Goal: Transaction & Acquisition: Purchase product/service

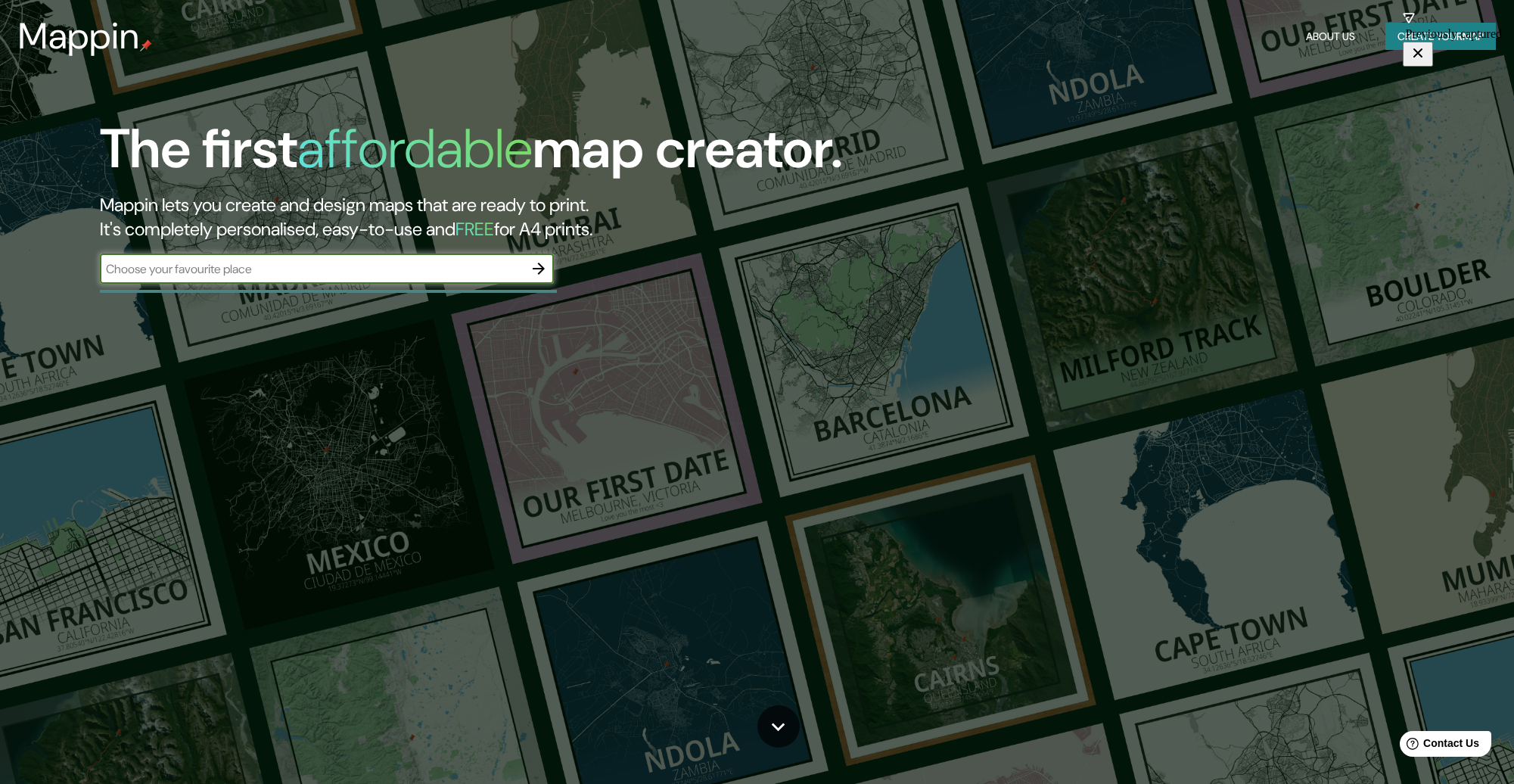
click at [320, 268] on input "text" at bounding box center [311, 268] width 424 height 18
type input "[GEOGRAPHIC_DATA]"
click at [539, 271] on icon "button" at bounding box center [538, 268] width 18 height 18
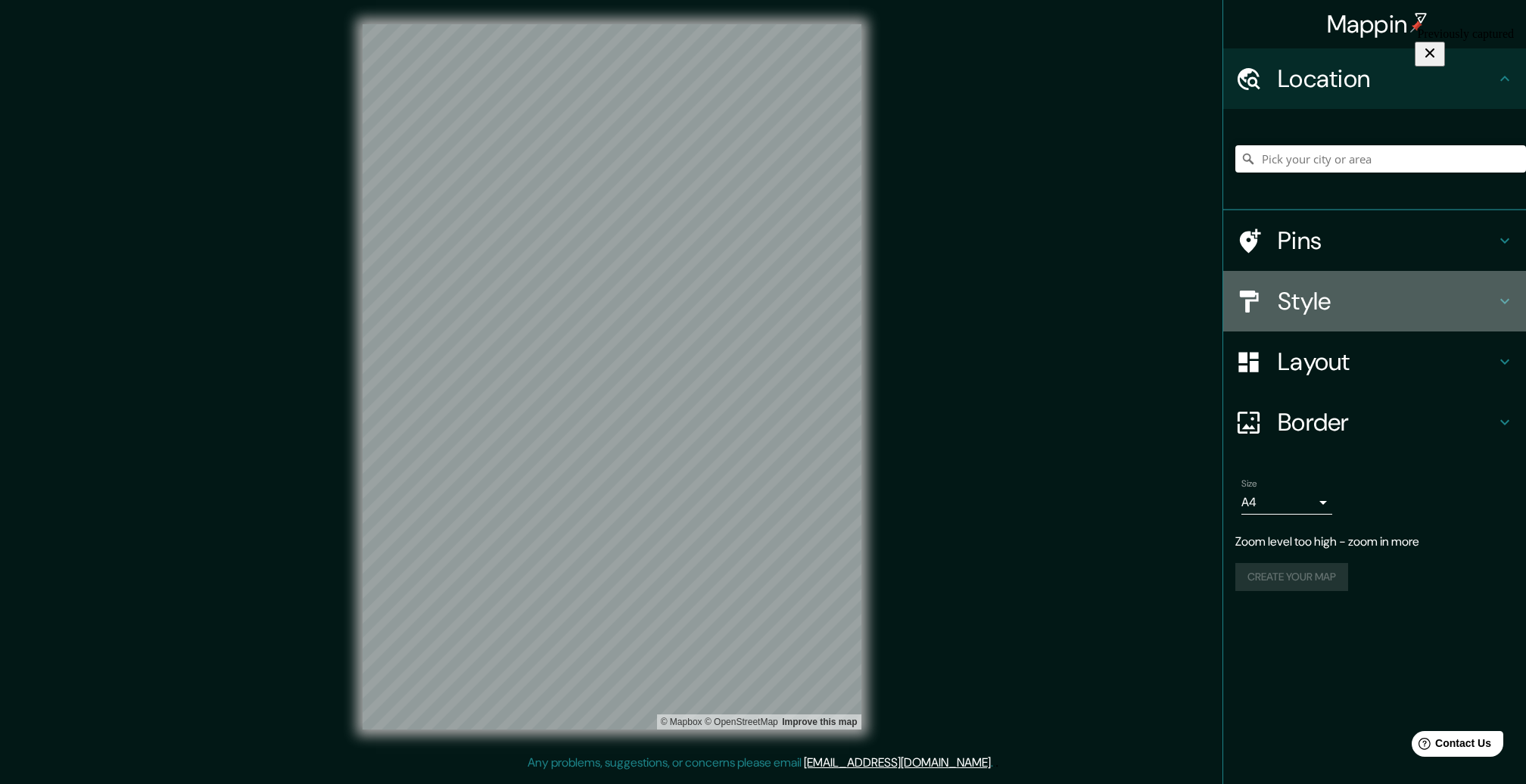
click at [1306, 305] on h4 "Style" at bounding box center [1387, 301] width 218 height 30
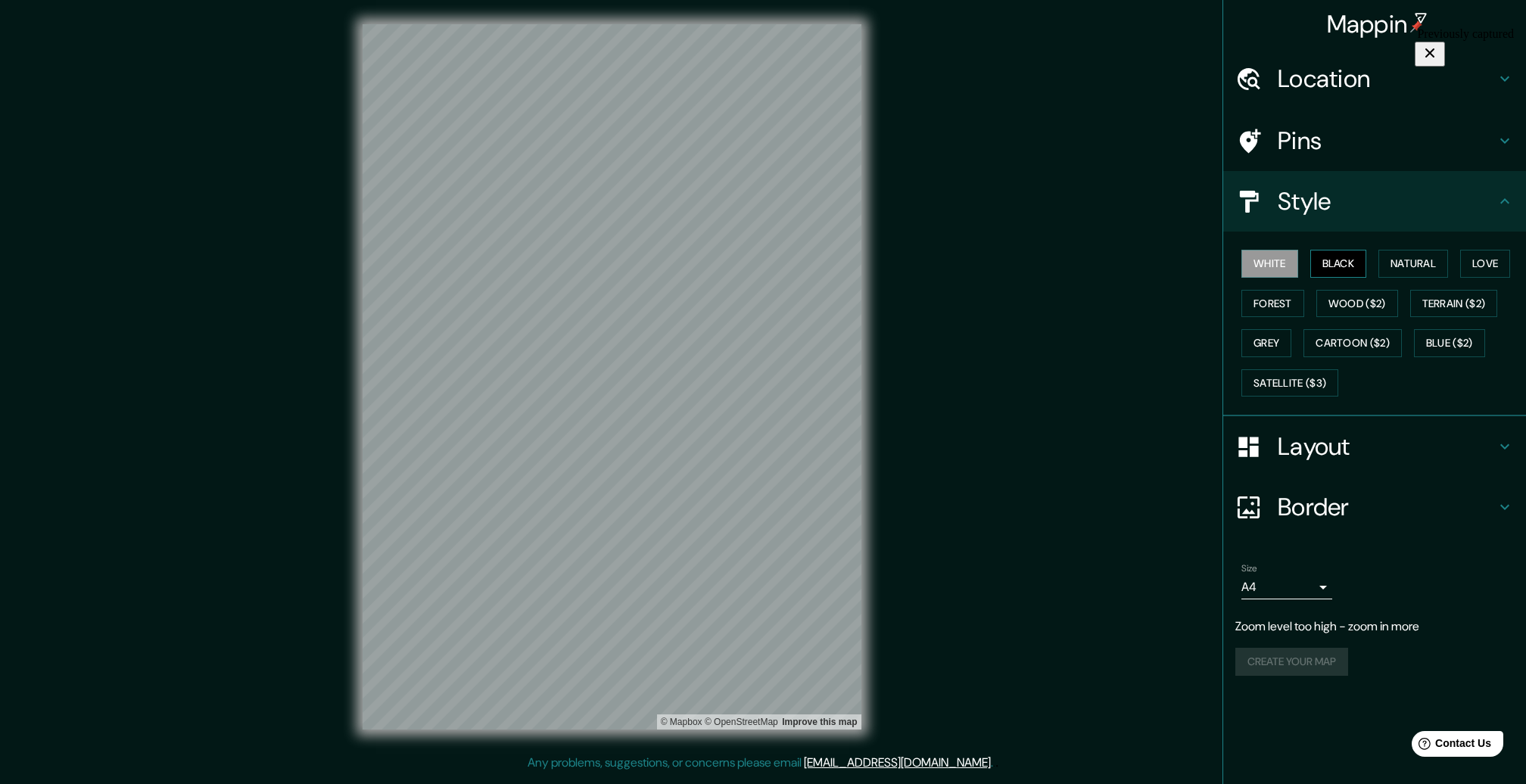
click at [1334, 267] on button "Black" at bounding box center [1339, 263] width 57 height 28
click at [1411, 262] on button "Natural" at bounding box center [1413, 263] width 70 height 28
click at [1487, 262] on button "Love" at bounding box center [1485, 263] width 50 height 28
click at [1288, 305] on button "Forest" at bounding box center [1272, 304] width 63 height 28
click at [1268, 340] on button "Grey" at bounding box center [1266, 342] width 50 height 28
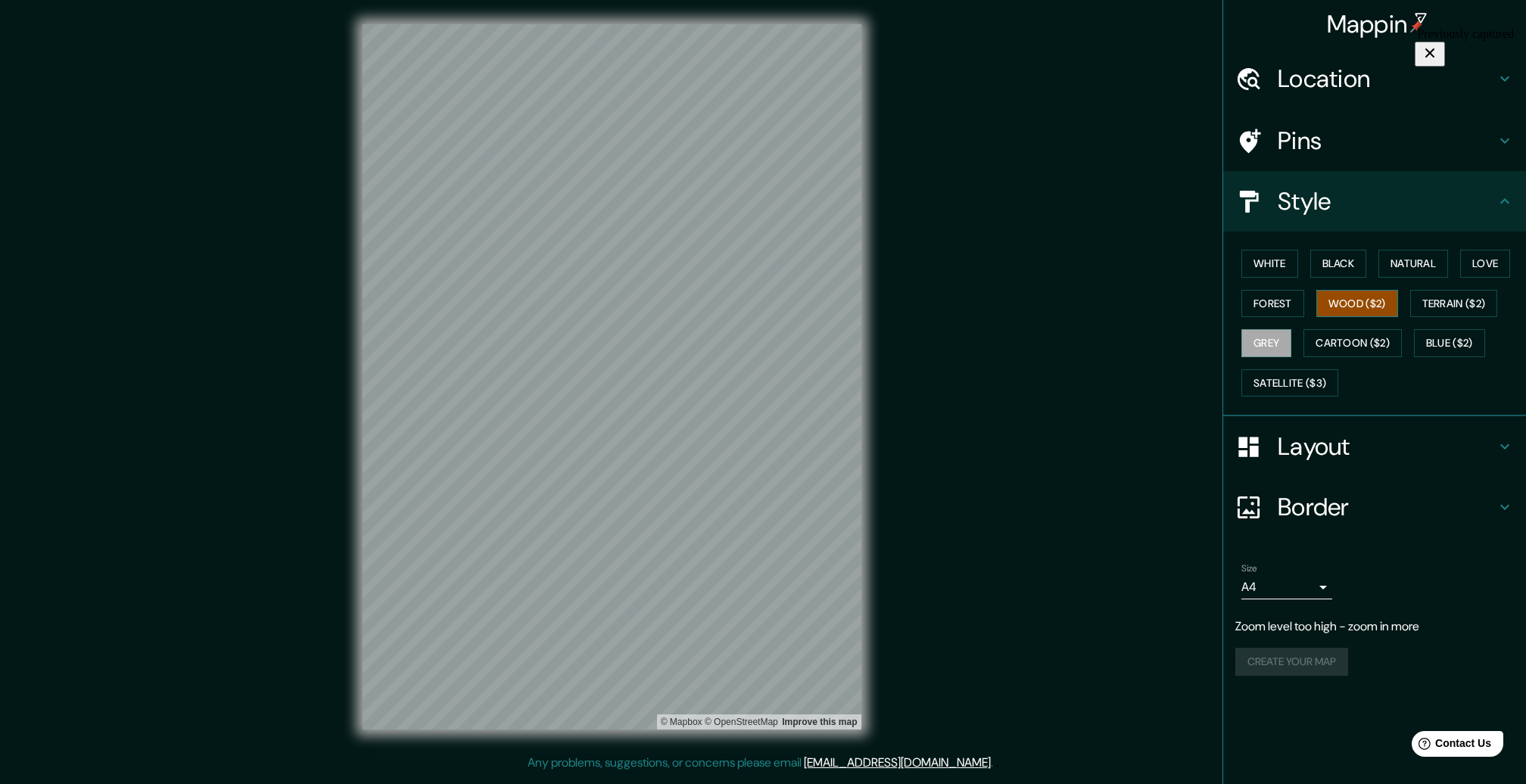
click at [1351, 305] on button "Wood ($2)" at bounding box center [1357, 304] width 81 height 28
click at [1362, 342] on button "Cartoon ($2)" at bounding box center [1352, 342] width 98 height 28
click at [1457, 303] on button "Terrain ($2)" at bounding box center [1454, 304] width 88 height 28
click at [1456, 342] on button "Blue ($2)" at bounding box center [1449, 342] width 71 height 28
click at [1372, 298] on button "Wood ($2)" at bounding box center [1357, 304] width 81 height 28
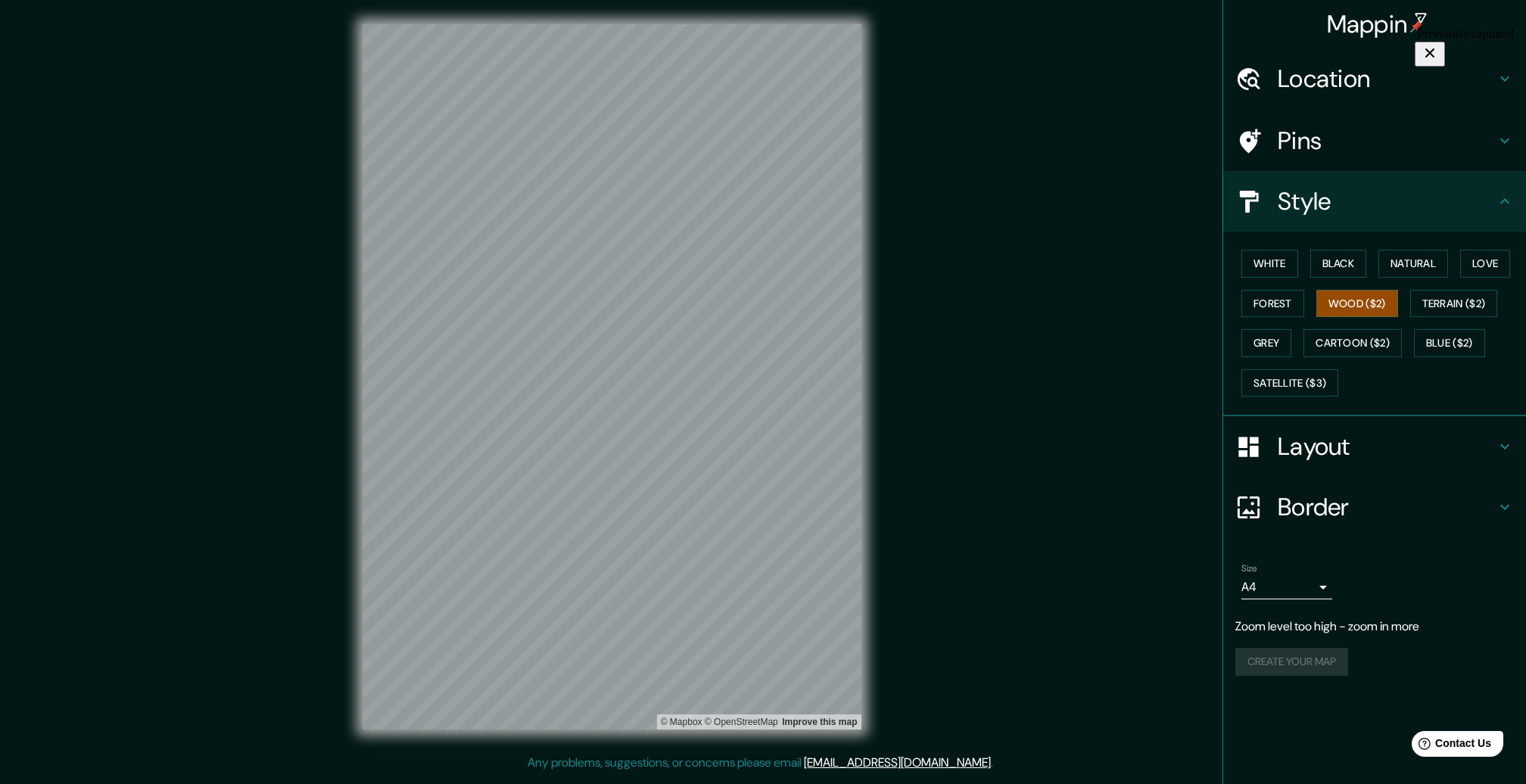
click at [1338, 446] on h4 "Layout" at bounding box center [1387, 446] width 218 height 30
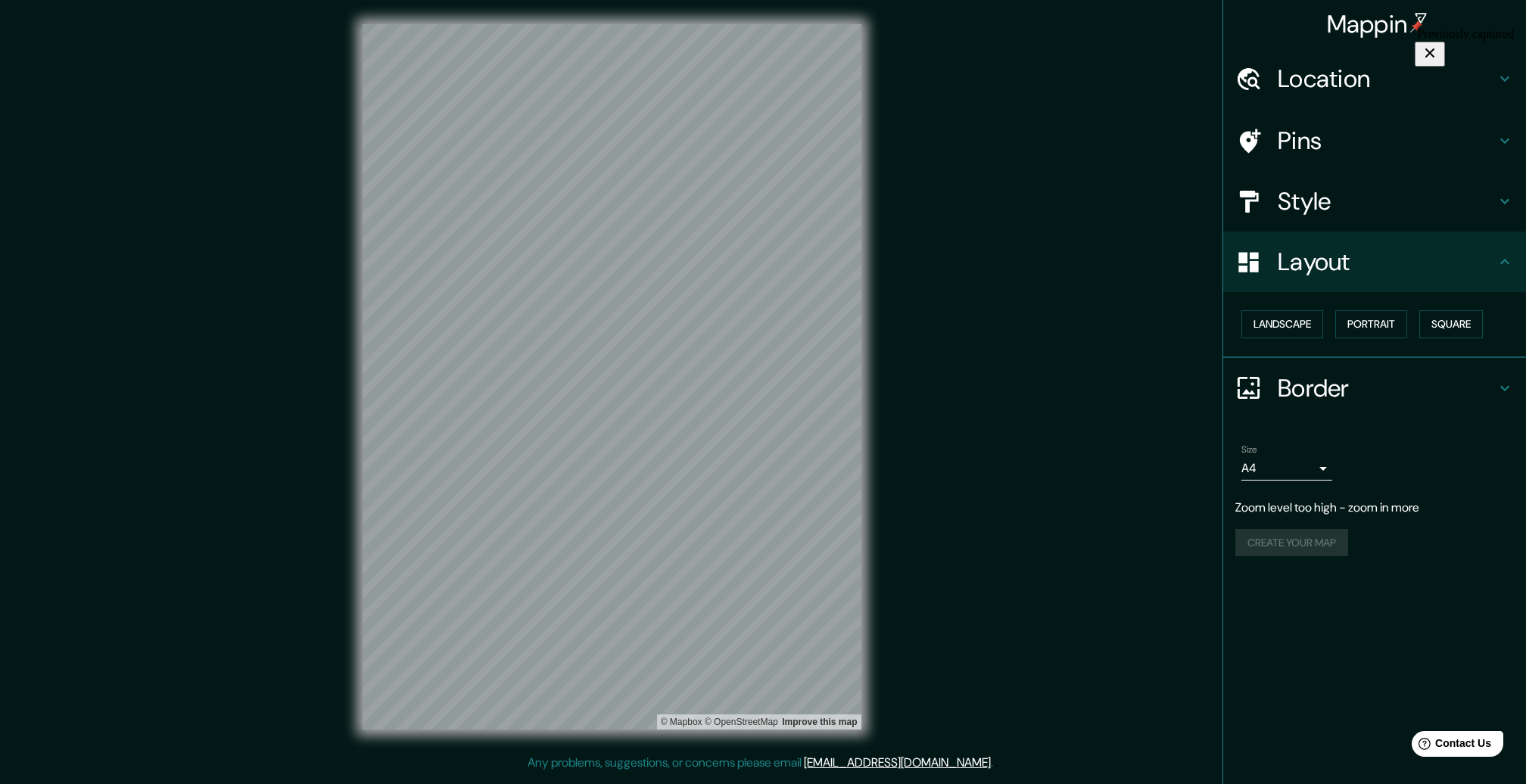
click at [1337, 387] on h4 "Border" at bounding box center [1387, 388] width 218 height 30
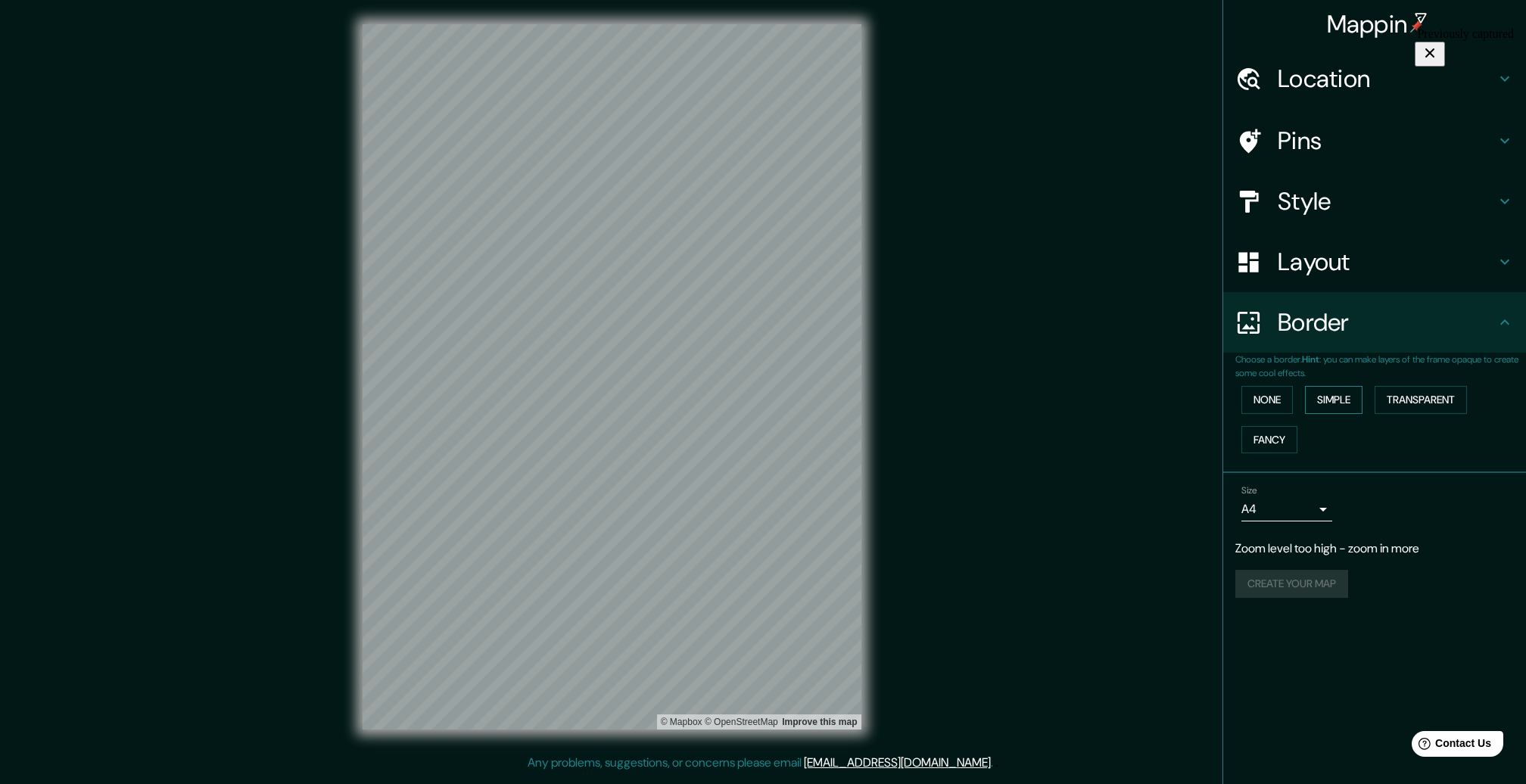
click at [1348, 394] on button "Simple" at bounding box center [1333, 399] width 58 height 28
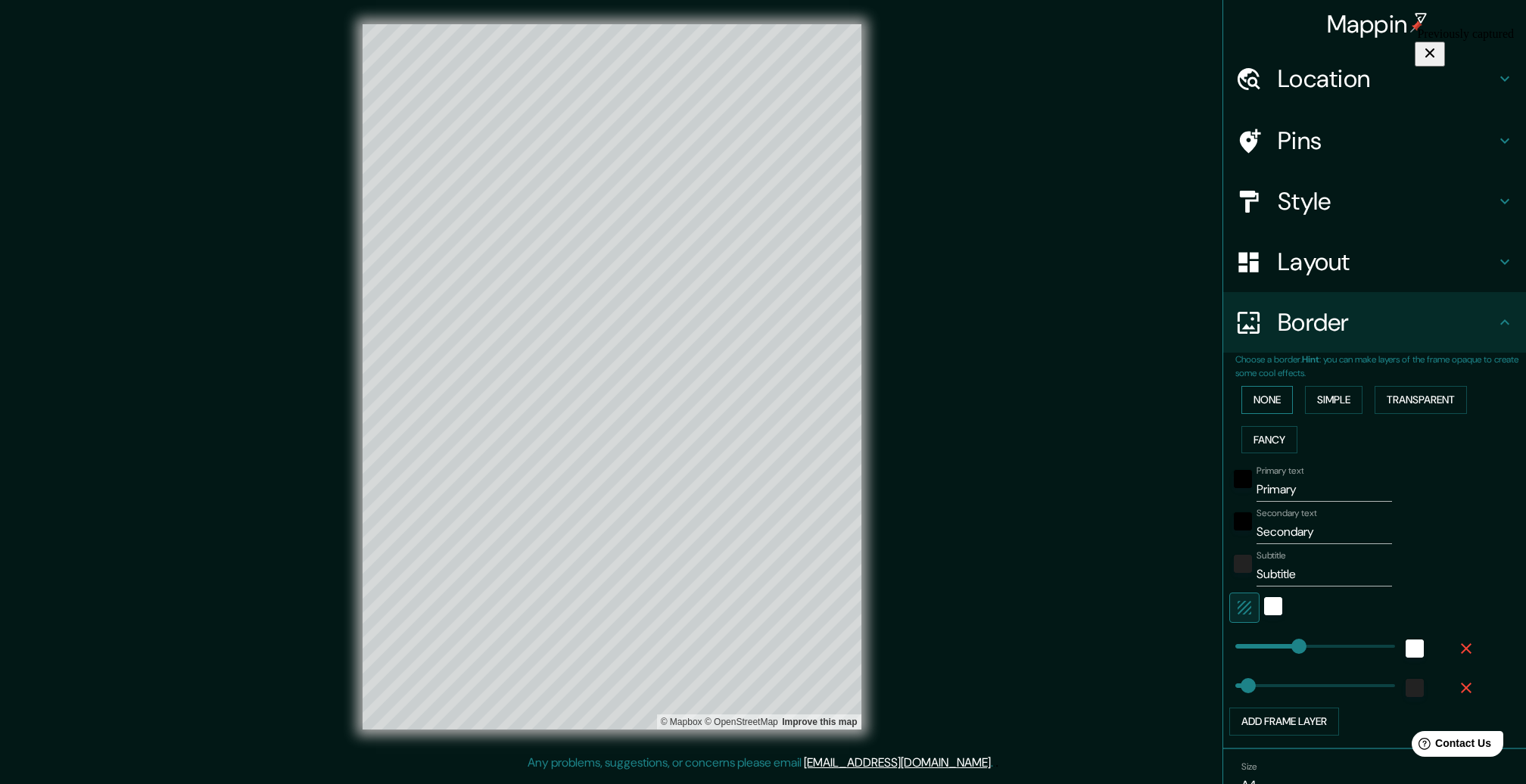
click at [1259, 395] on button "None" at bounding box center [1266, 399] width 51 height 28
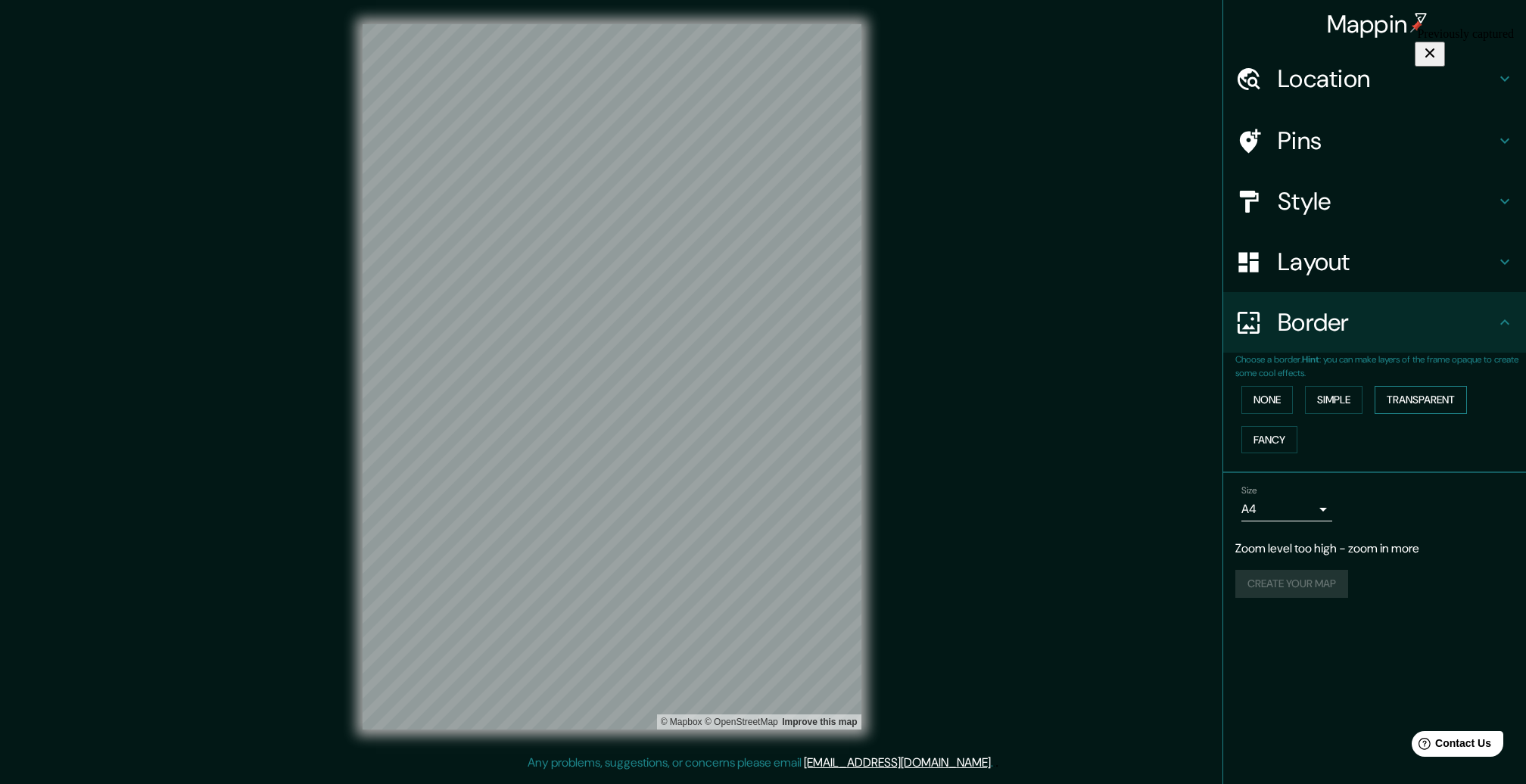
click at [1407, 391] on button "Transparent" at bounding box center [1420, 399] width 92 height 28
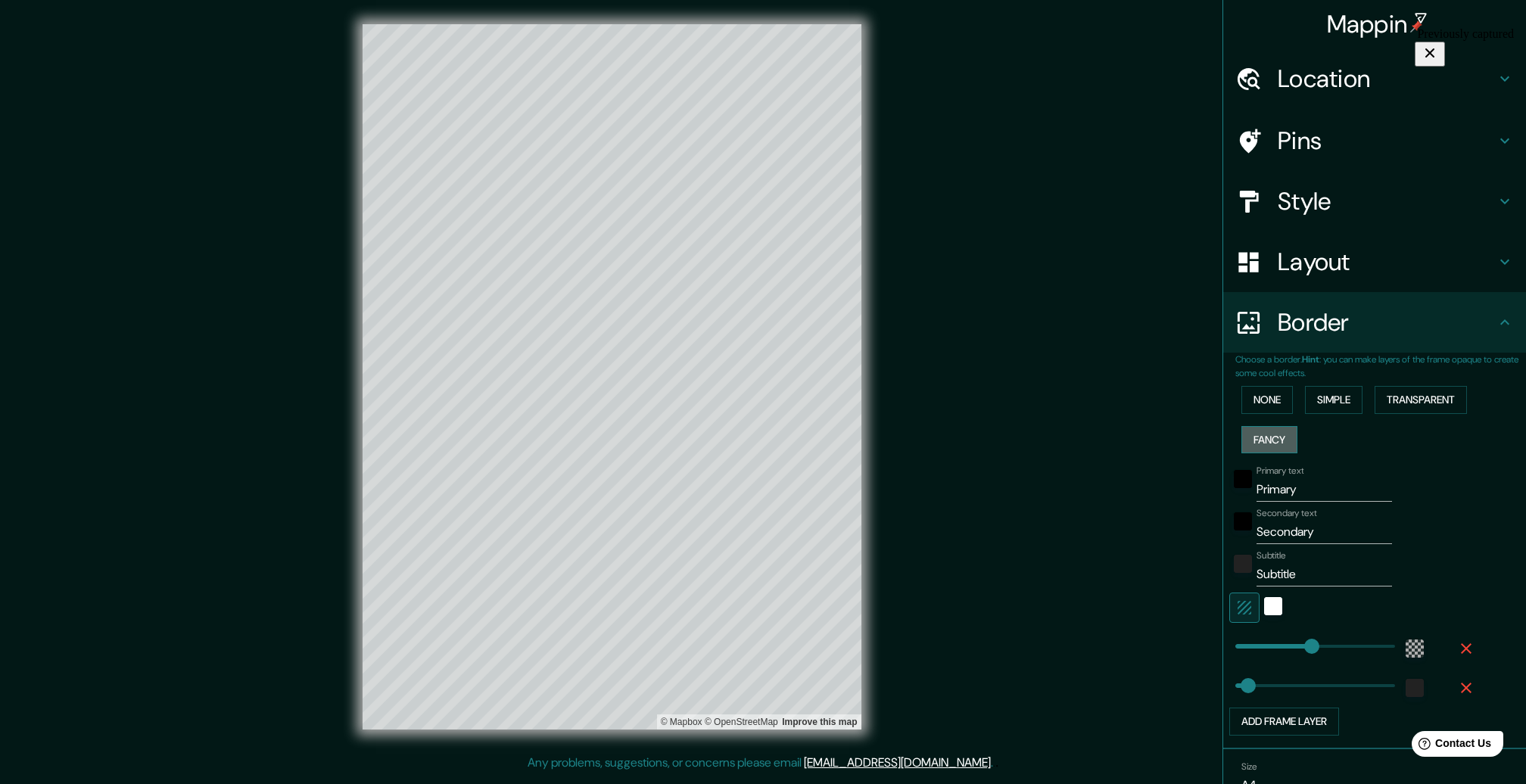
click at [1269, 441] on button "Fancy" at bounding box center [1268, 439] width 56 height 28
click at [1443, 398] on button "Transparent" at bounding box center [1420, 399] width 92 height 28
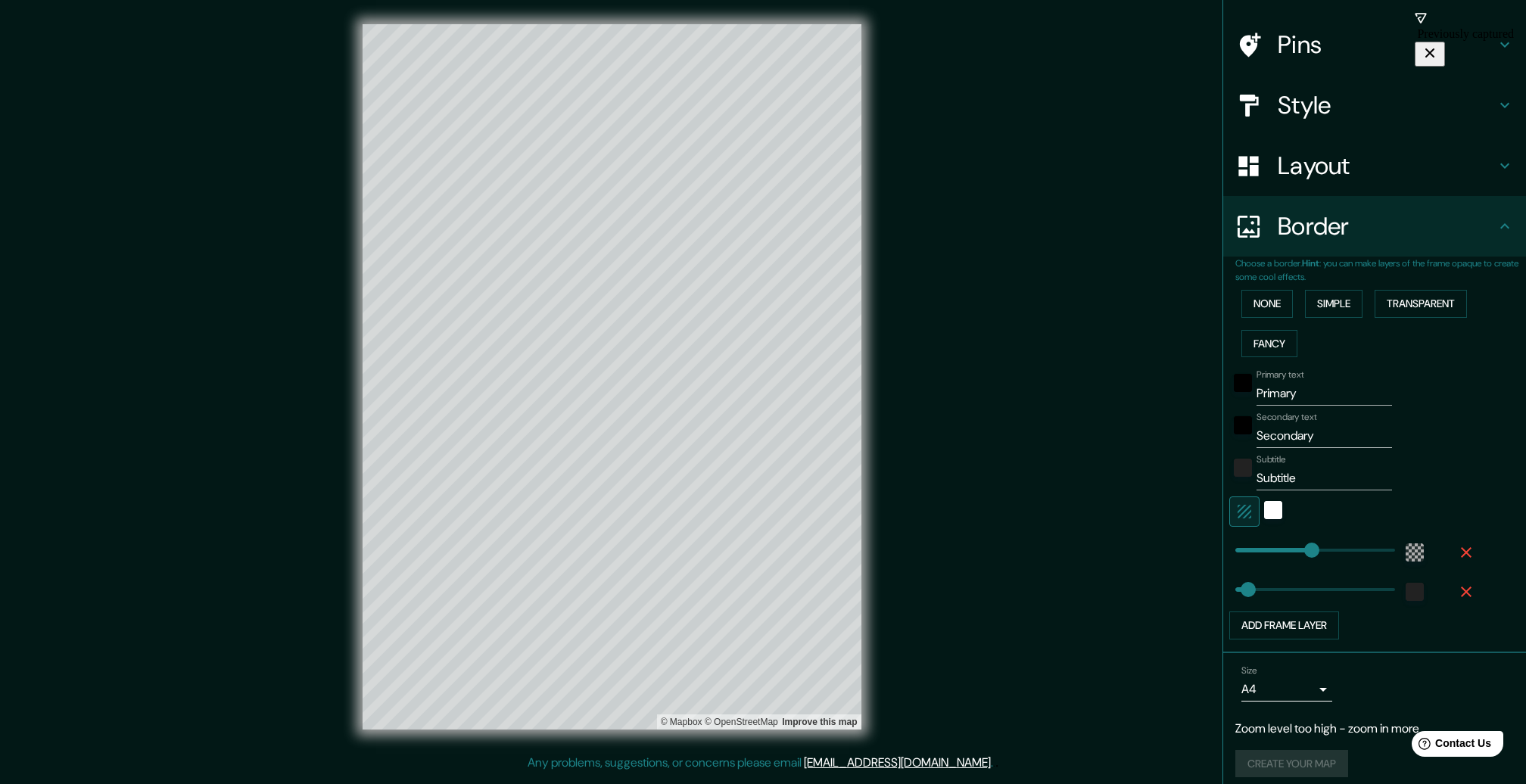
scroll to position [107, 0]
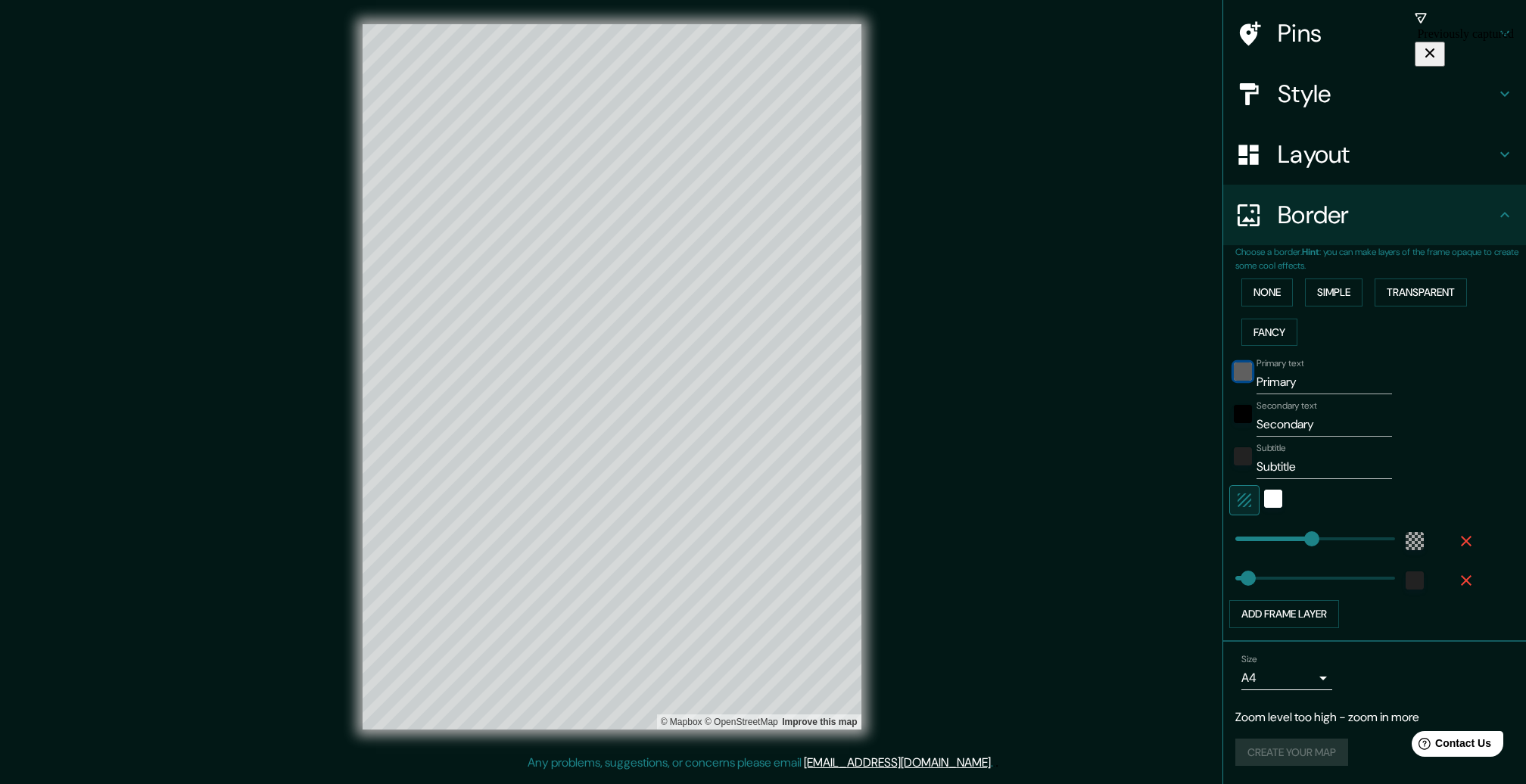
click at [1233, 371] on div "black" at bounding box center [1242, 371] width 18 height 18
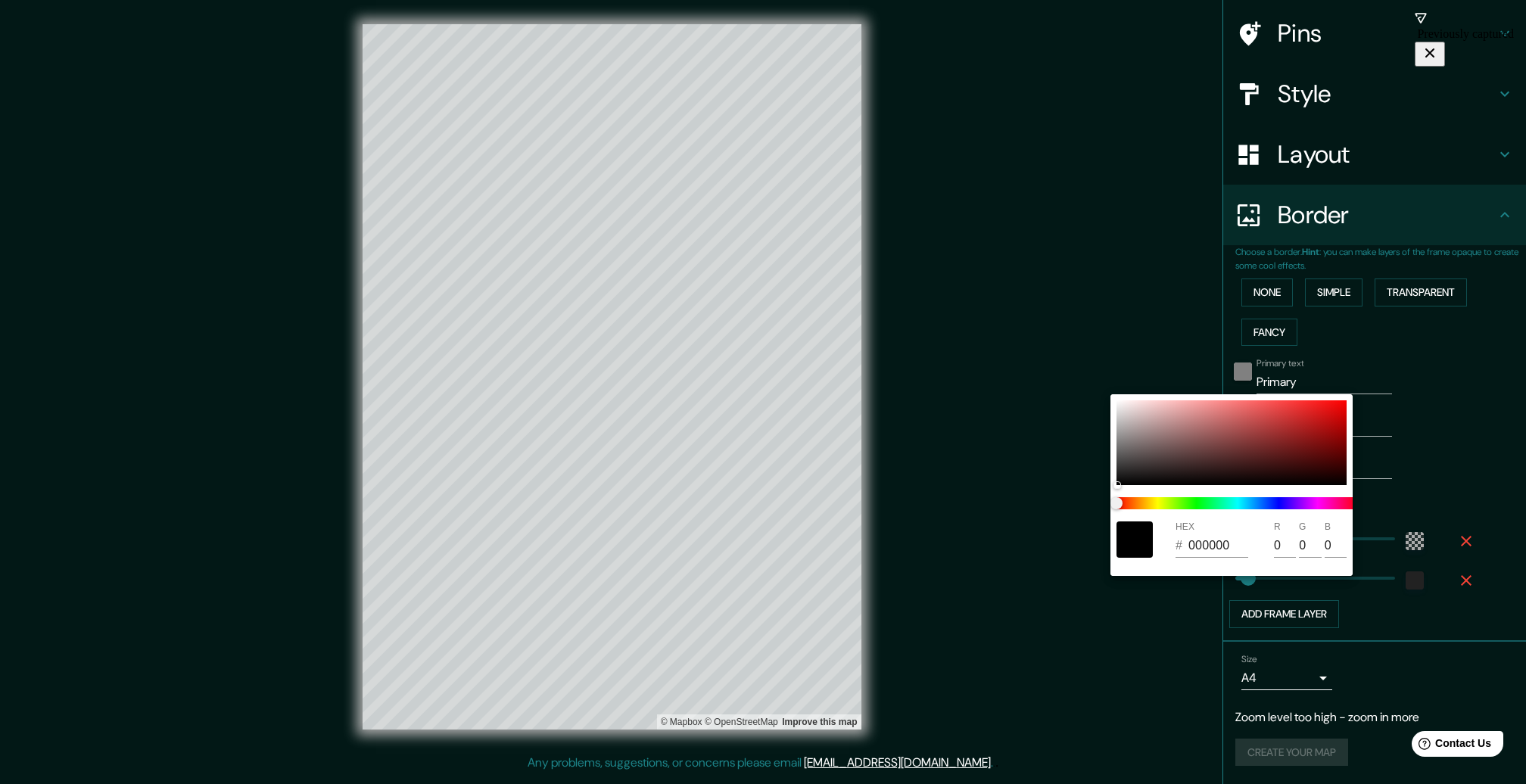
click at [1232, 371] on div at bounding box center [763, 392] width 1526 height 784
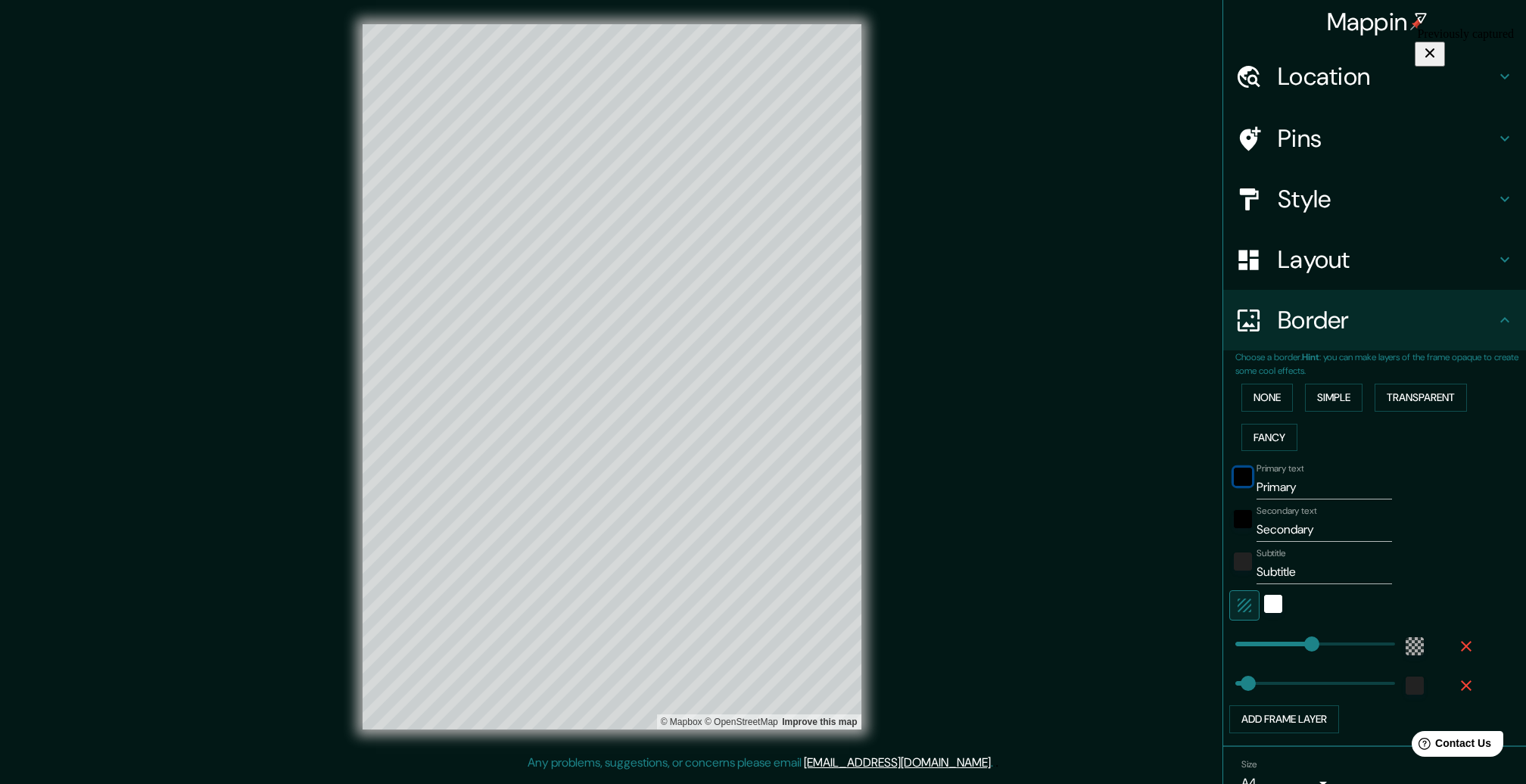
scroll to position [0, 0]
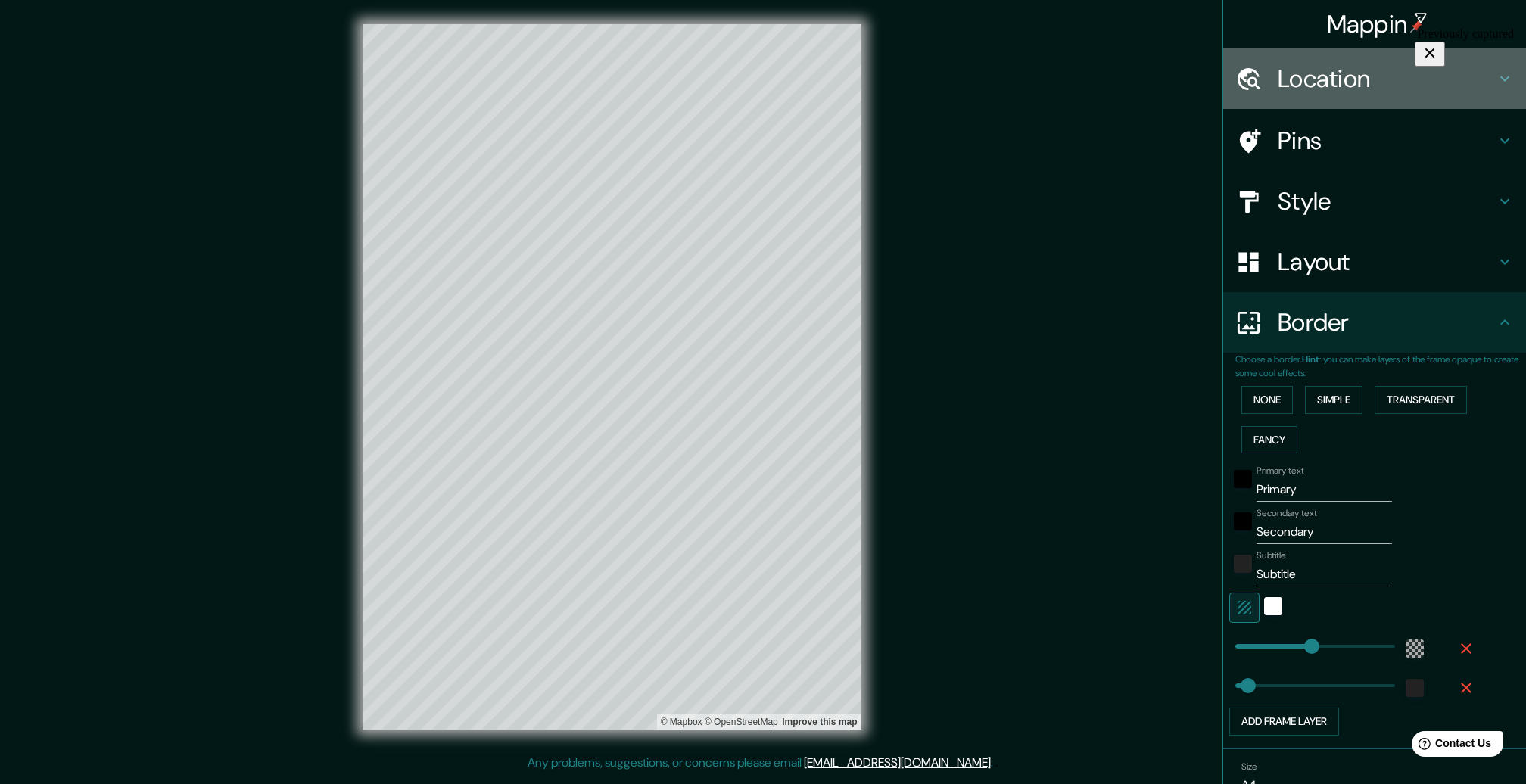
click at [1351, 76] on h4 "Location" at bounding box center [1387, 79] width 218 height 30
type input "316"
type input "53"
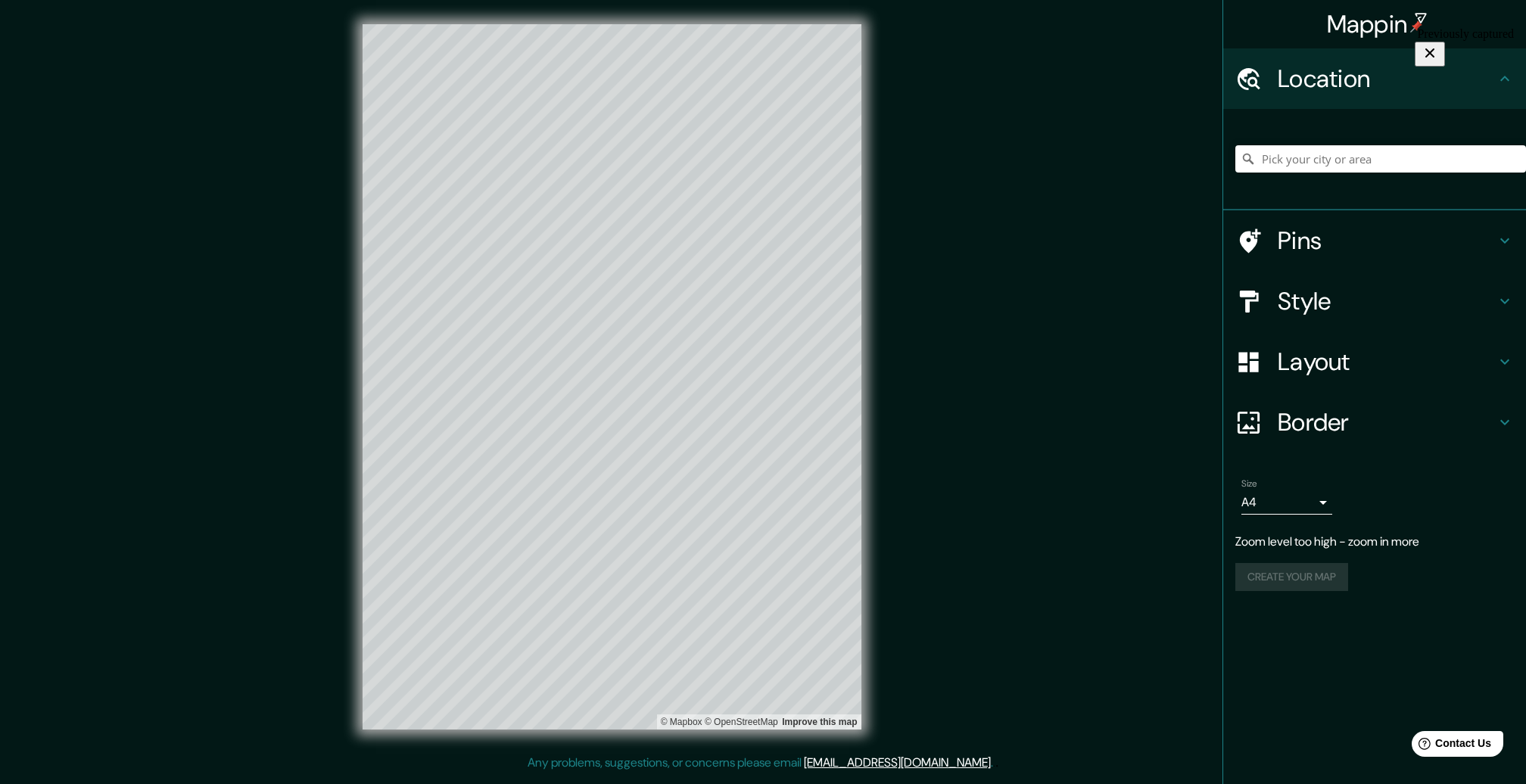
click at [1306, 242] on h4 "Pins" at bounding box center [1387, 241] width 218 height 30
type input "316"
type input "53"
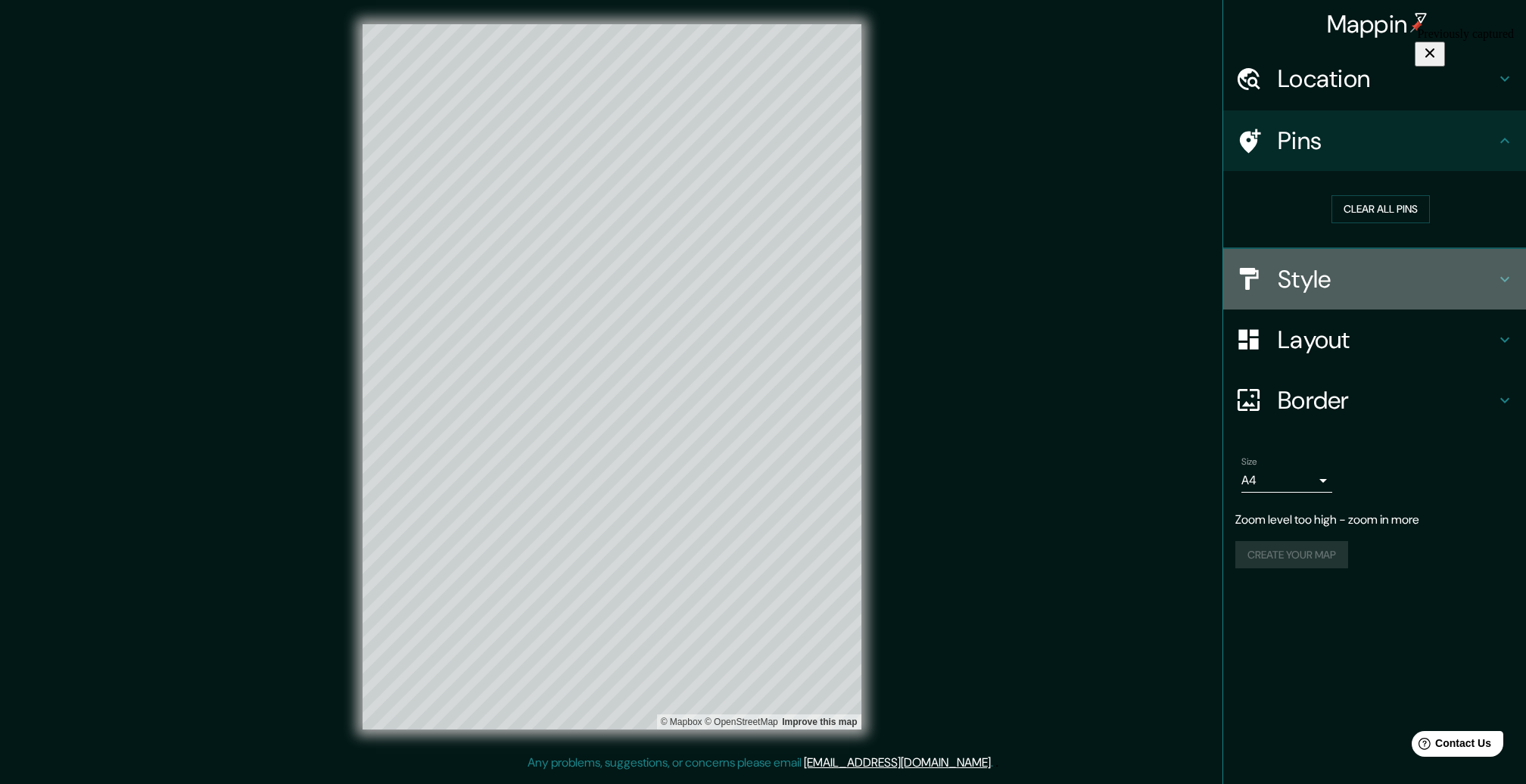
click at [1331, 269] on h4 "Style" at bounding box center [1387, 279] width 218 height 30
type input "316"
type input "53"
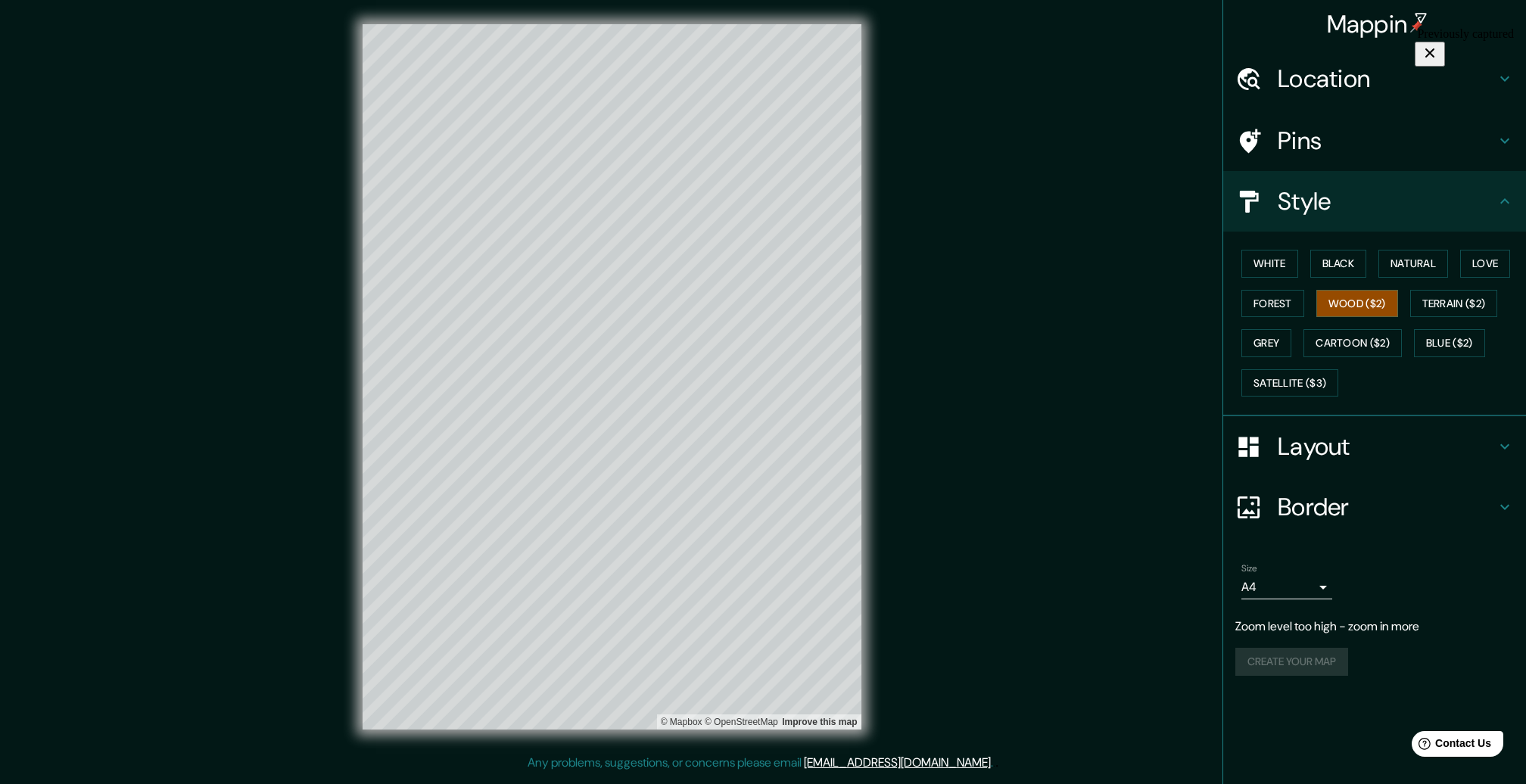
click at [1306, 443] on h4 "Layout" at bounding box center [1387, 446] width 218 height 30
type input "316"
type input "53"
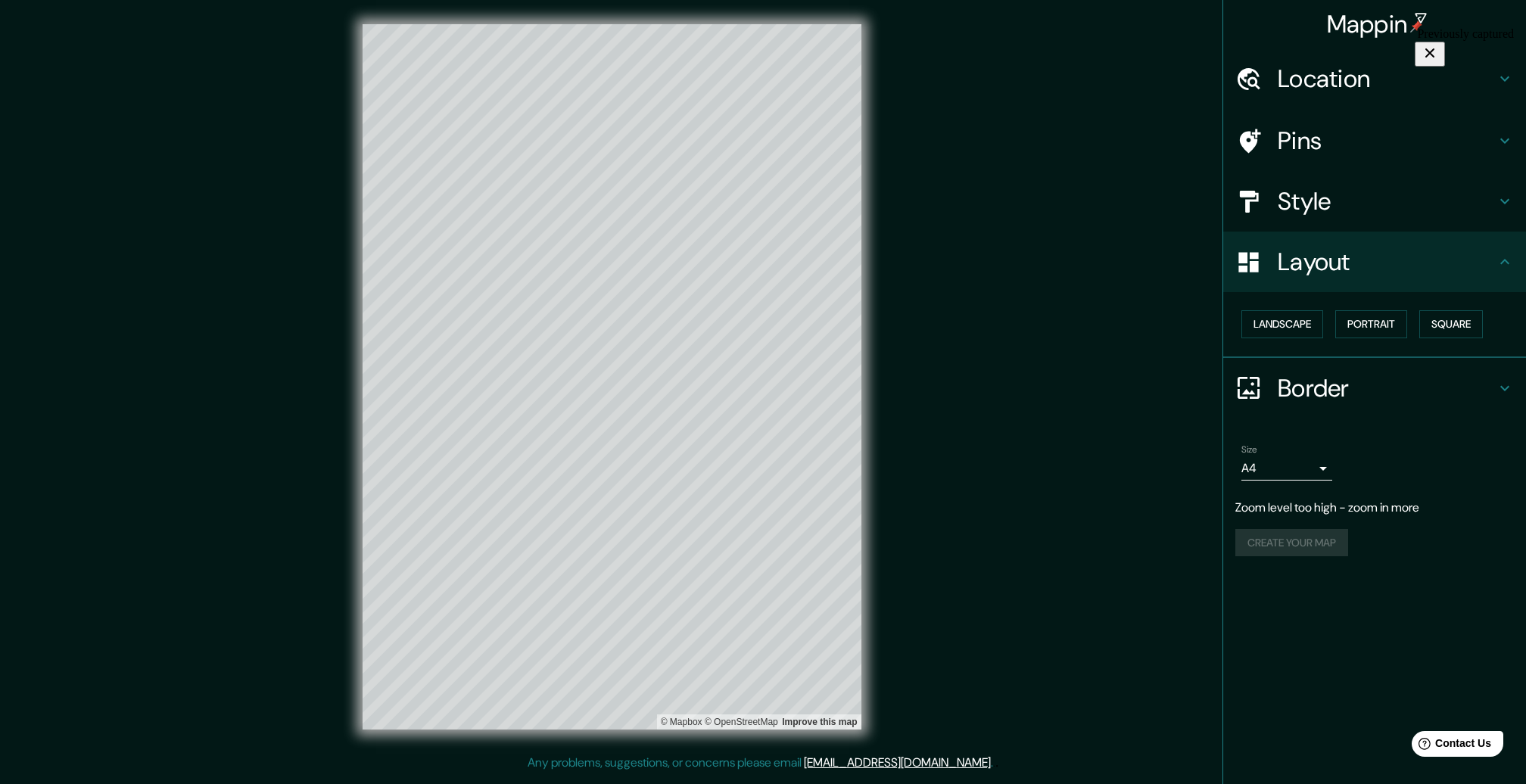
click at [1321, 382] on h4 "Border" at bounding box center [1387, 388] width 218 height 30
type input "316"
type input "53"
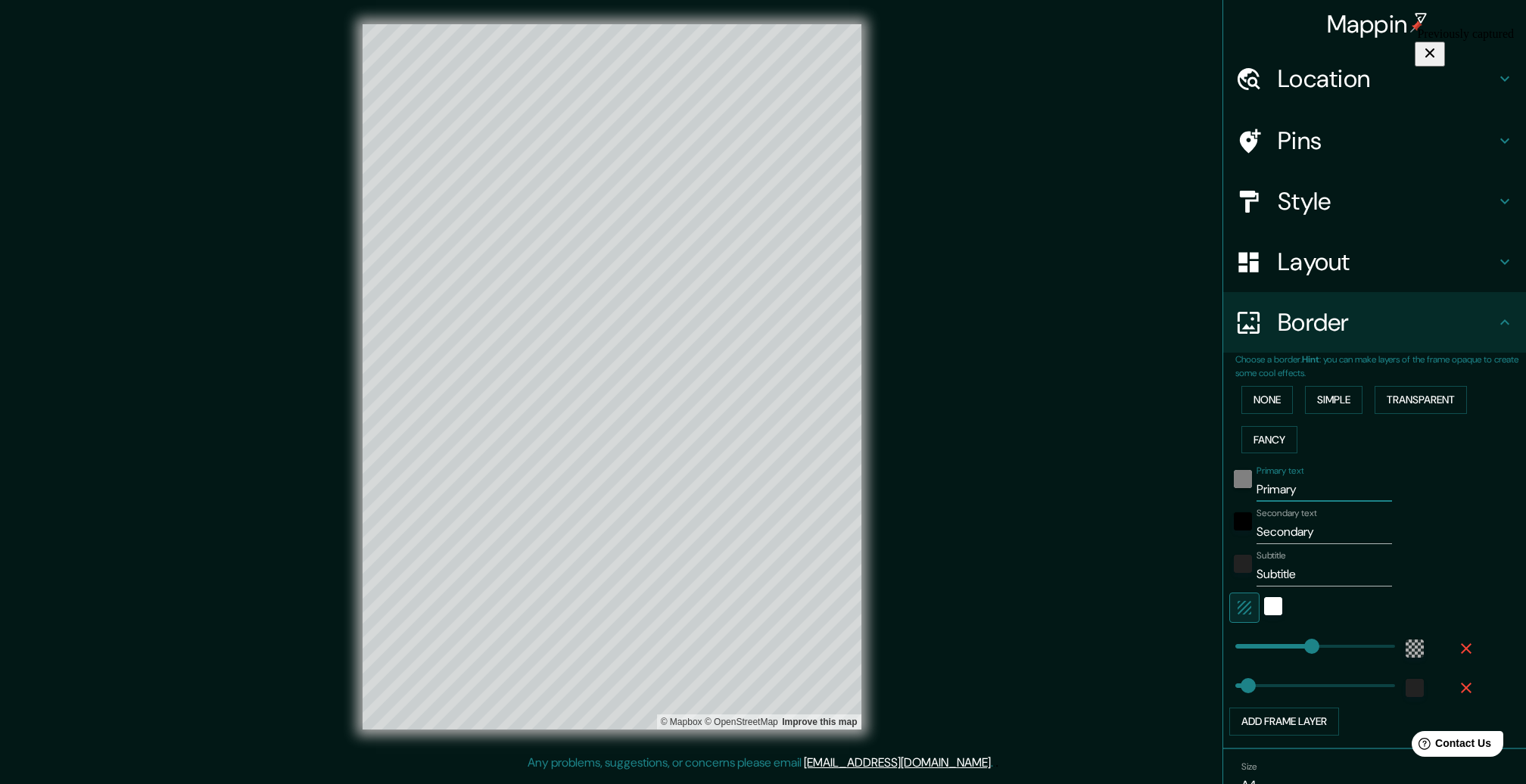
drag, startPoint x: 1300, startPoint y: 491, endPoint x: 1227, endPoint y: 486, distance: 73.2
click at [1229, 486] on div "Primary text Primary" at bounding box center [1353, 483] width 248 height 36
type input "316"
type input "53"
drag, startPoint x: 1310, startPoint y: 534, endPoint x: 1237, endPoint y: 530, distance: 73.1
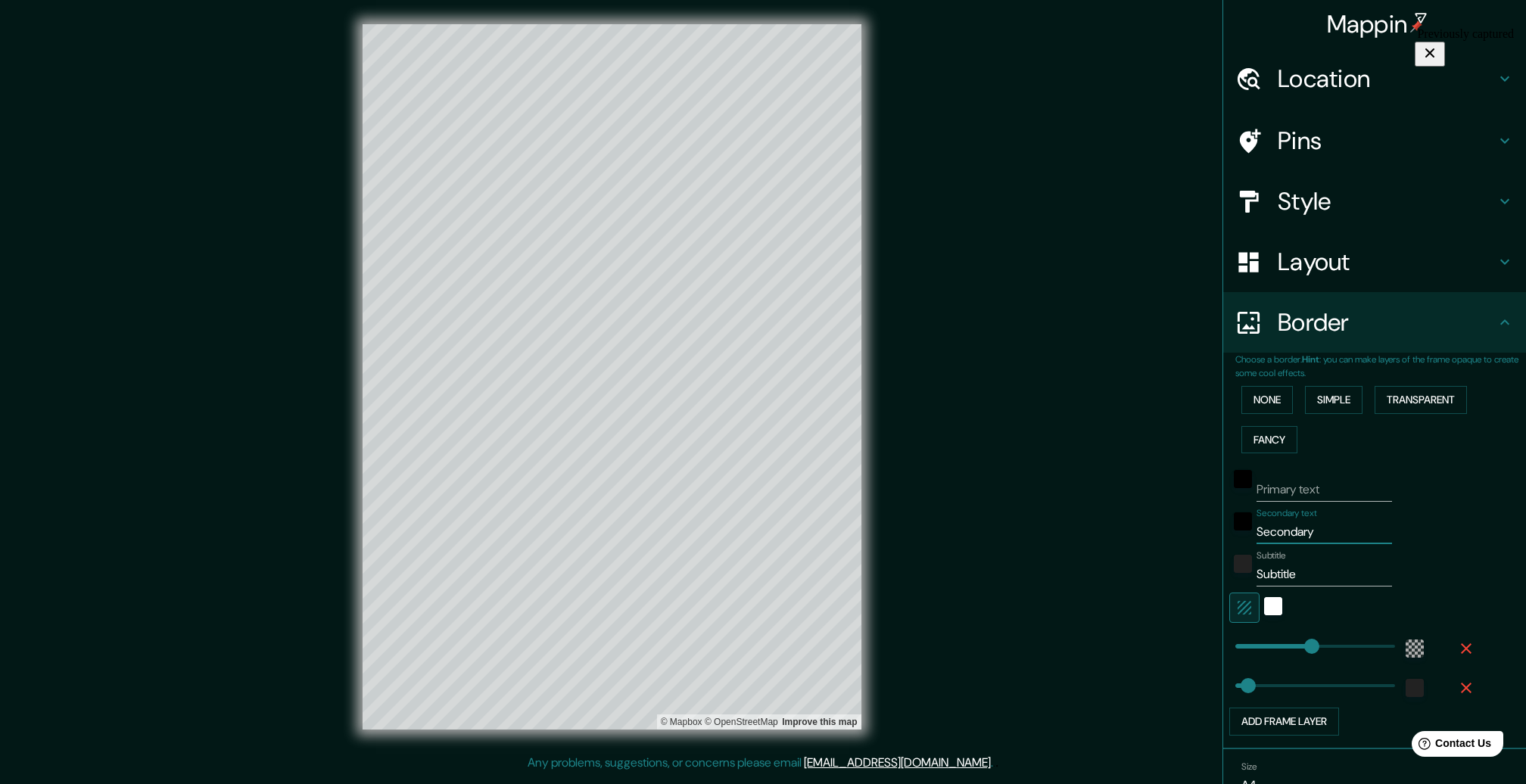
click at [1237, 530] on div "Secondary text Secondary" at bounding box center [1353, 525] width 248 height 36
type input "316"
type input "53"
drag, startPoint x: 1293, startPoint y: 573, endPoint x: 1247, endPoint y: 571, distance: 46.0
click at [1257, 571] on input "Subtitle" at bounding box center [1324, 574] width 135 height 24
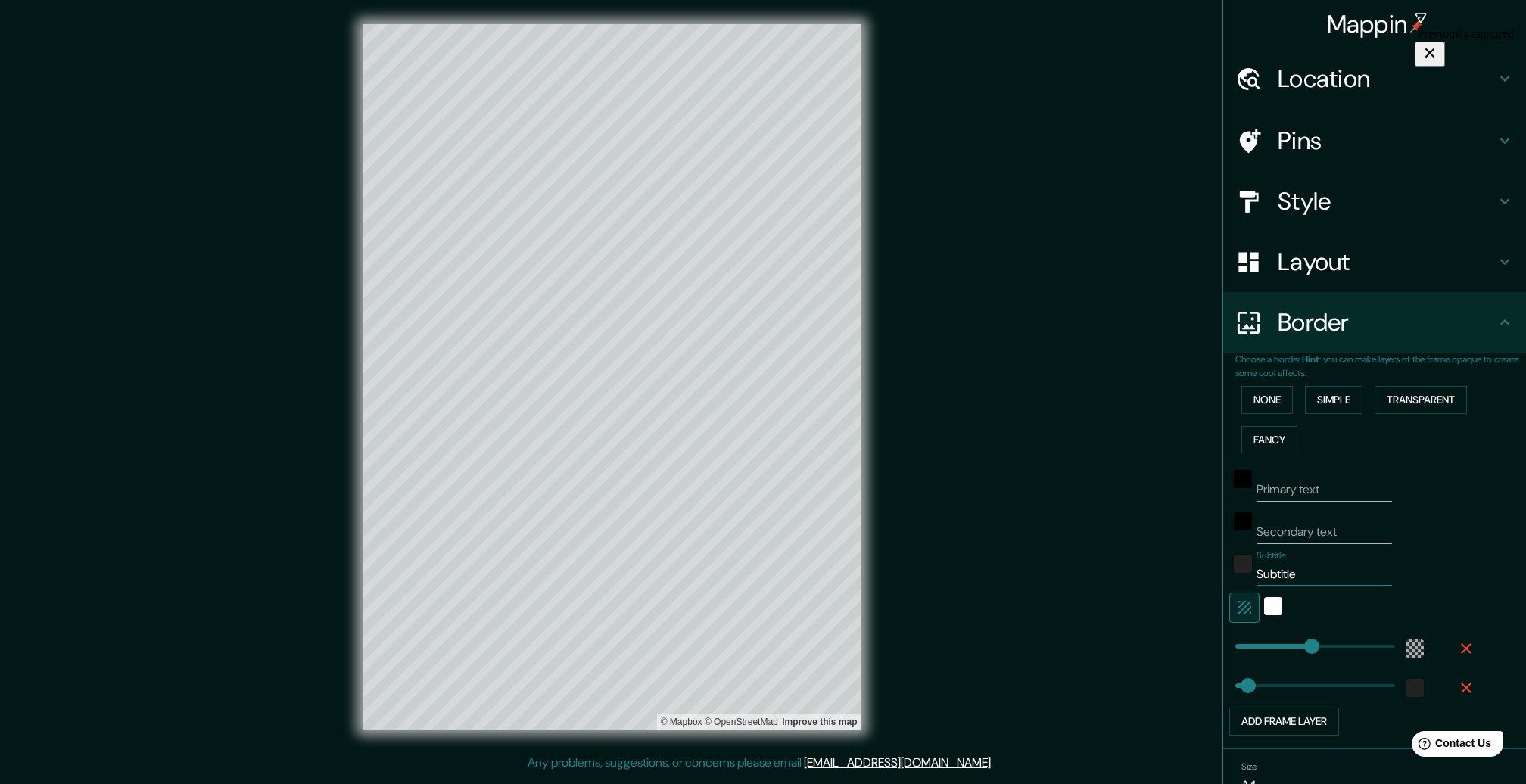
type input "316"
type input "53"
click at [1264, 605] on div "white" at bounding box center [1273, 606] width 18 height 18
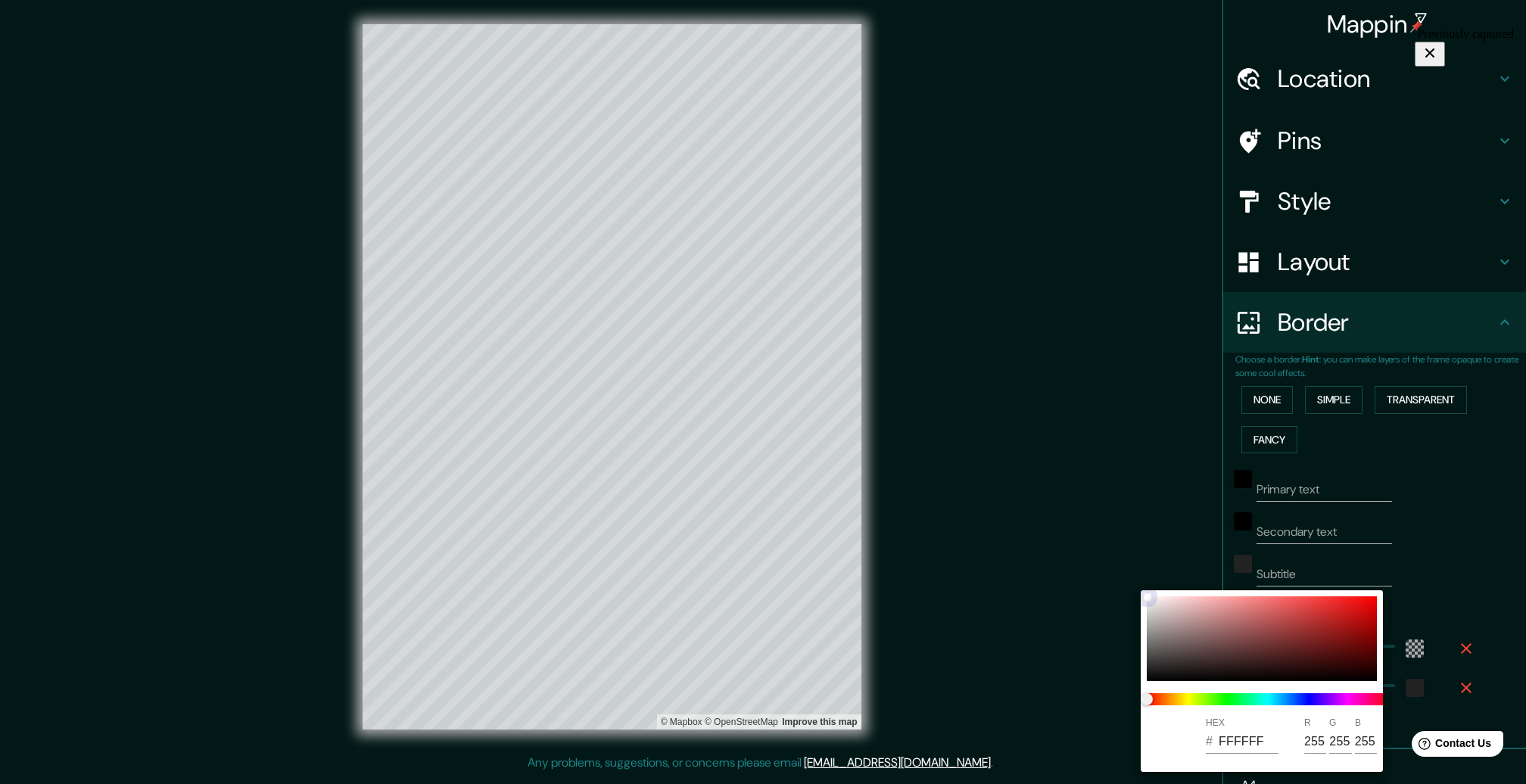
type input "316"
type input "53"
type input "5C3D3D"
type input "92"
type input "61"
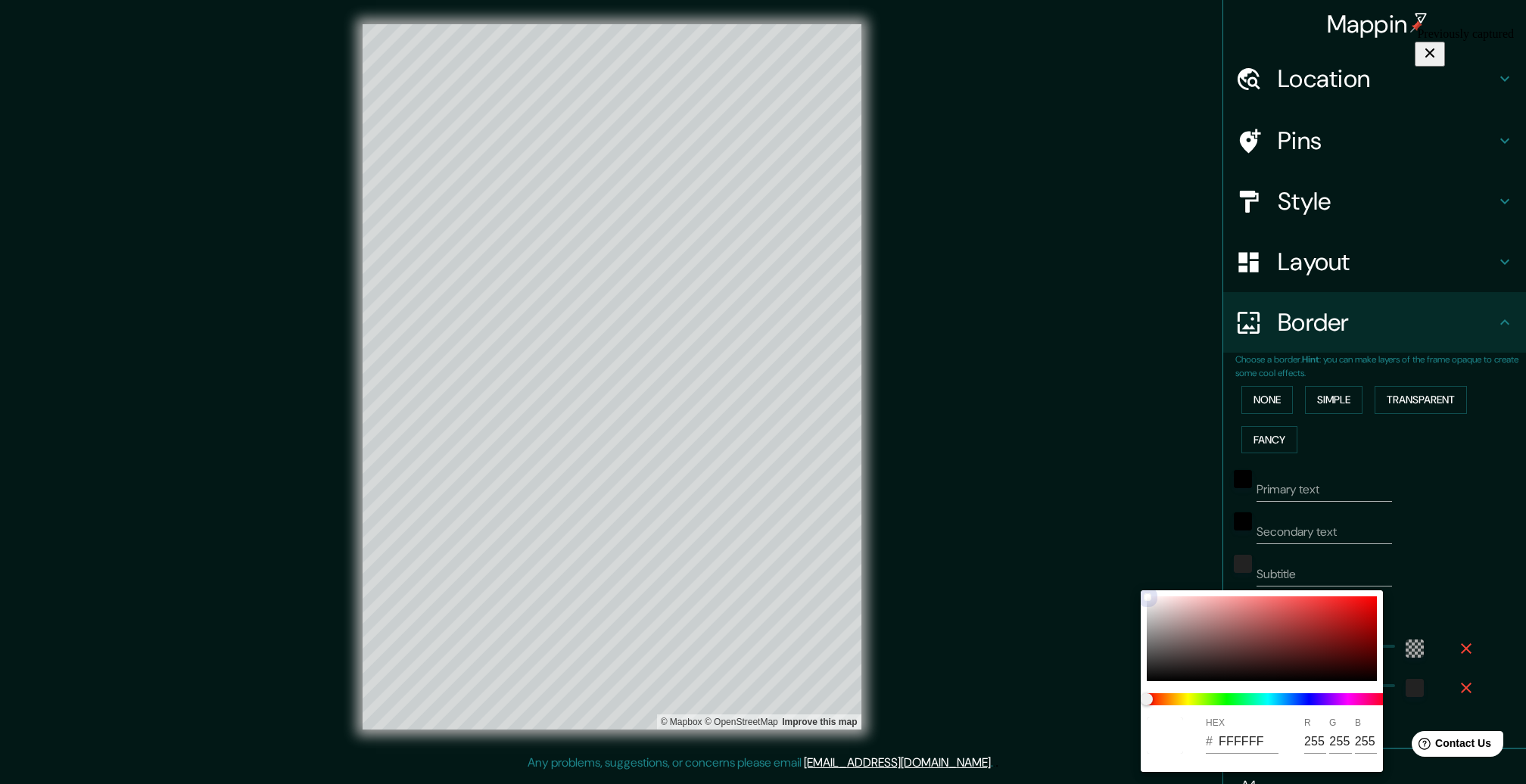
type input "61"
type input "316"
type input "53"
type input "503333"
type input "80"
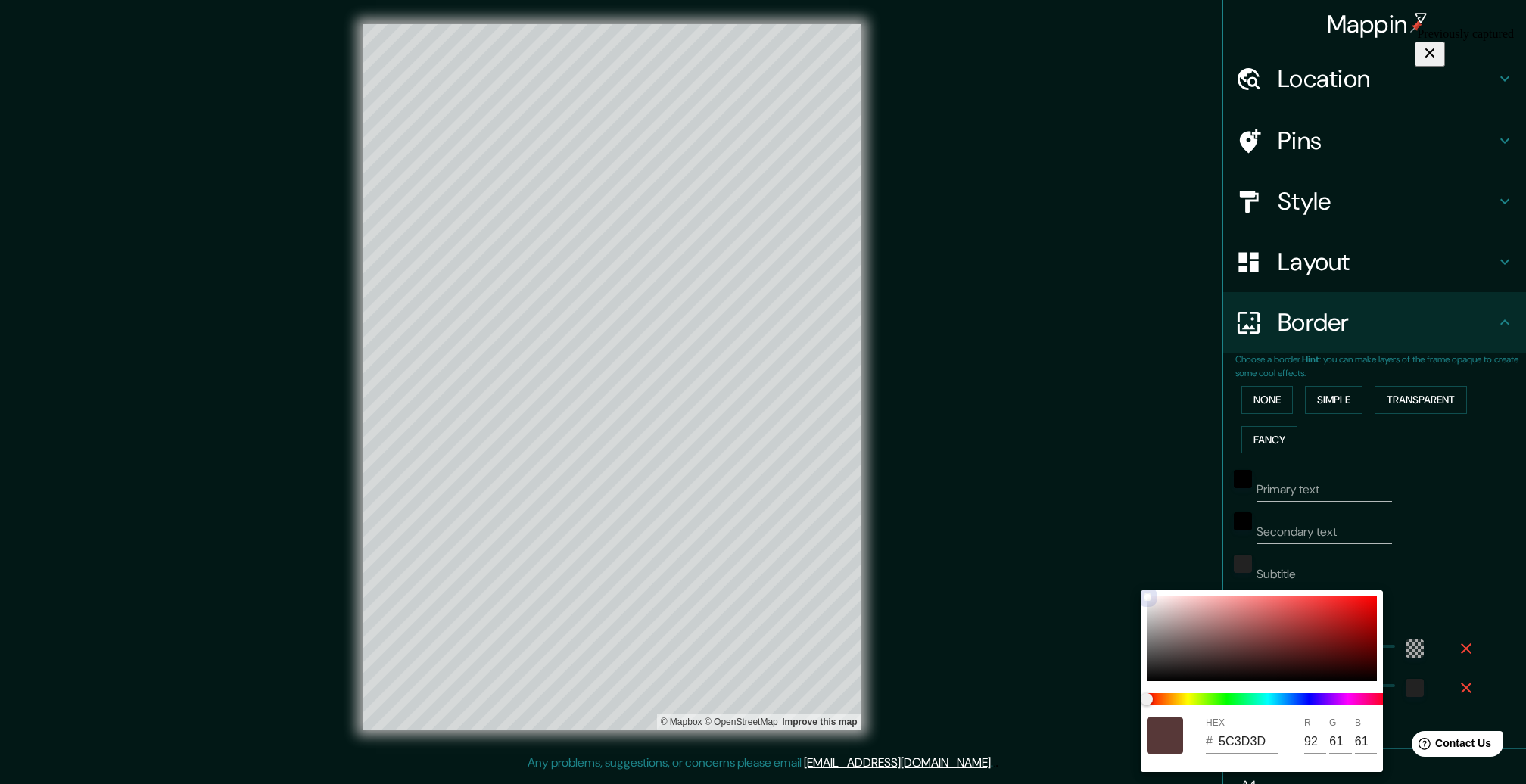
type input "51"
type input "316"
type input "53"
type input "4A2E2E"
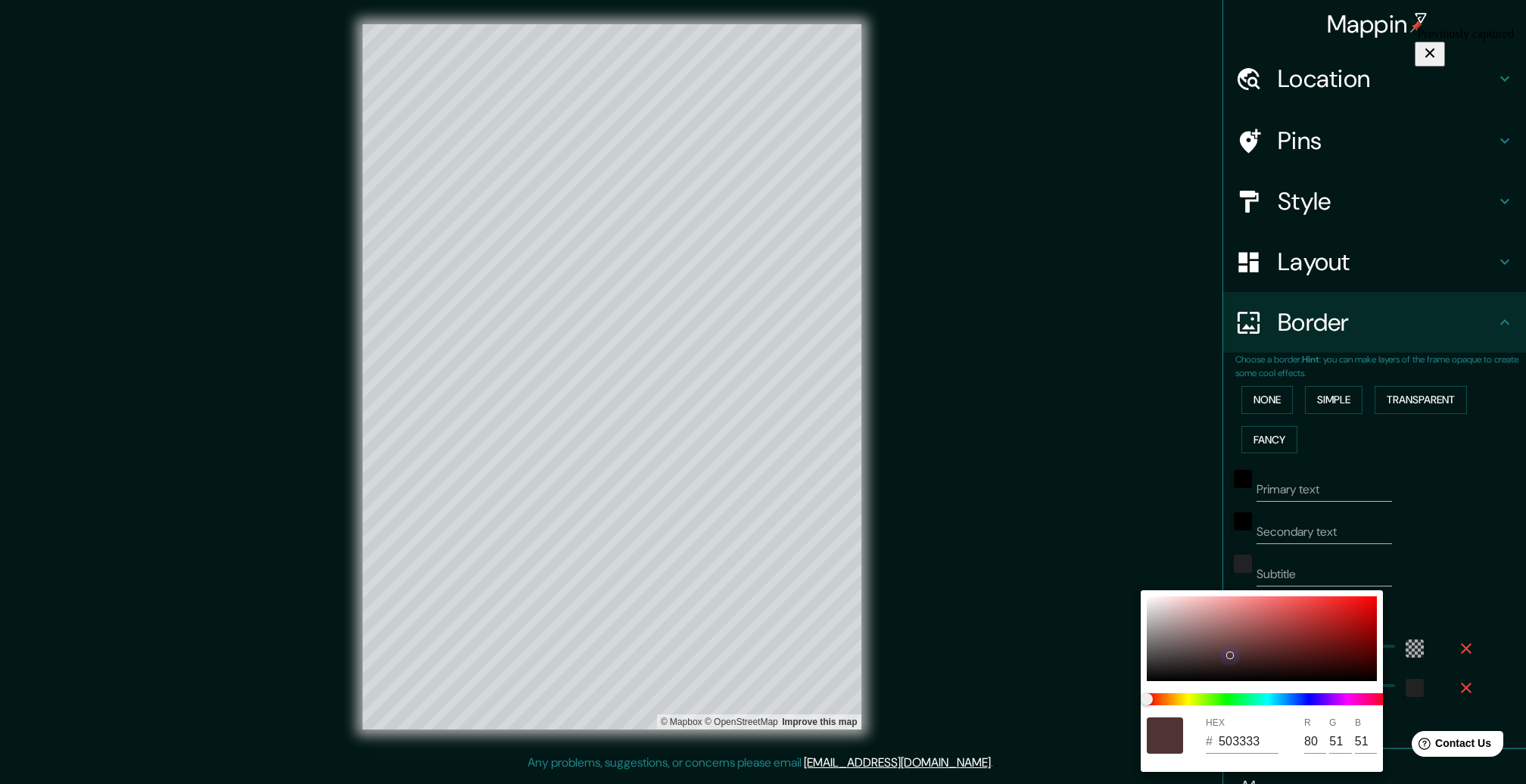
type input "74"
type input "46"
type input "316"
type input "53"
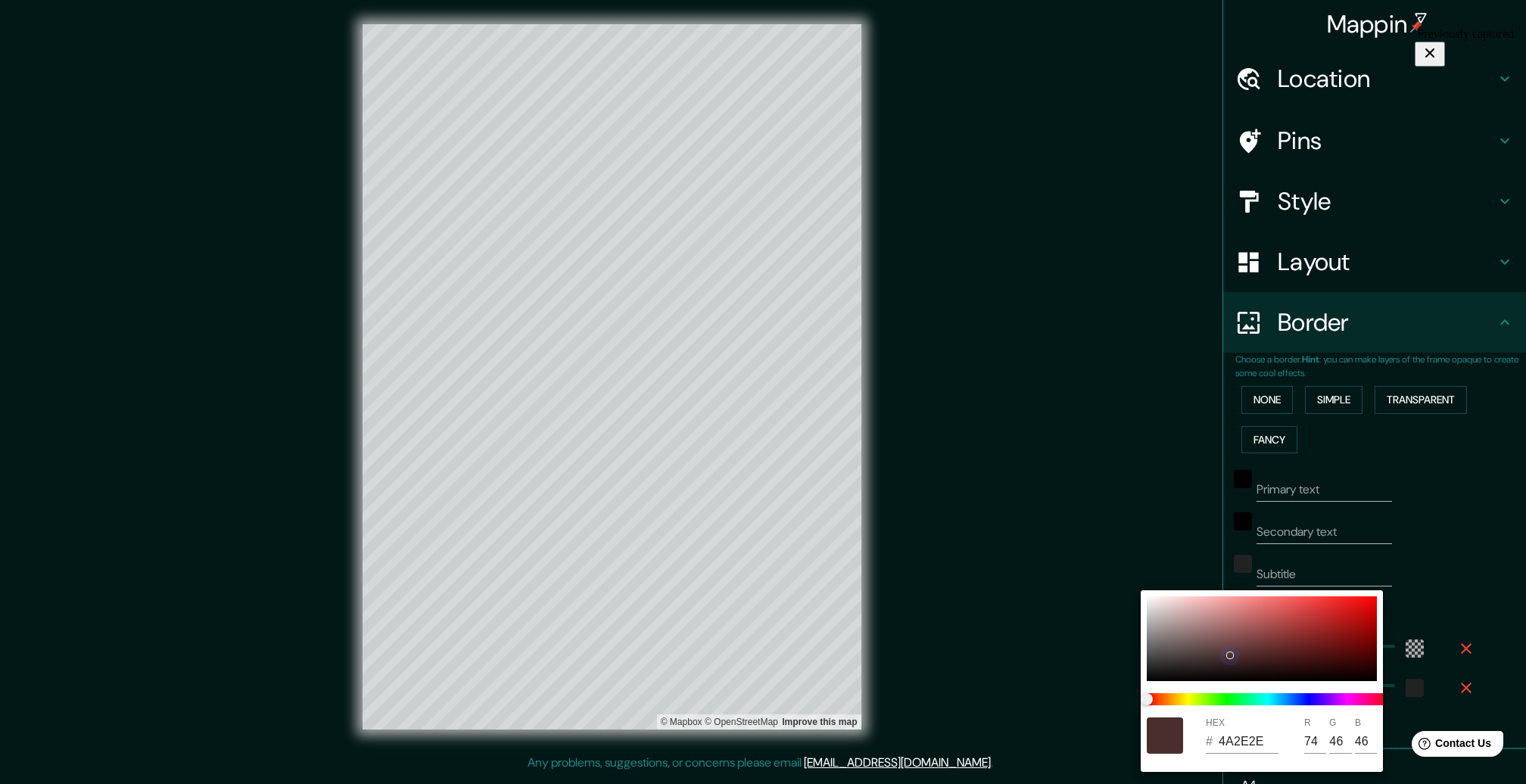
type input "332020"
type input "51"
type input "32"
type input "316"
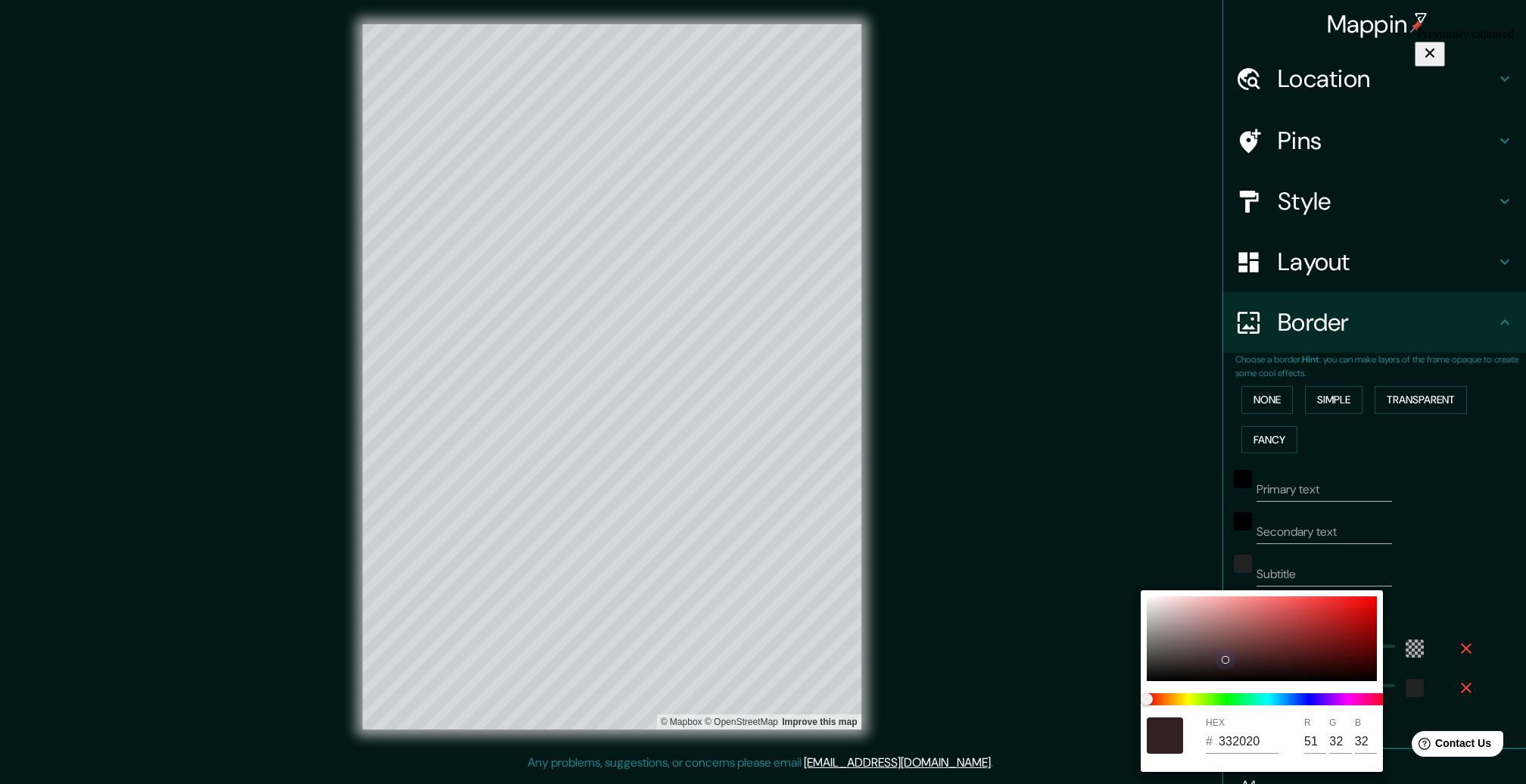
type input "53"
type input "402A2A"
type input "64"
type input "42"
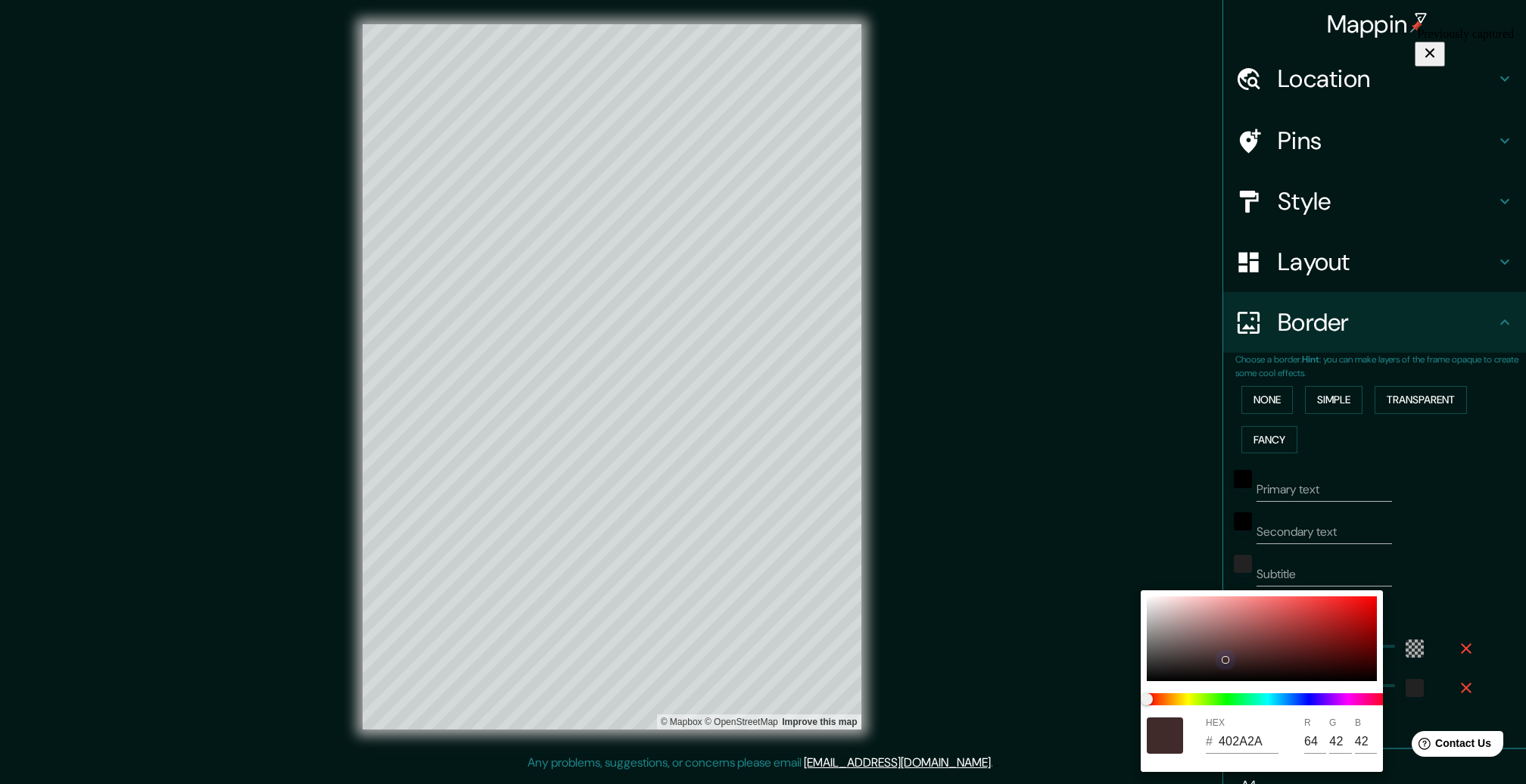
type input "316"
type input "53"
type input "634646"
type input "99"
type input "70"
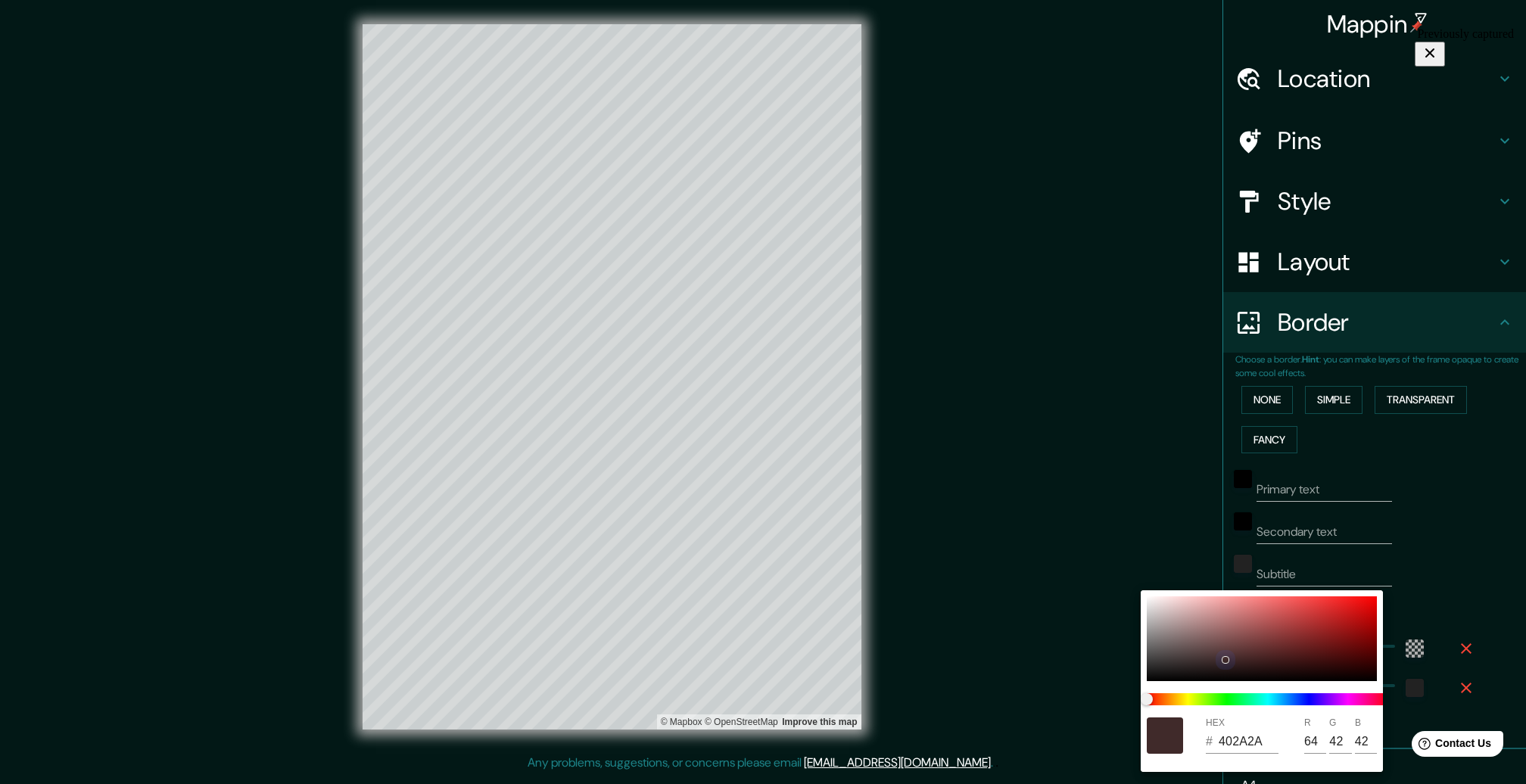
type input "70"
type input "316"
type input "53"
type input "6C5050"
type input "108"
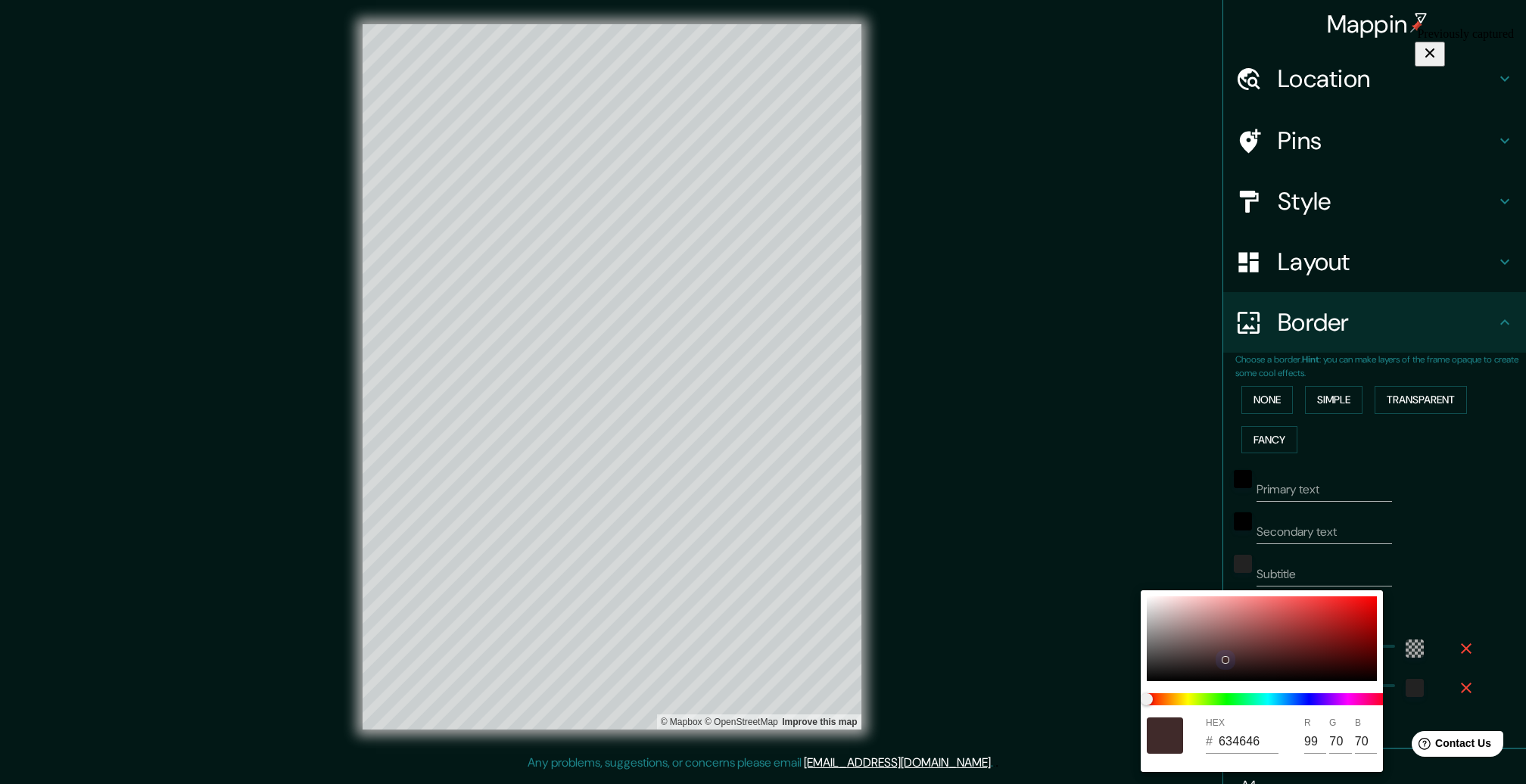
type input "80"
type input "316"
type input "53"
type input "715555"
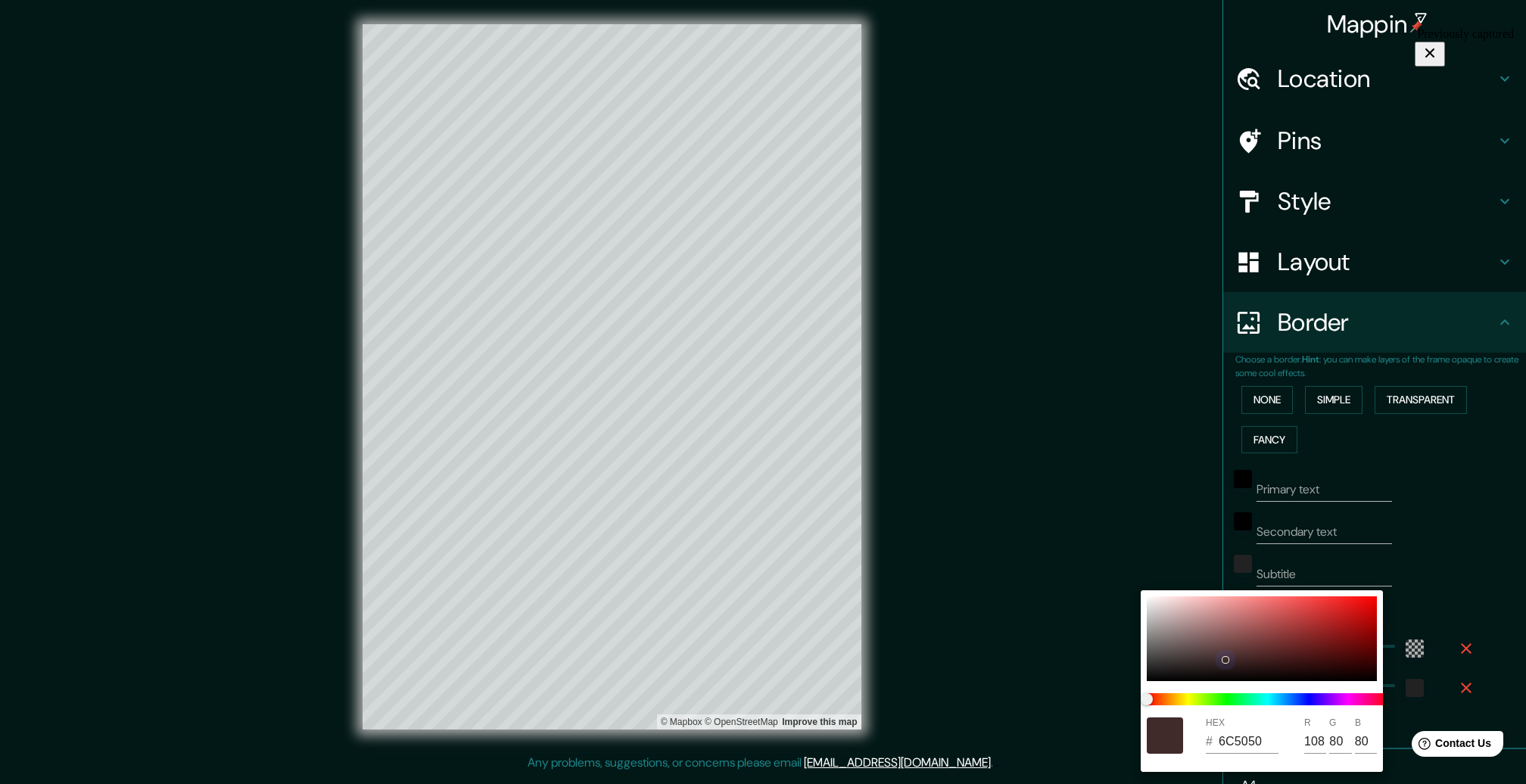
type input "113"
type input "85"
type input "316"
type input "53"
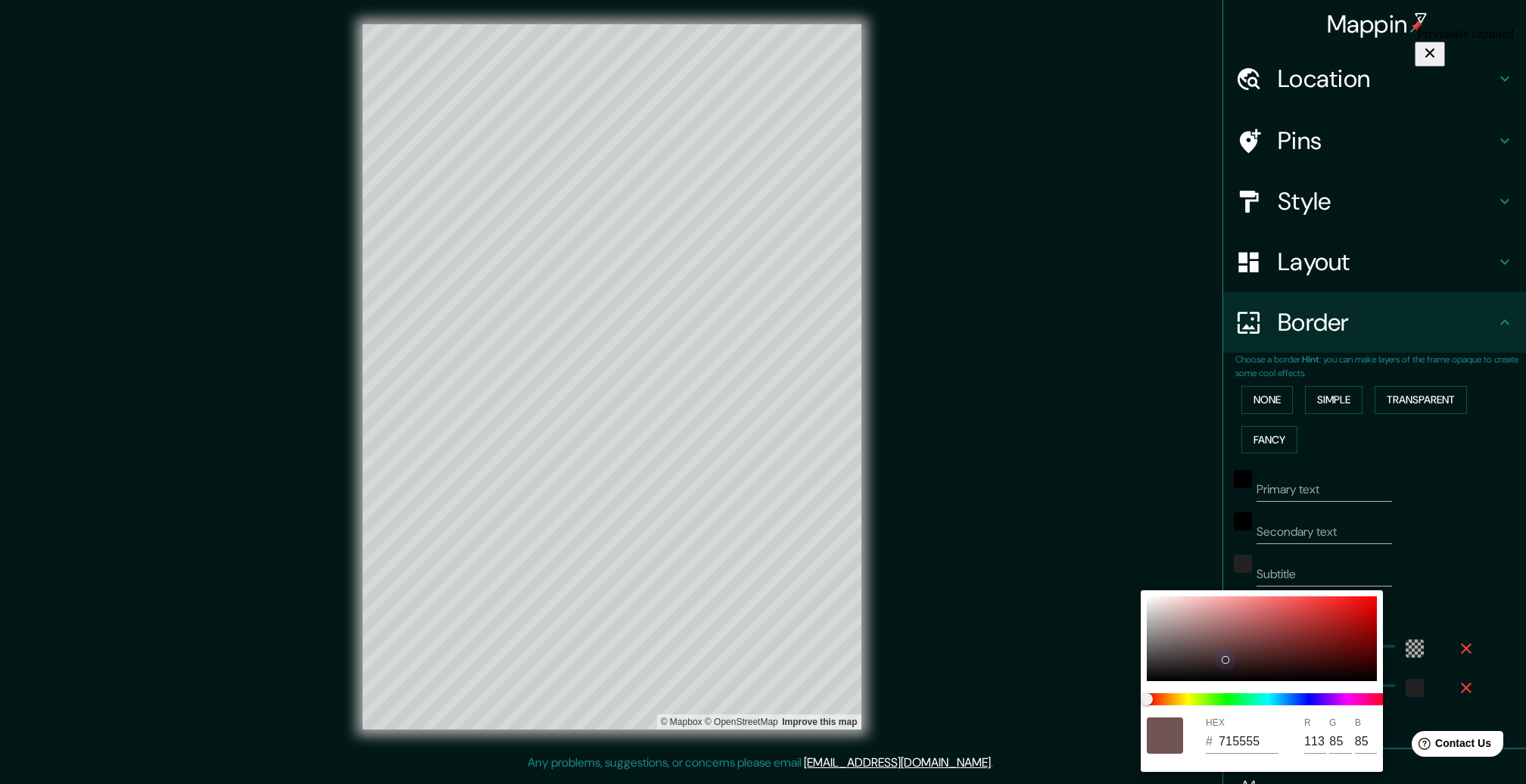
type input "735858"
type input "115"
type input "88"
type input "316"
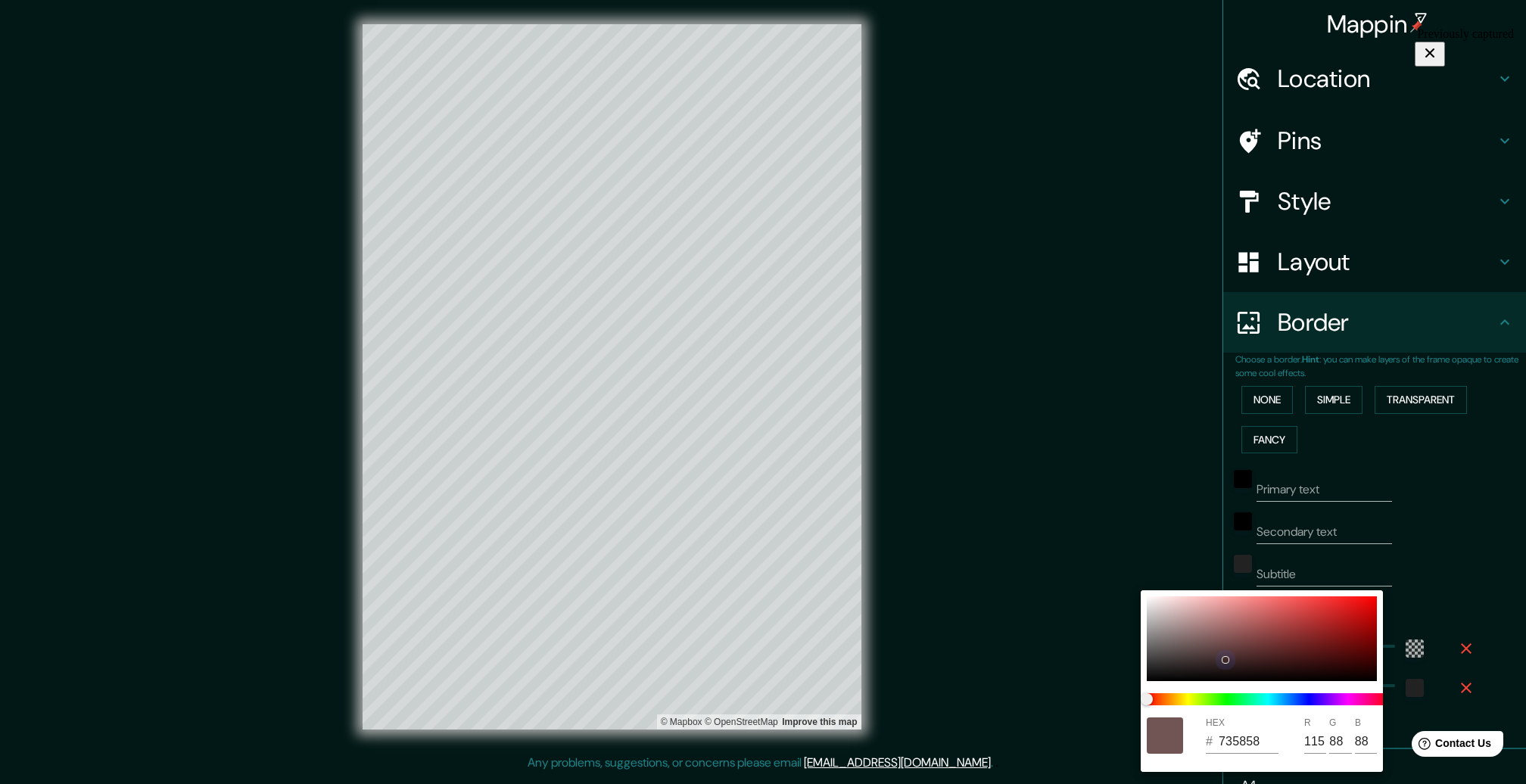
type input "53"
type input "775C5C"
type input "119"
type input "92"
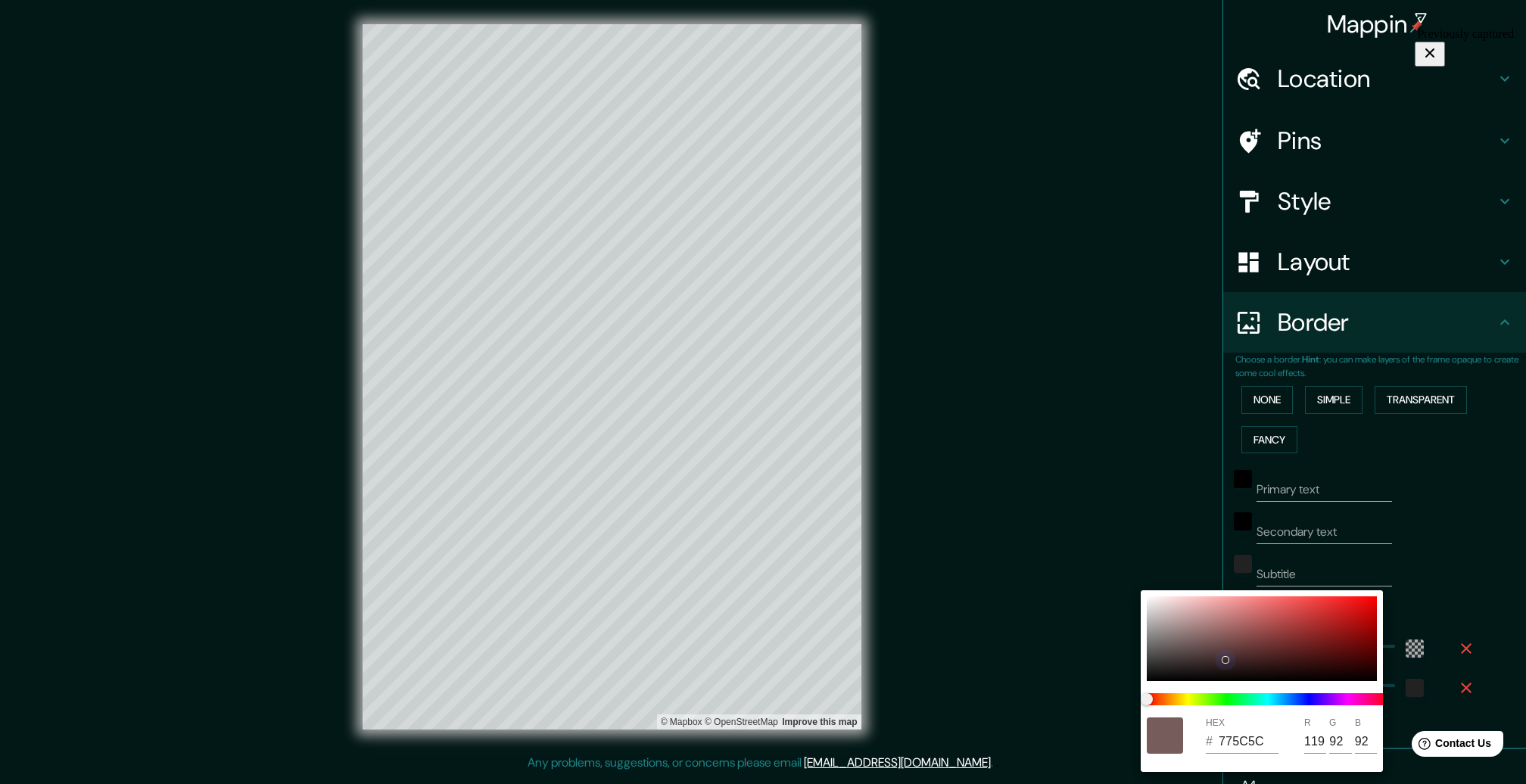
type input "316"
type input "53"
type input "7C6262"
type input "124"
type input "98"
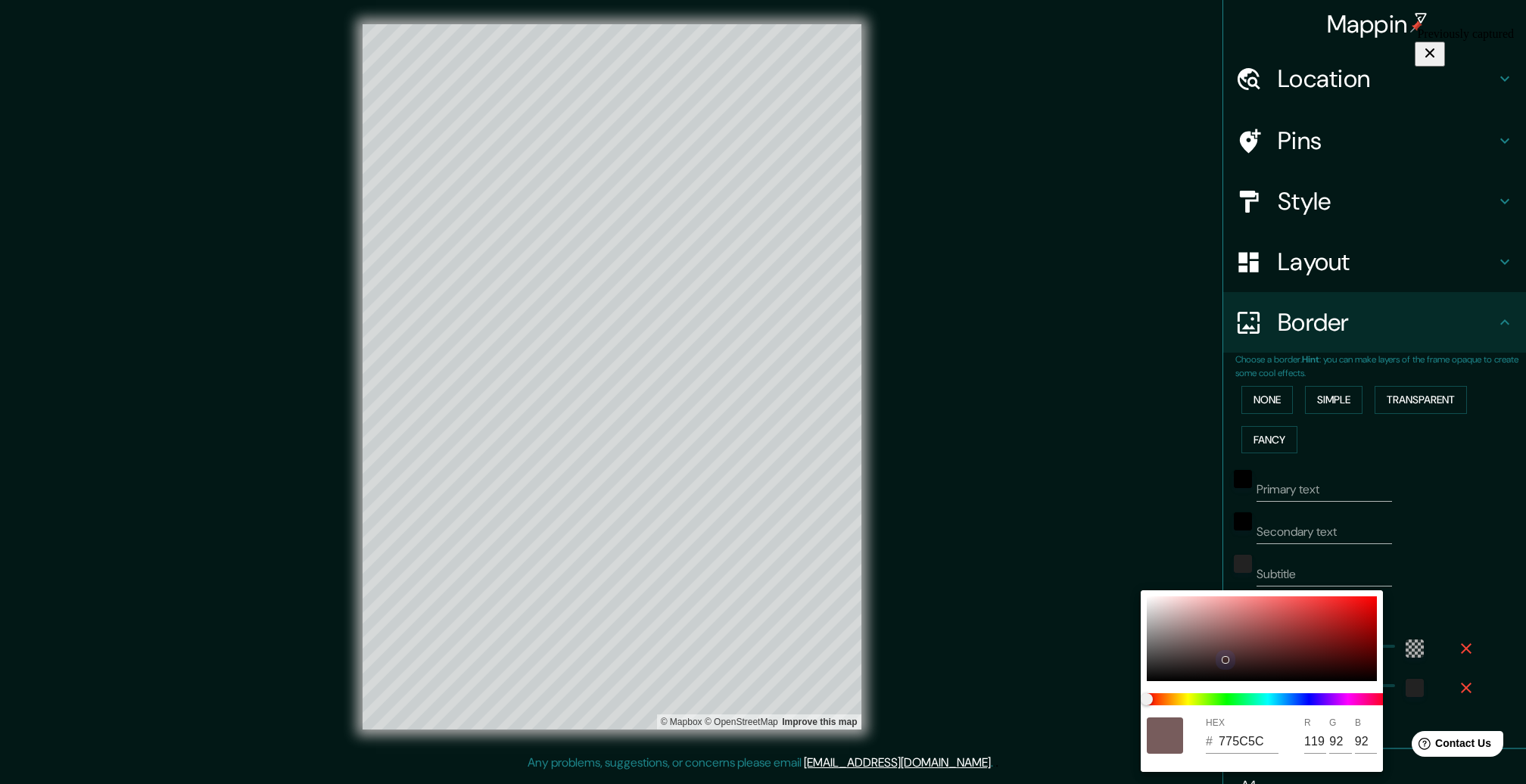
type input "98"
type input "316"
type input "53"
type input "7E6565"
type input "126"
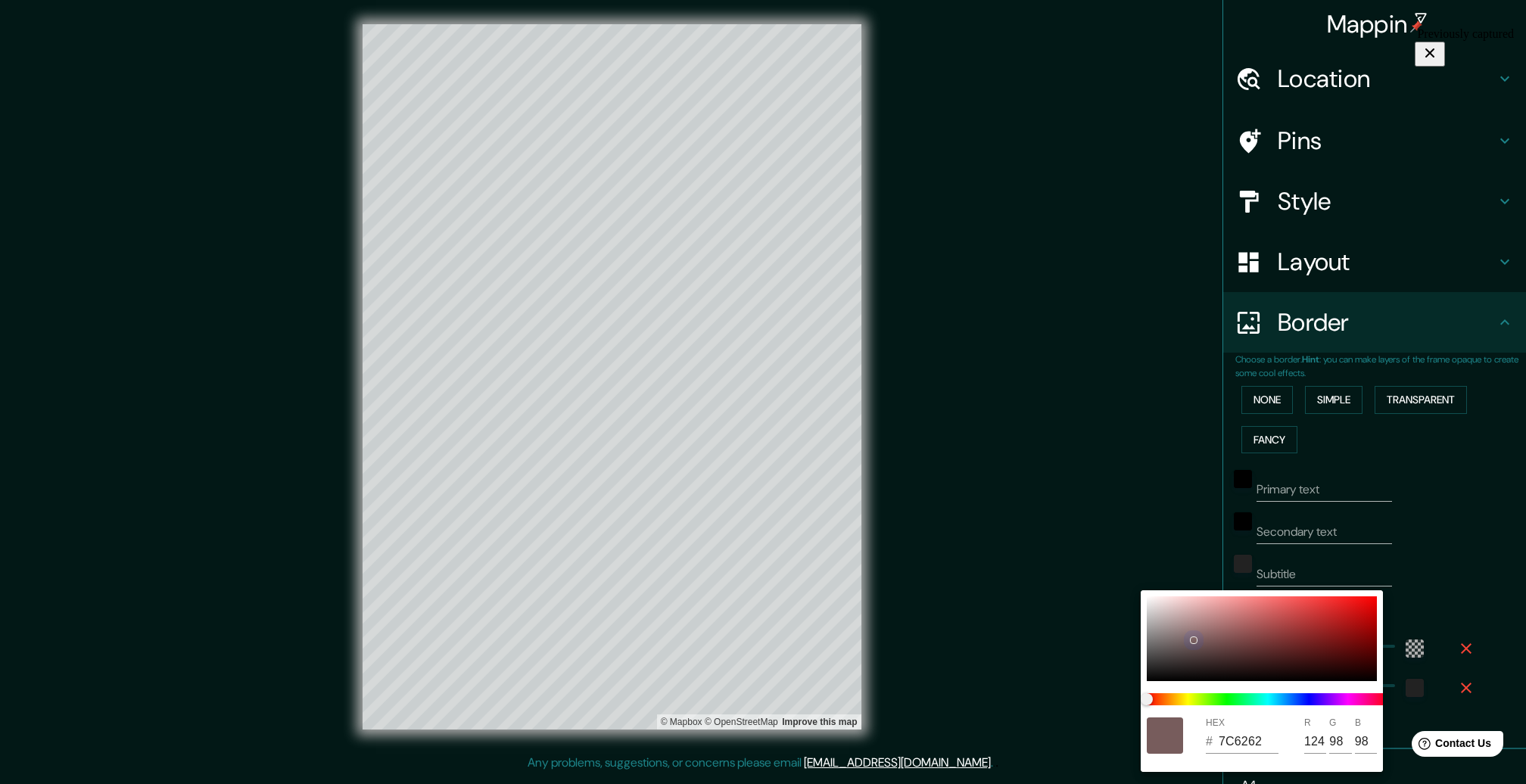
type input "101"
type input "316"
type input "53"
type input "816868"
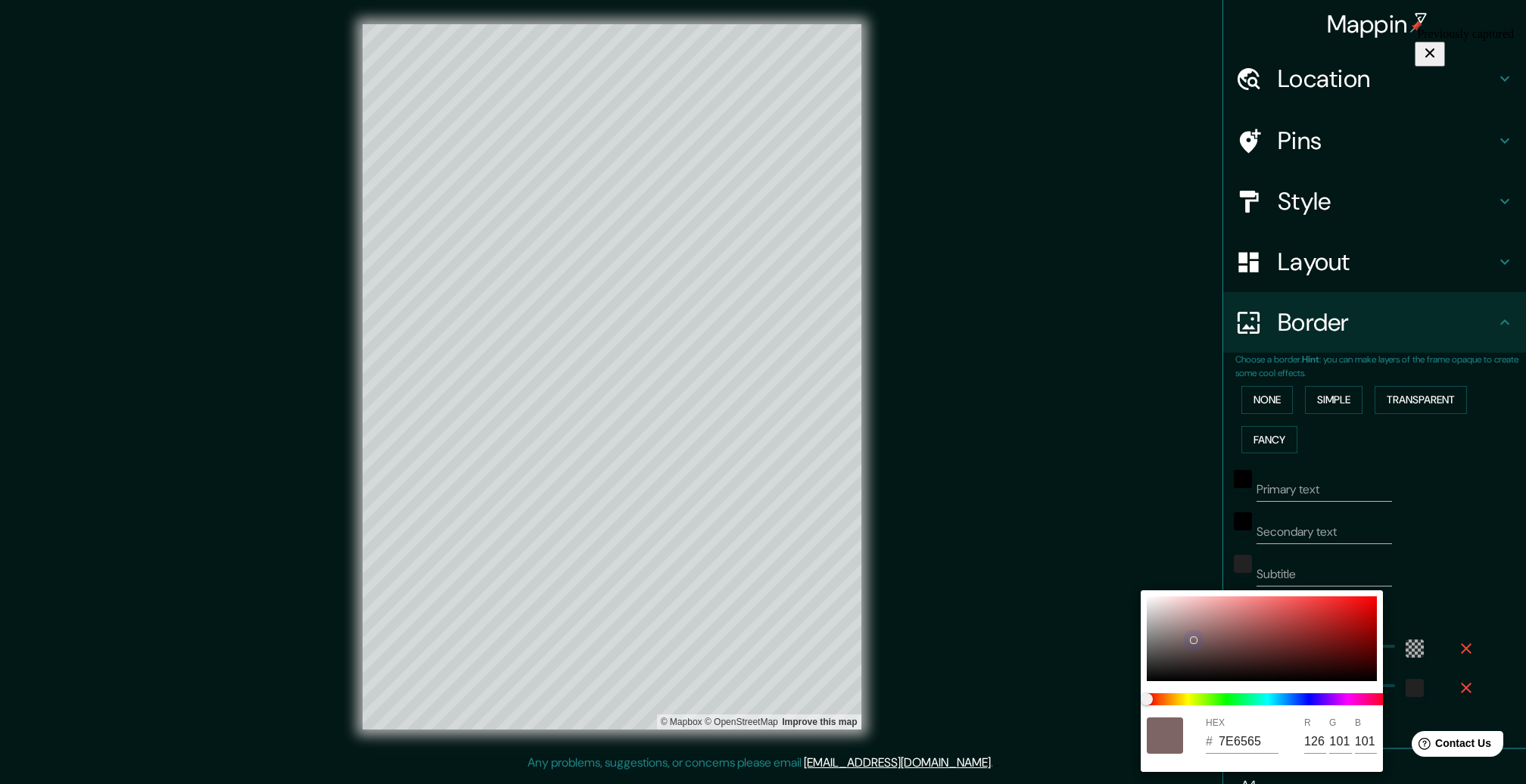
type input "129"
type input "104"
type input "316"
type input "53"
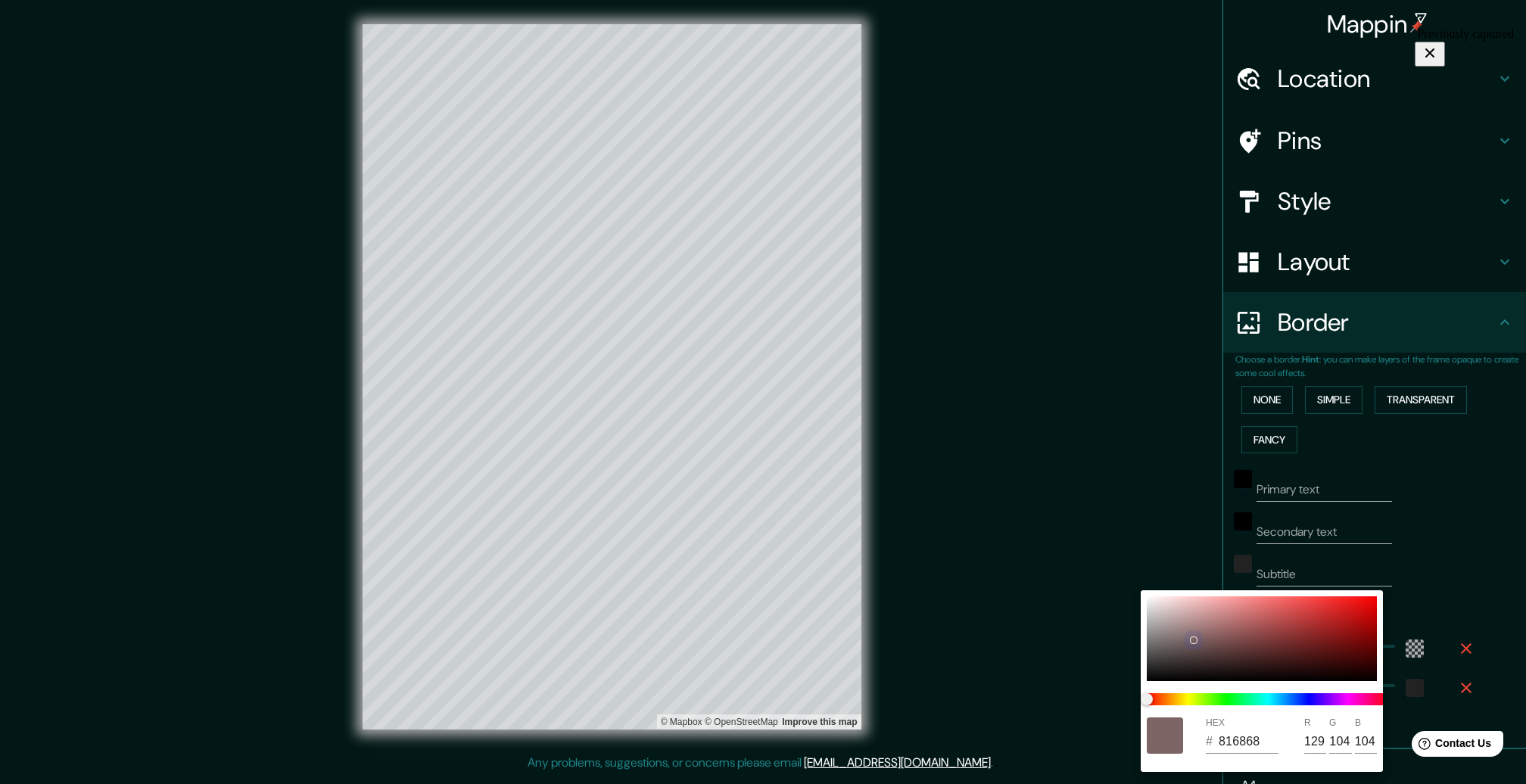
type input "836B6B"
type input "131"
type input "107"
type input "316"
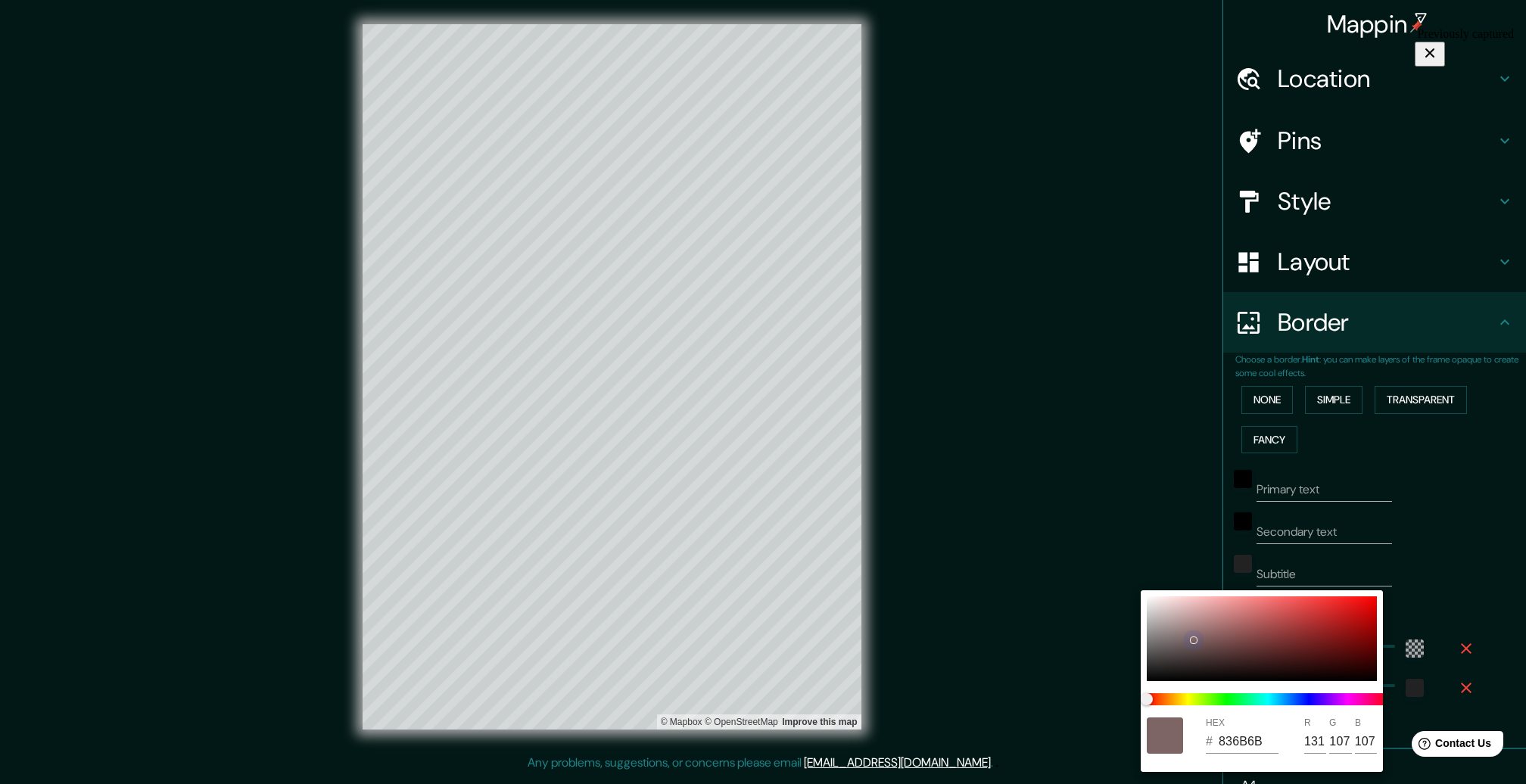
type input "53"
type input "887171"
type input "136"
type input "113"
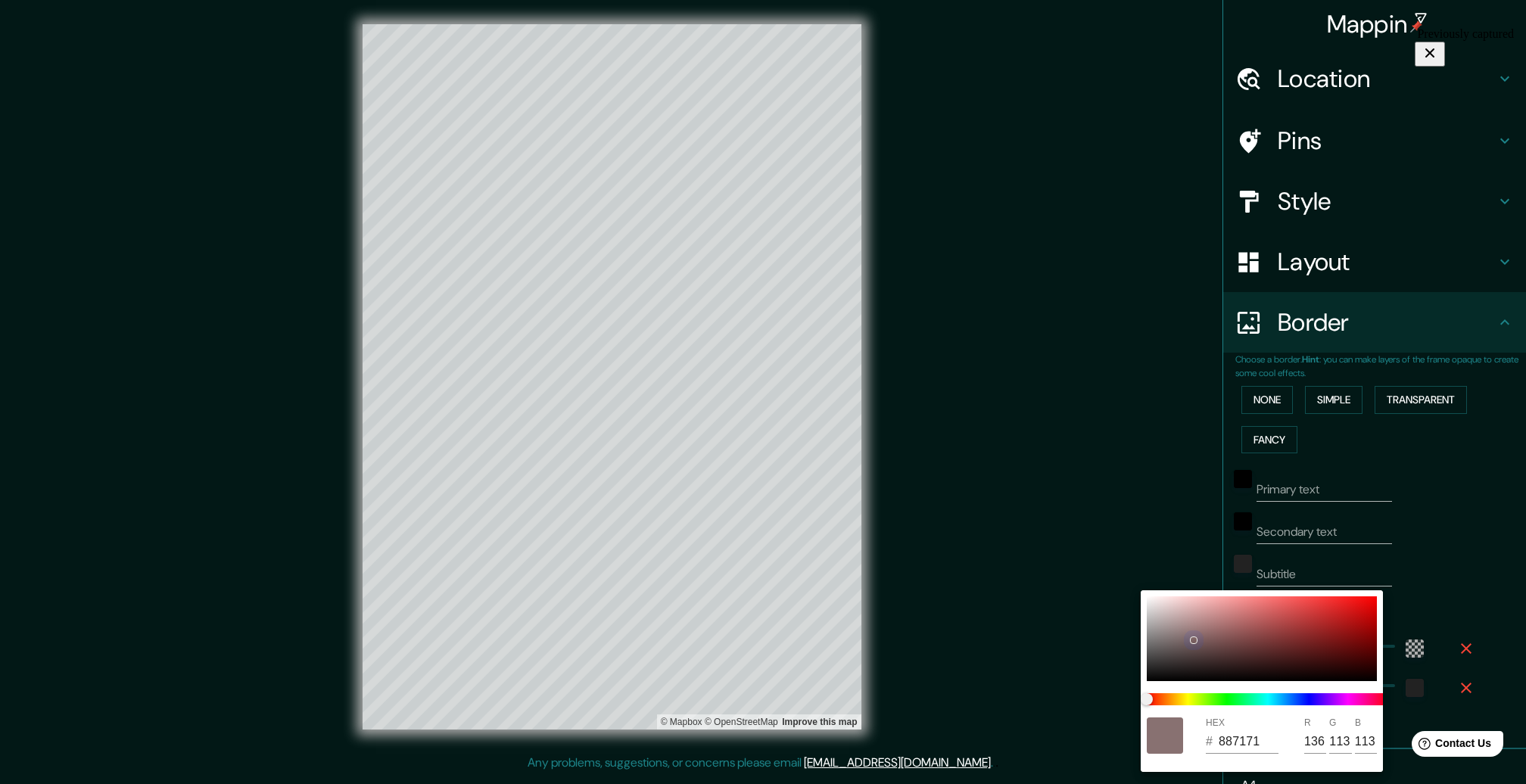
type input "316"
type input "53"
type input "8C7878"
type input "140"
type input "120"
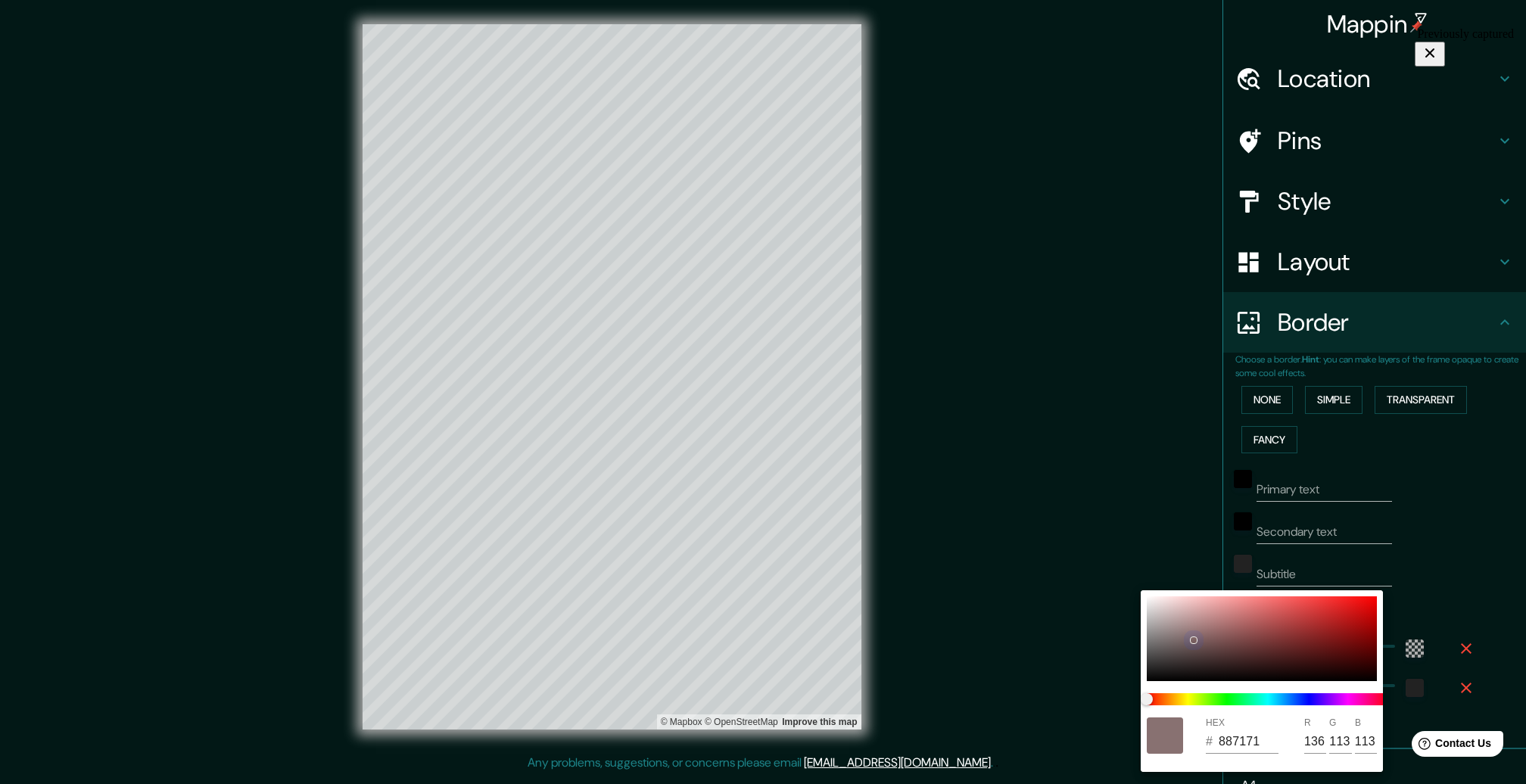
type input "120"
type input "316"
type input "53"
type input "8C7C7C"
type input "124"
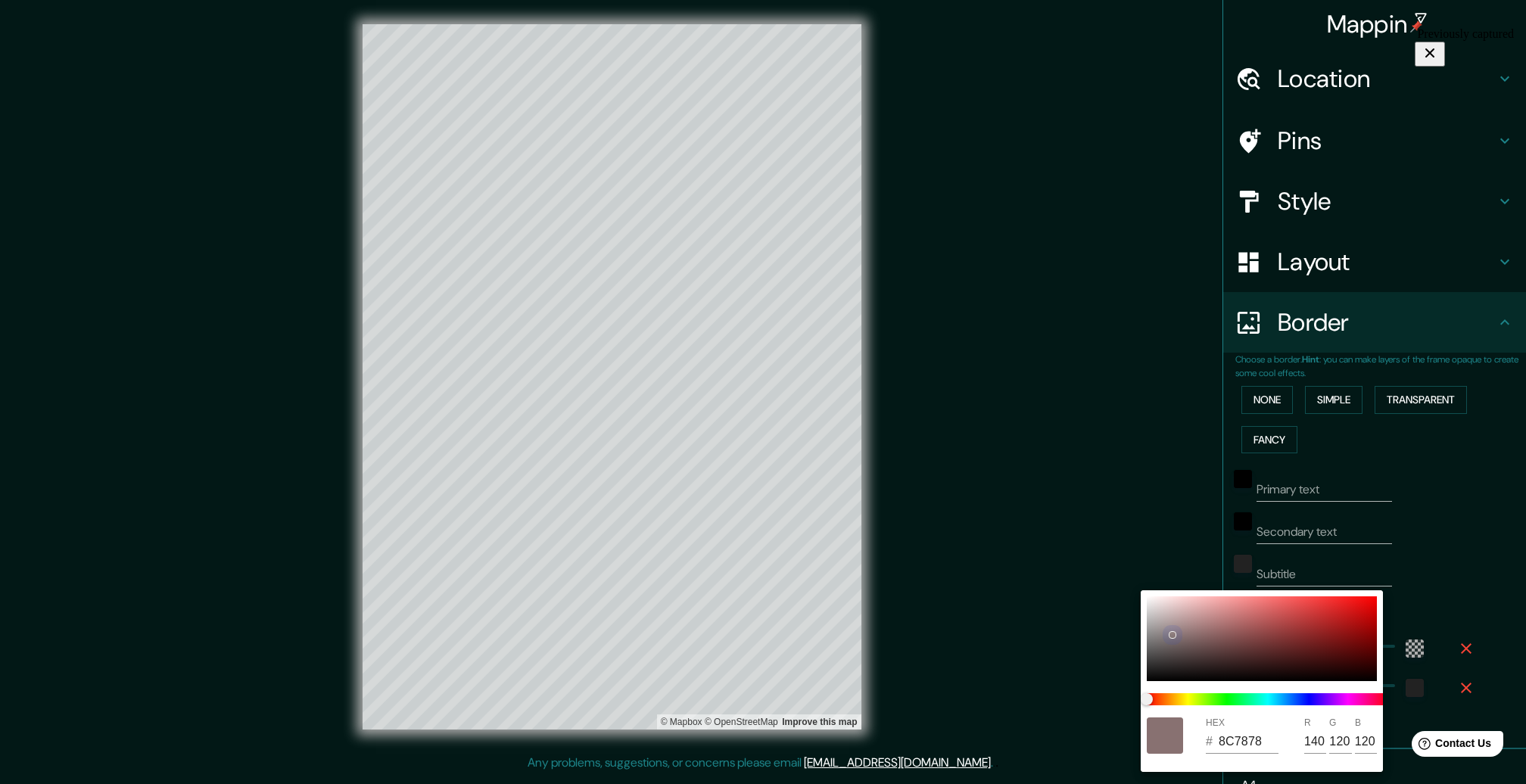
type input "124"
type input "316"
type input "53"
type input "8E8181"
type input "142"
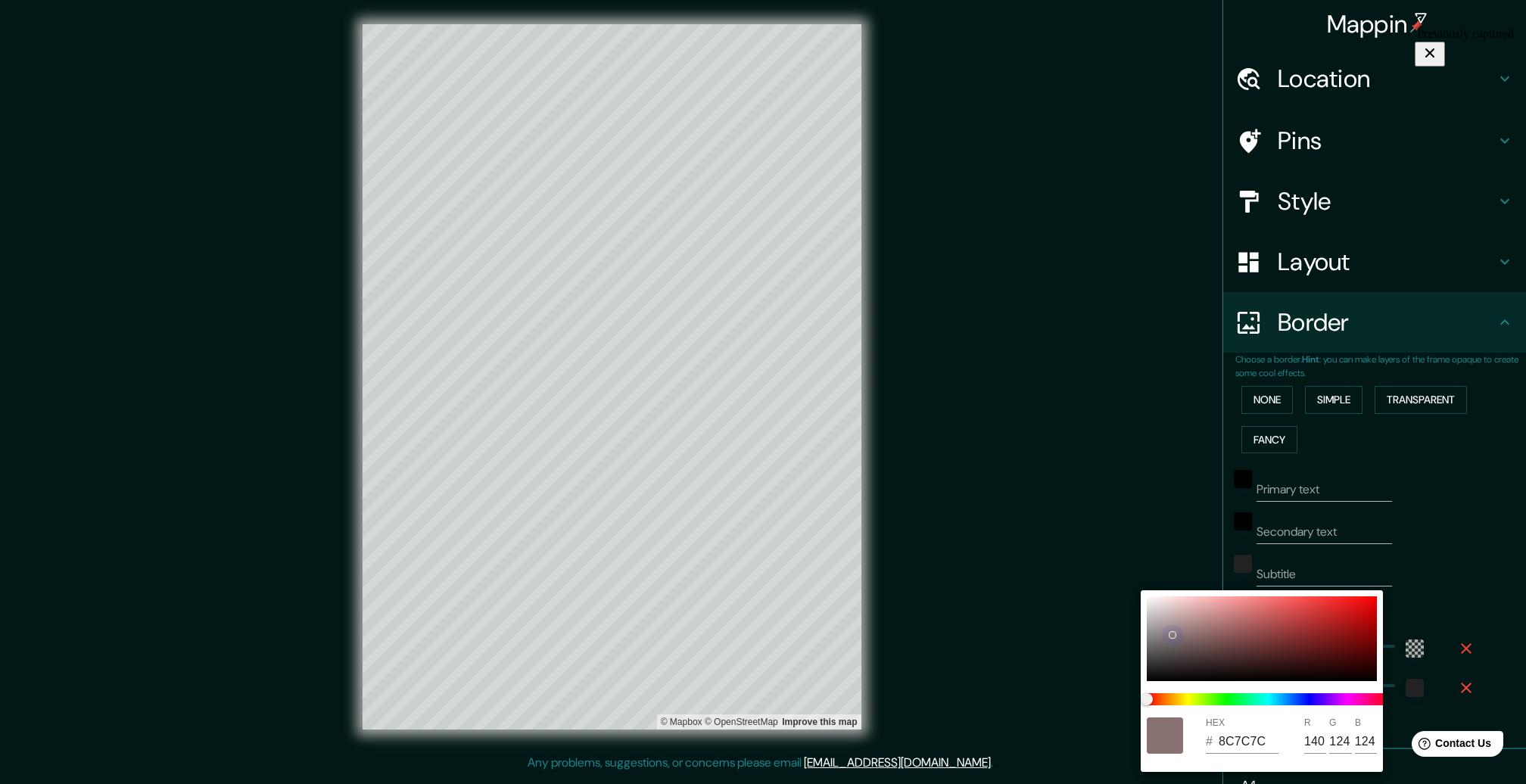
type input "129"
type input "316"
type input "53"
type input "8E8282"
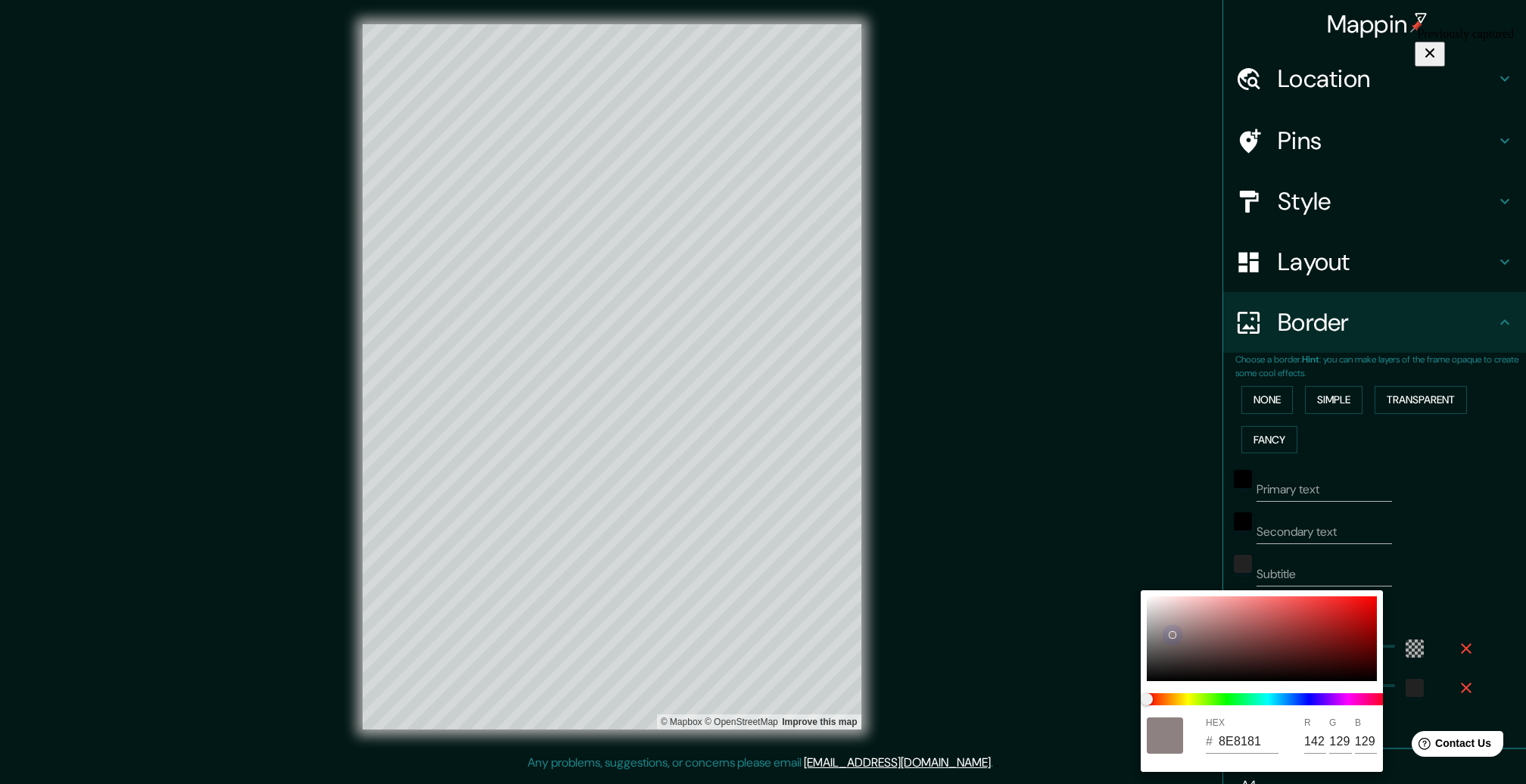
type input "130"
type input "316"
type input "53"
type input "8C8181"
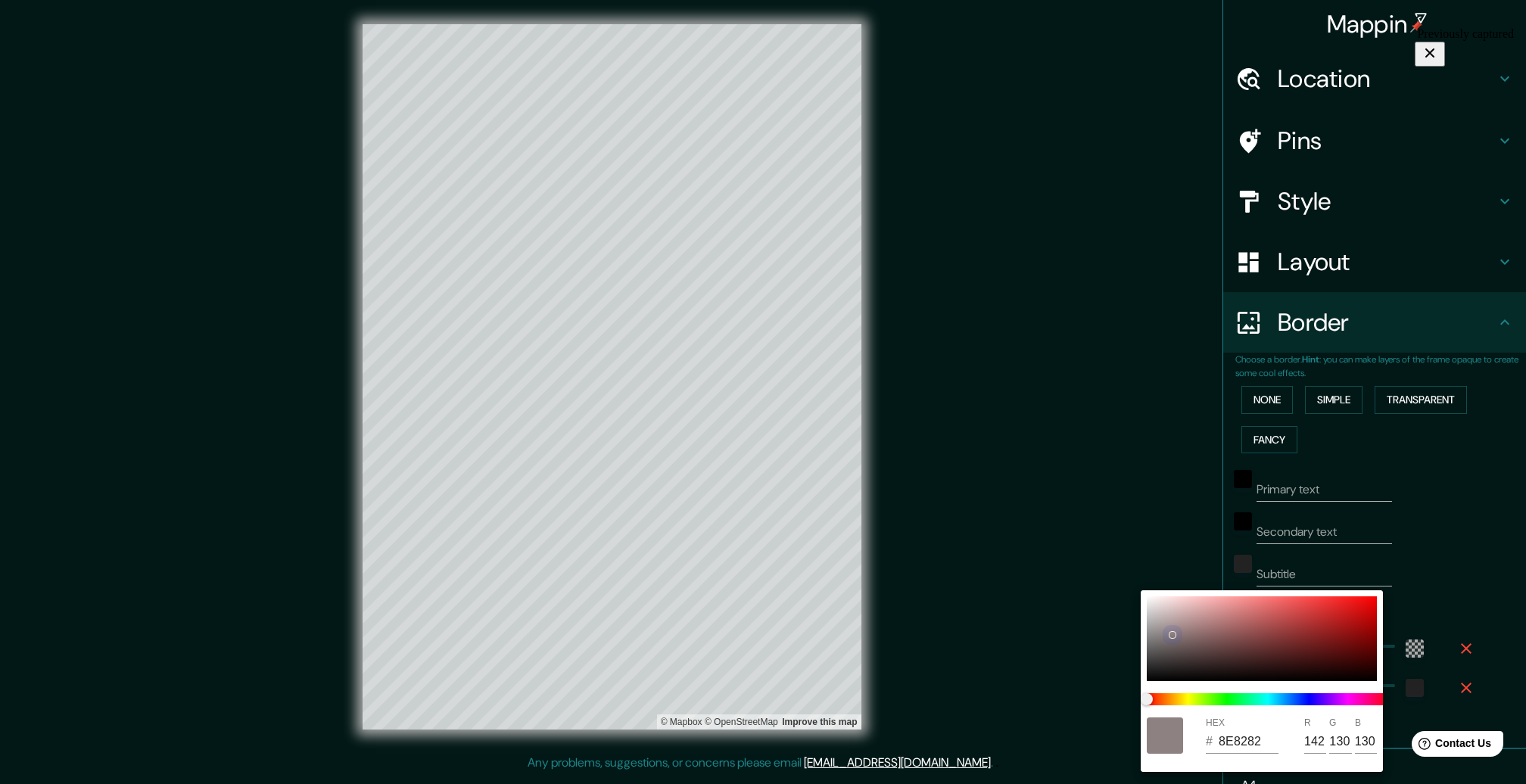
type input "140"
type input "129"
type input "316"
type input "53"
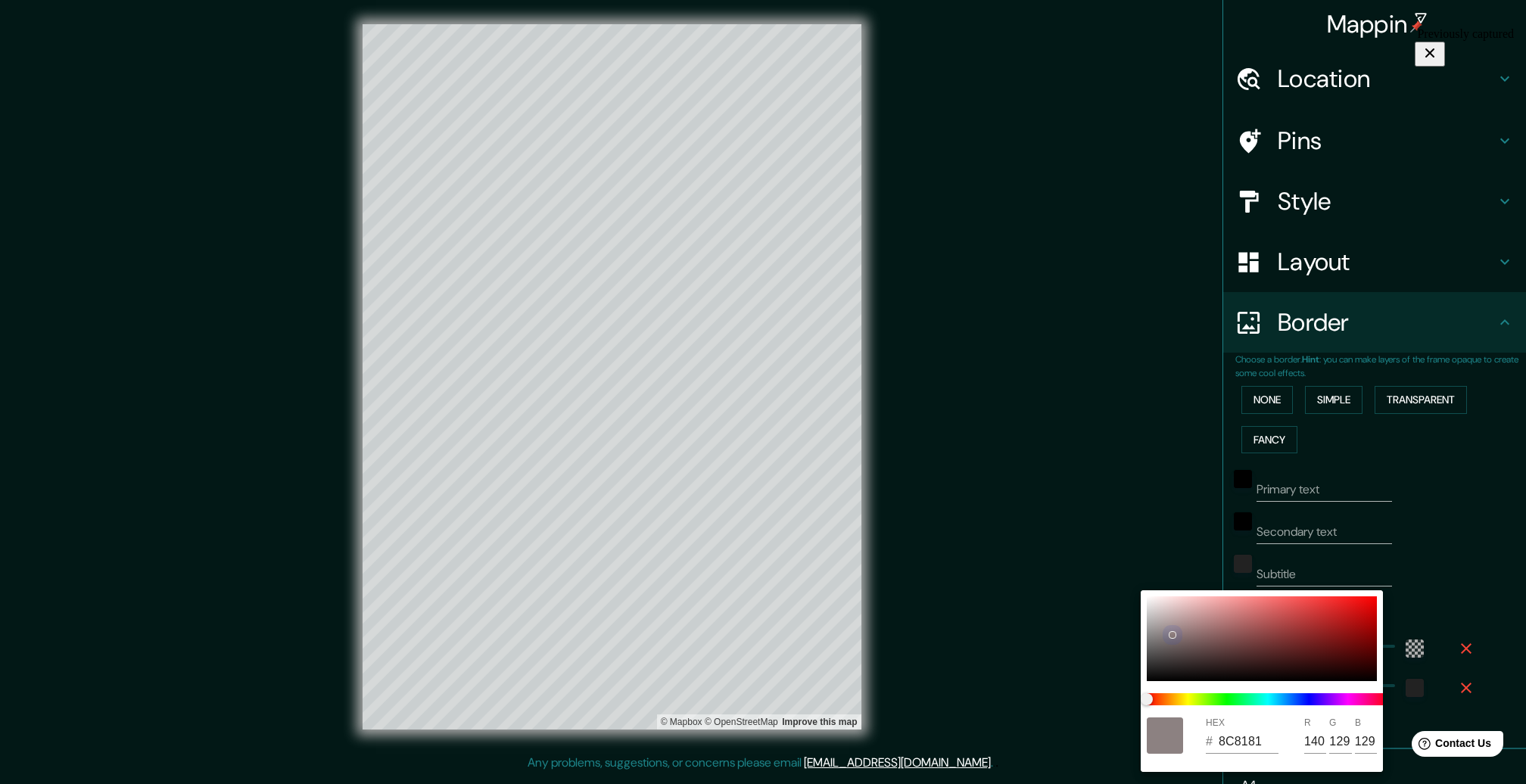
type input "817878"
type input "129"
type input "120"
type input "316"
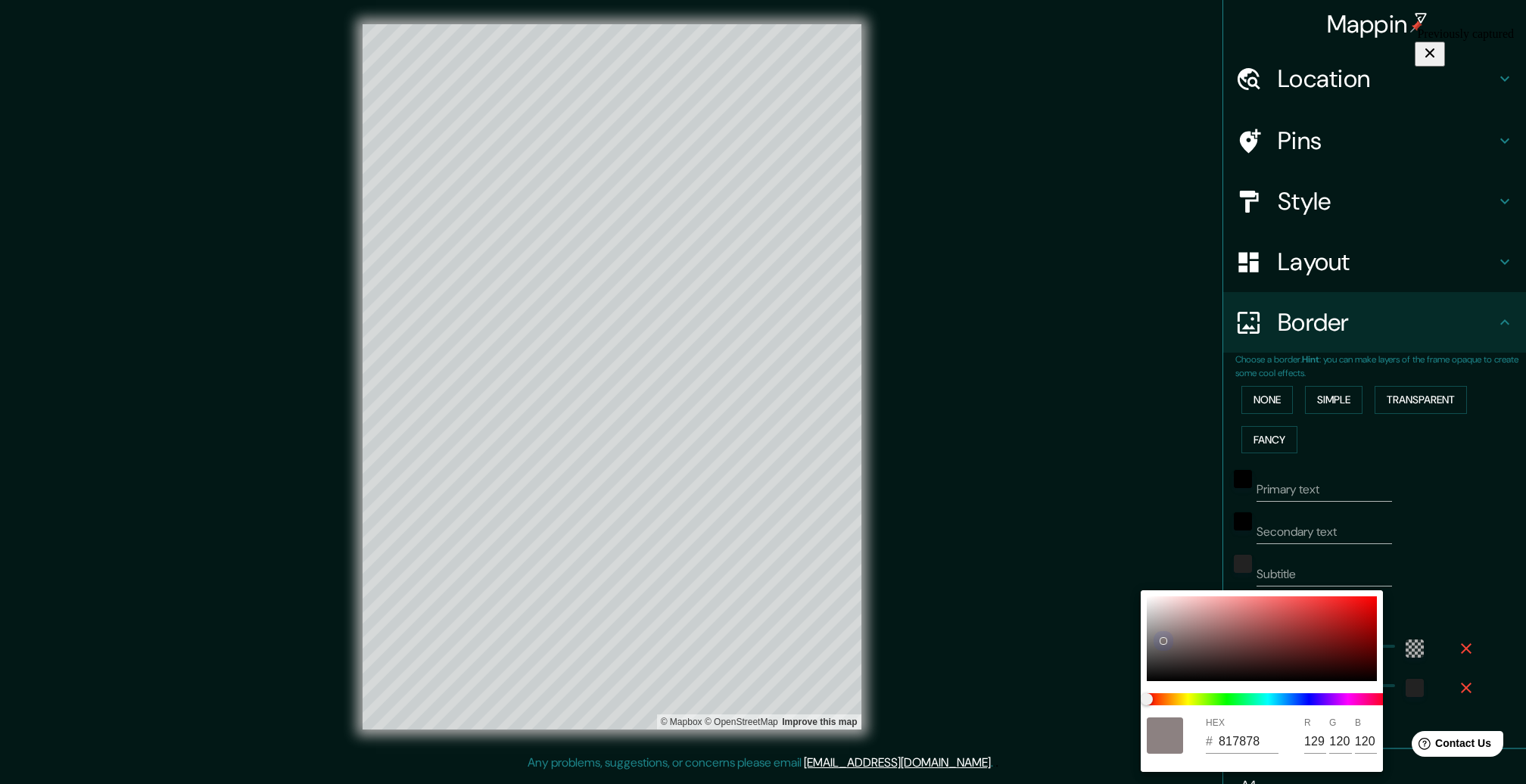
type input "53"
type input "7A7272"
type input "122"
type input "114"
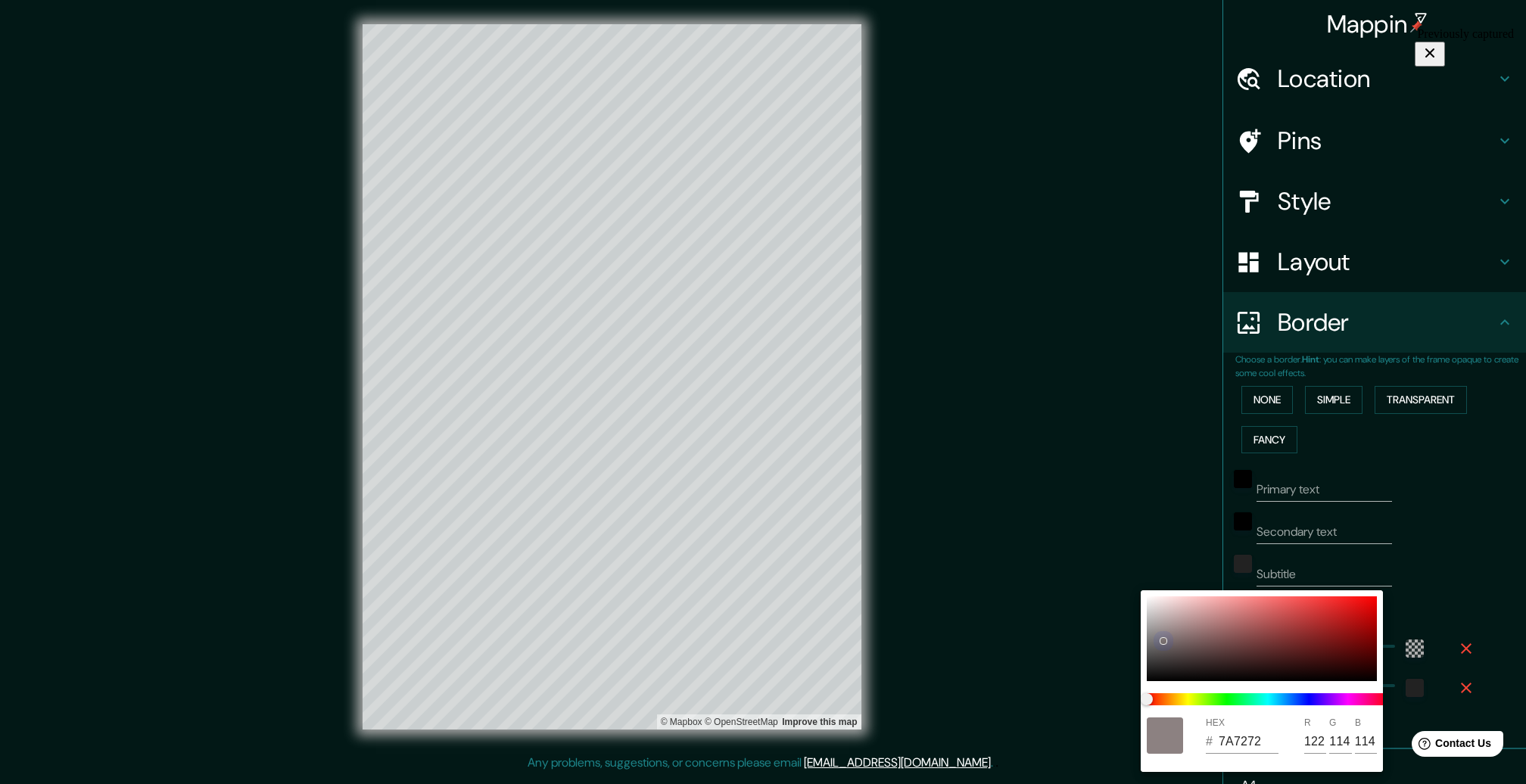
type input "316"
type input "53"
type input "756D6D"
type input "117"
type input "109"
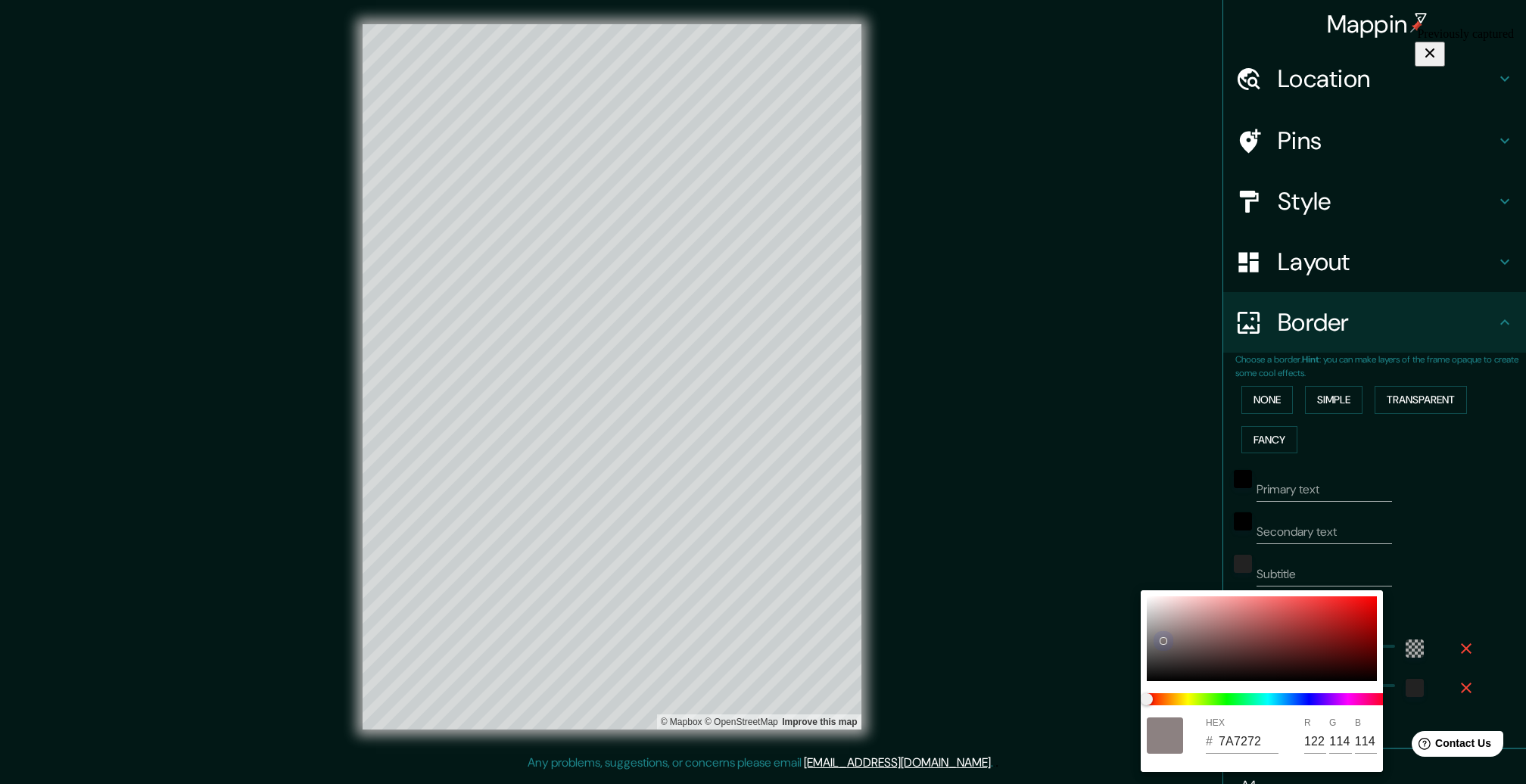
type input "109"
type input "316"
type input "53"
type input "716969"
type input "113"
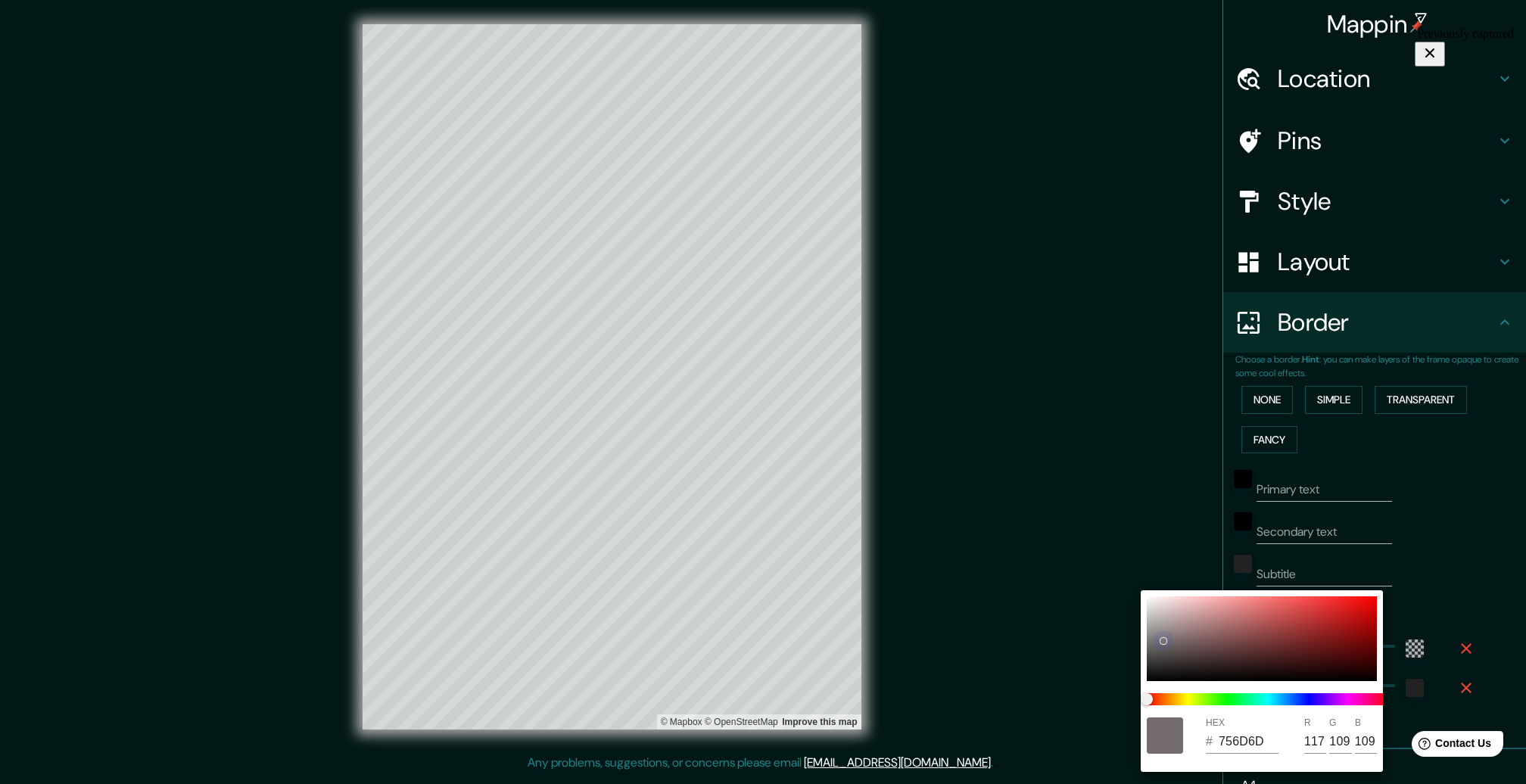
type input "105"
type input "316"
type input "53"
type input "6A6363"
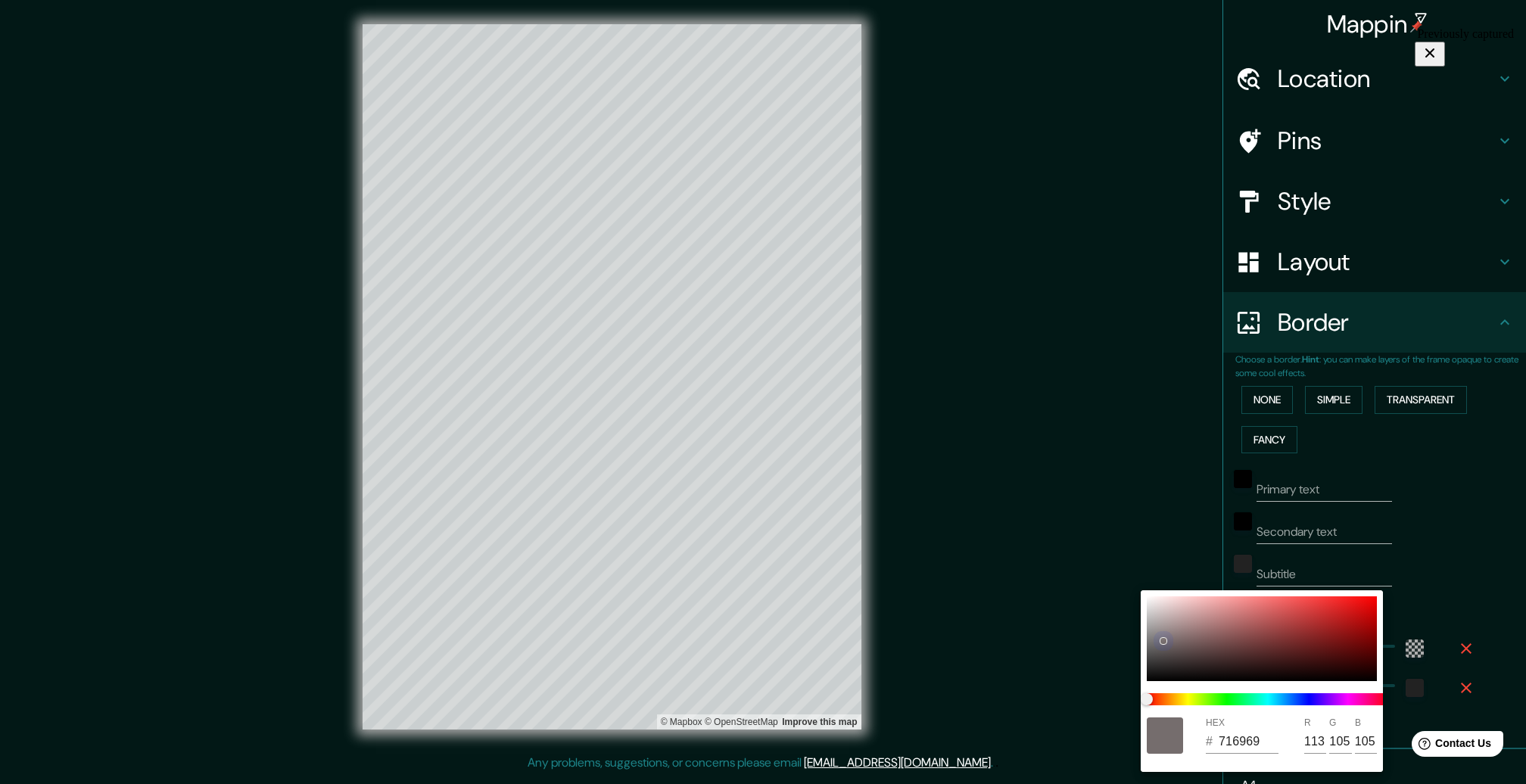
type input "106"
type input "99"
type input "316"
type input "53"
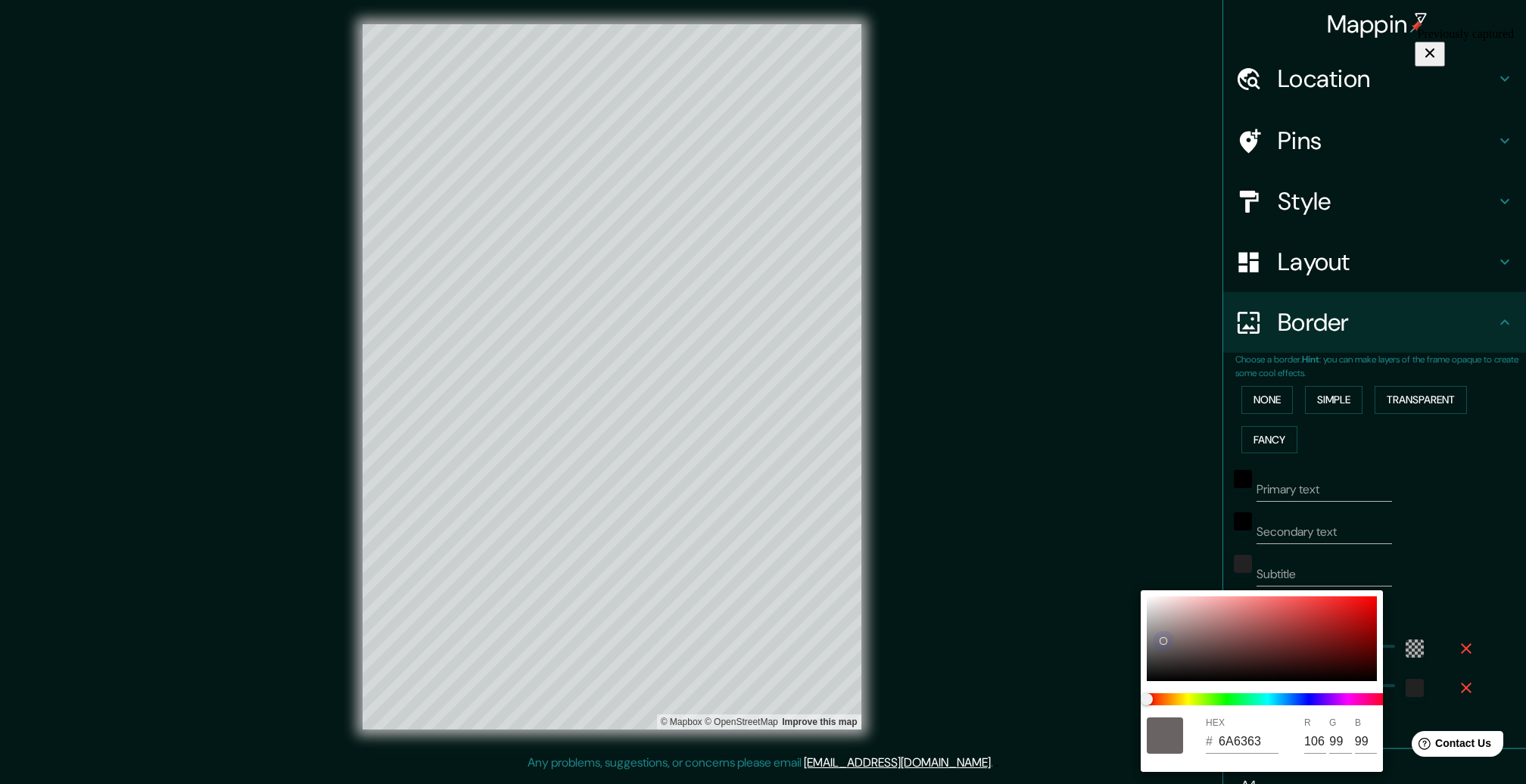
type input "605A5A"
type input "96"
type input "90"
type input "316"
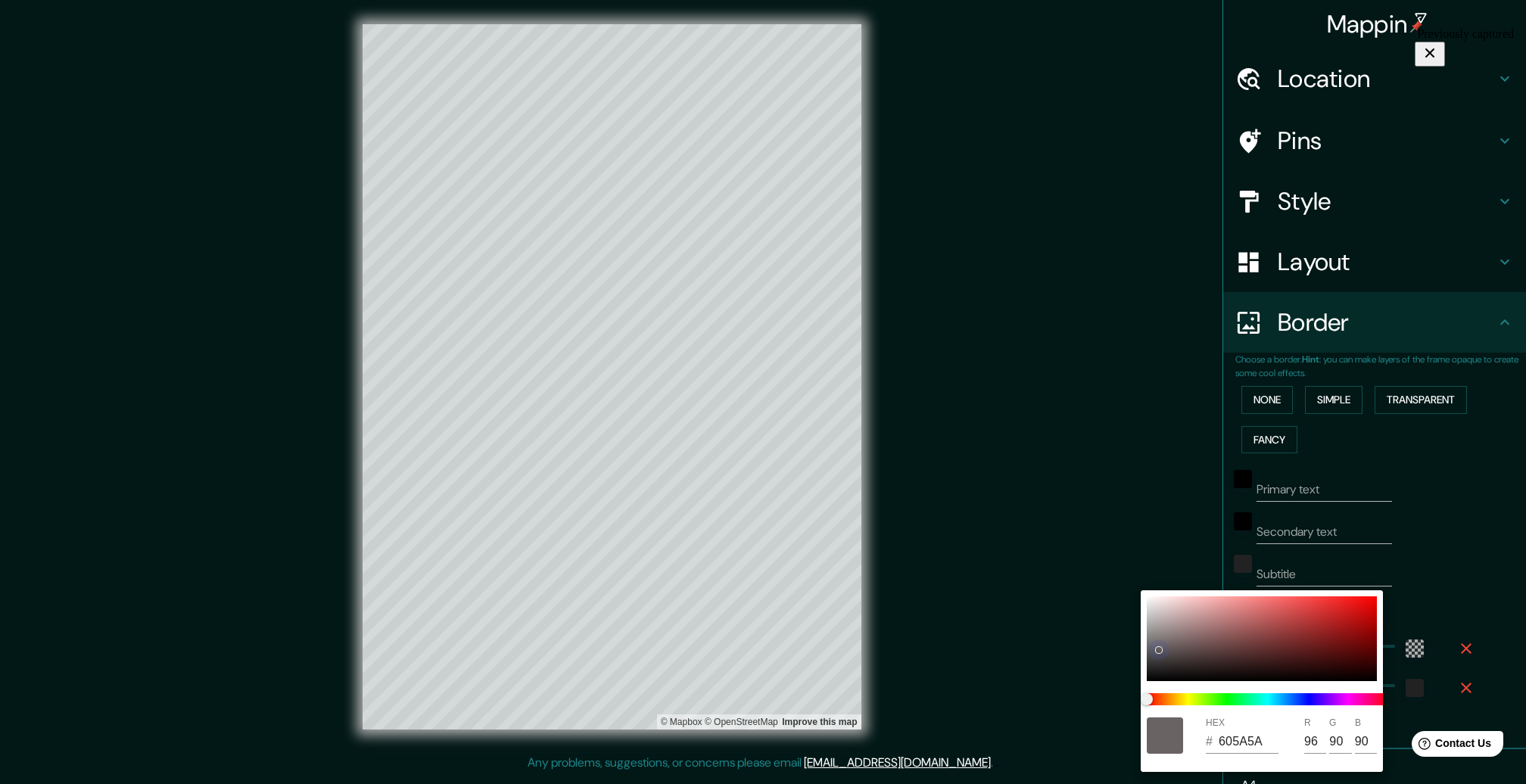
type input "53"
type input "5E5959"
type input "94"
type input "89"
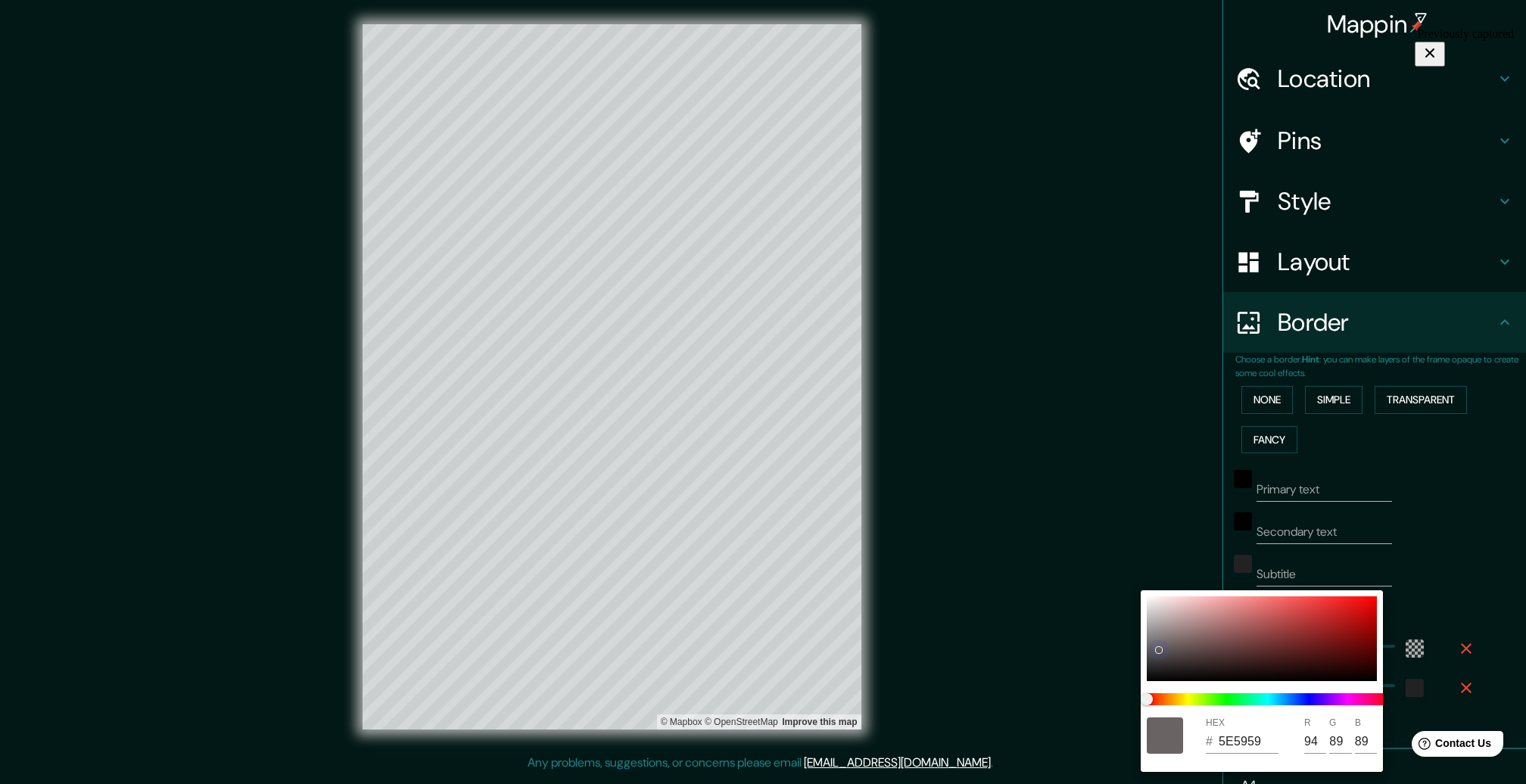
type input "316"
type input "53"
type input "5A5454"
type input "90"
type input "84"
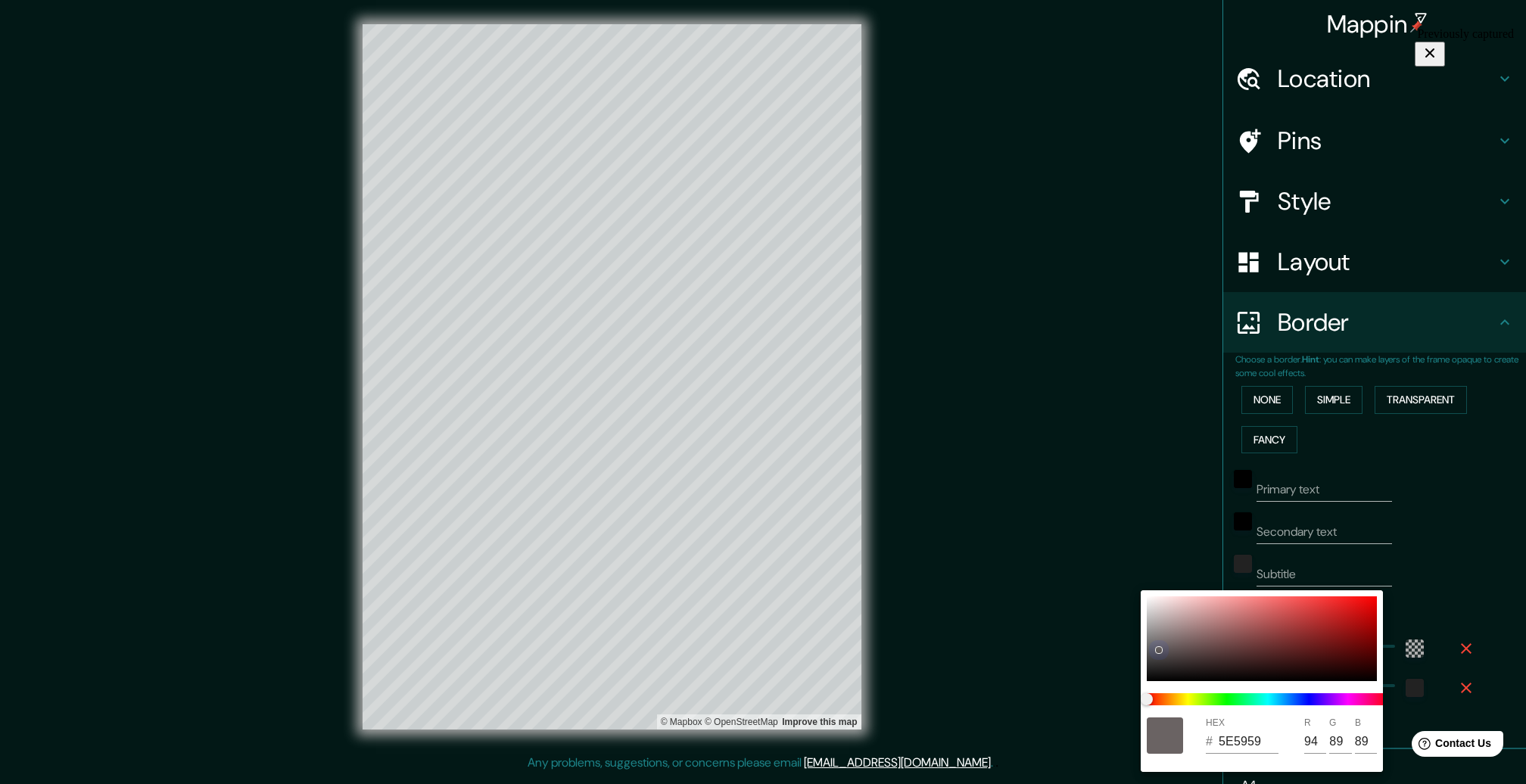
type input "84"
type input "316"
type input "53"
type input "5A5555"
type input "85"
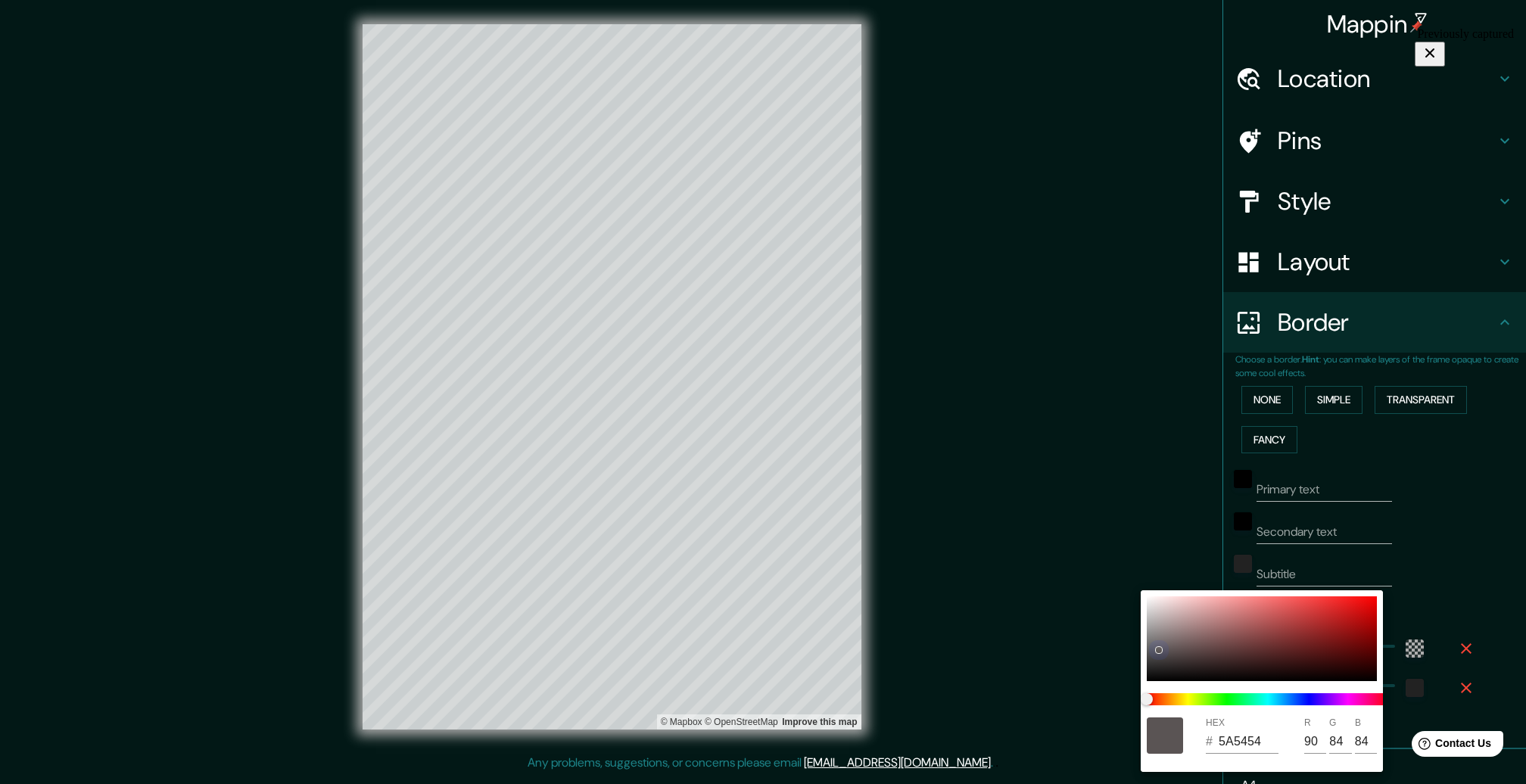
type input "85"
type input "316"
type input "53"
type input "575454"
type input "87"
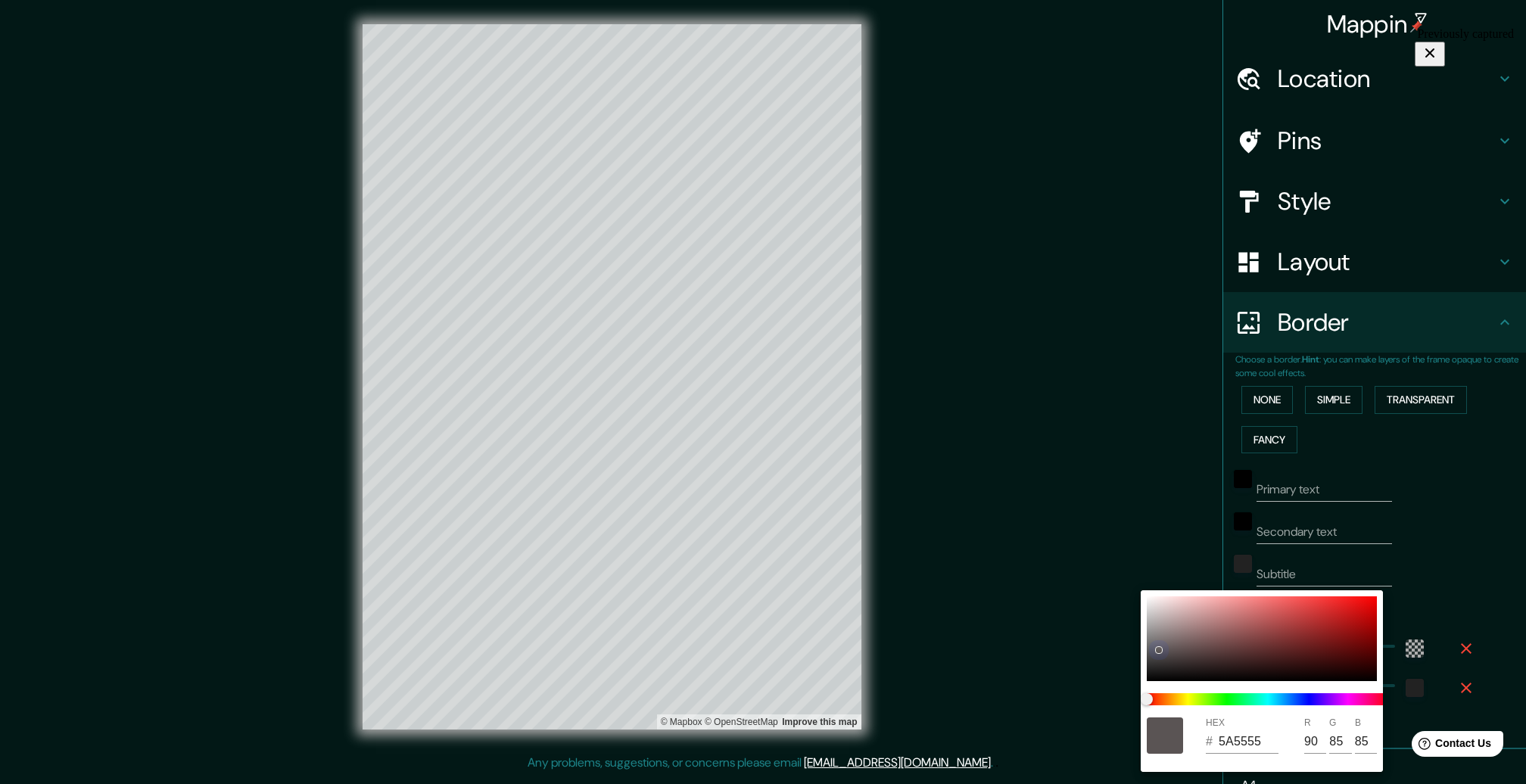
type input "84"
drag, startPoint x: 1232, startPoint y: 653, endPoint x: 1165, endPoint y: 622, distance: 73.8
click at [1165, 622] on div at bounding box center [1262, 638] width 230 height 85
click at [1264, 405] on div at bounding box center [763, 392] width 1526 height 784
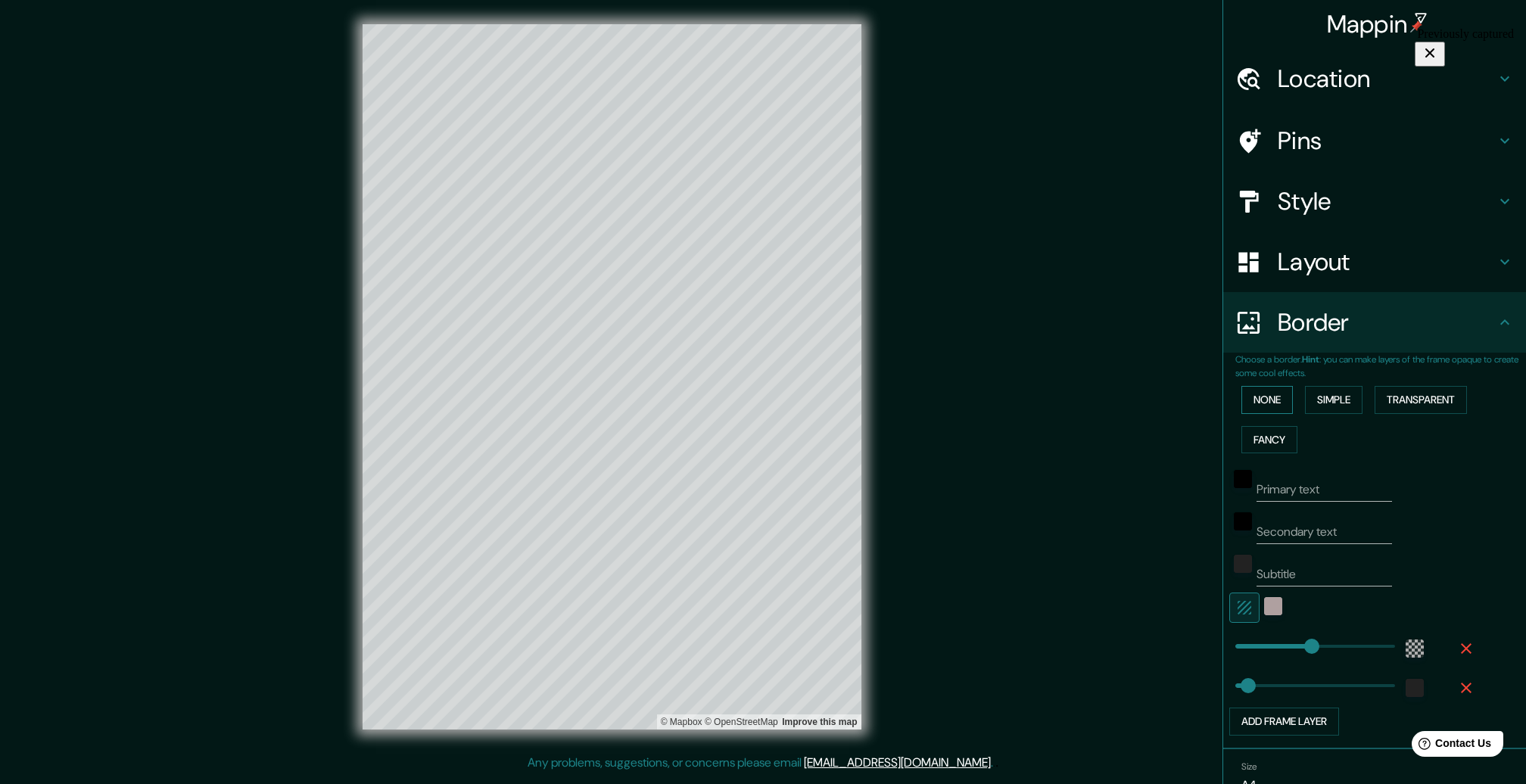
click at [1263, 400] on button "None" at bounding box center [1266, 399] width 51 height 28
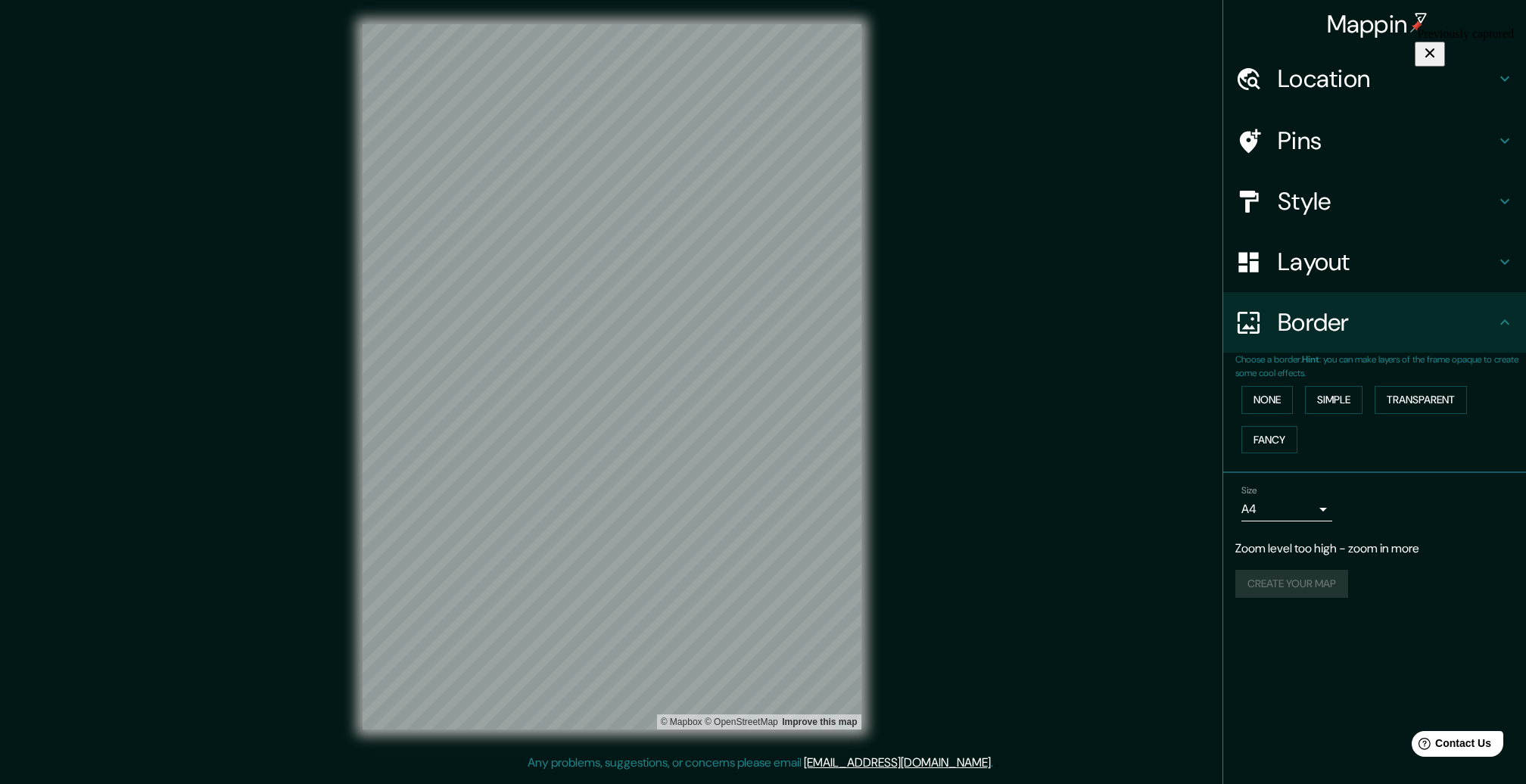
click at [1312, 136] on h4 "Pins" at bounding box center [1387, 141] width 218 height 30
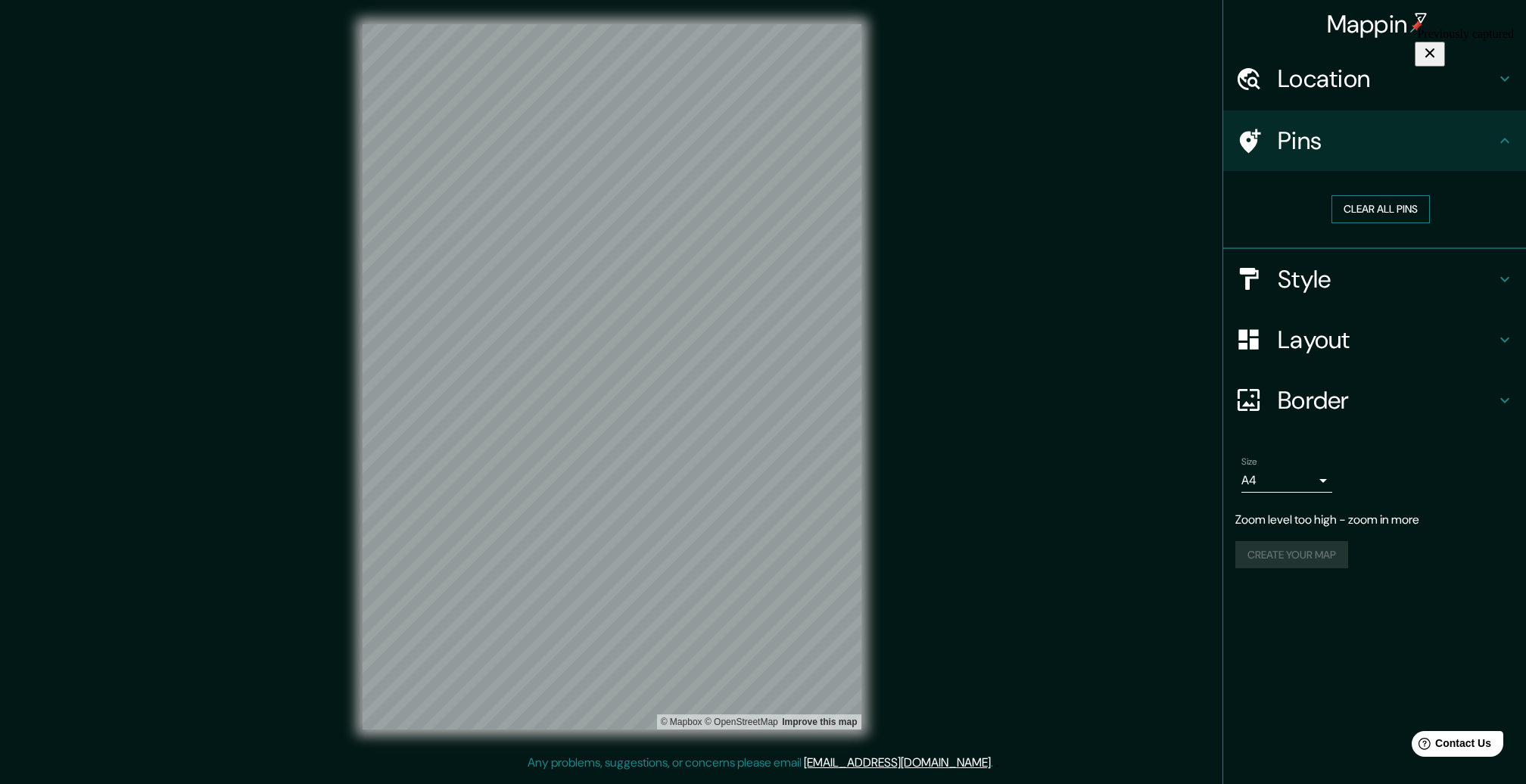
click at [1381, 210] on button "Clear all pins" at bounding box center [1380, 209] width 98 height 28
click at [1357, 210] on button "Clear all pins" at bounding box center [1380, 209] width 98 height 28
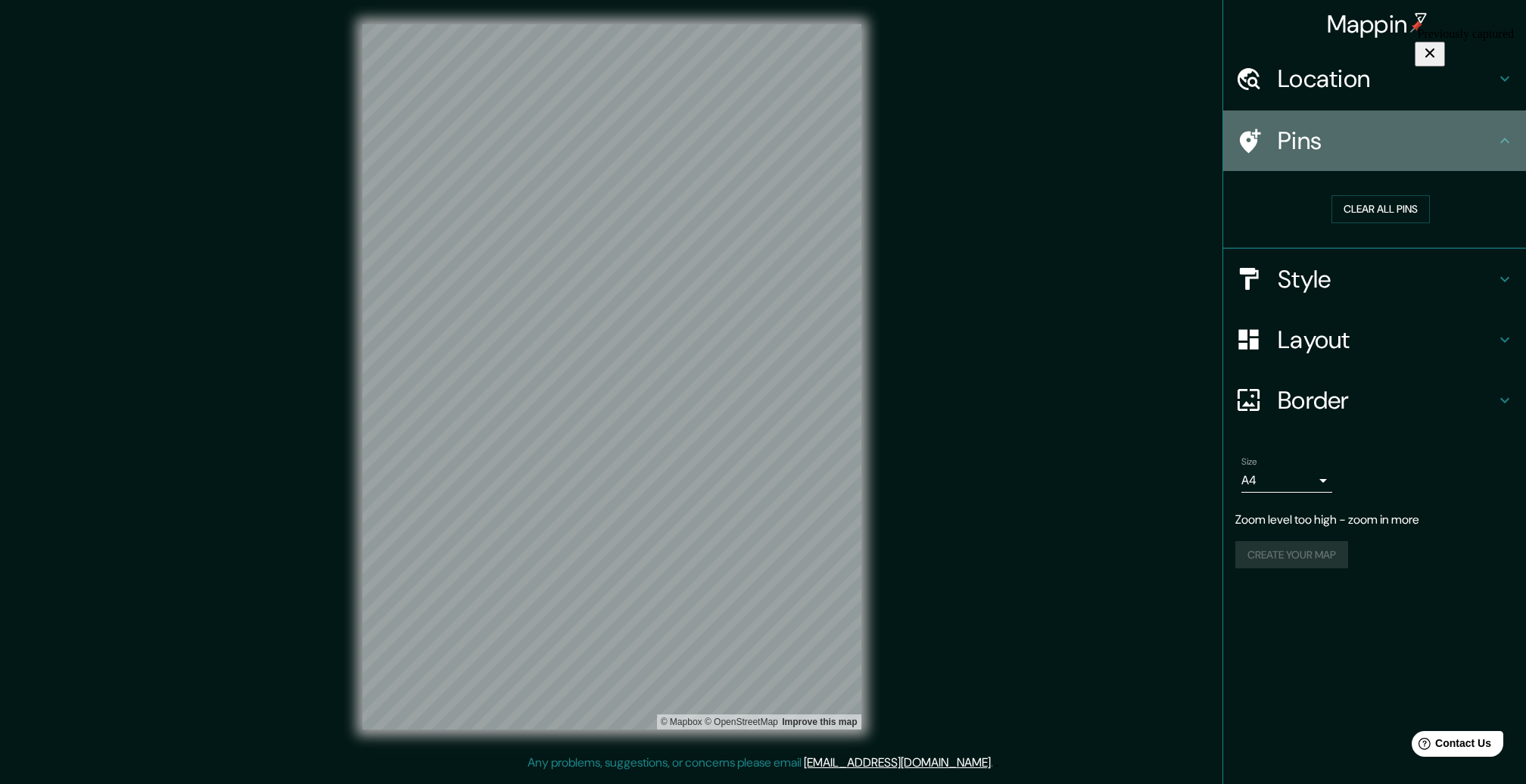
click at [1327, 143] on h4 "Pins" at bounding box center [1387, 141] width 218 height 30
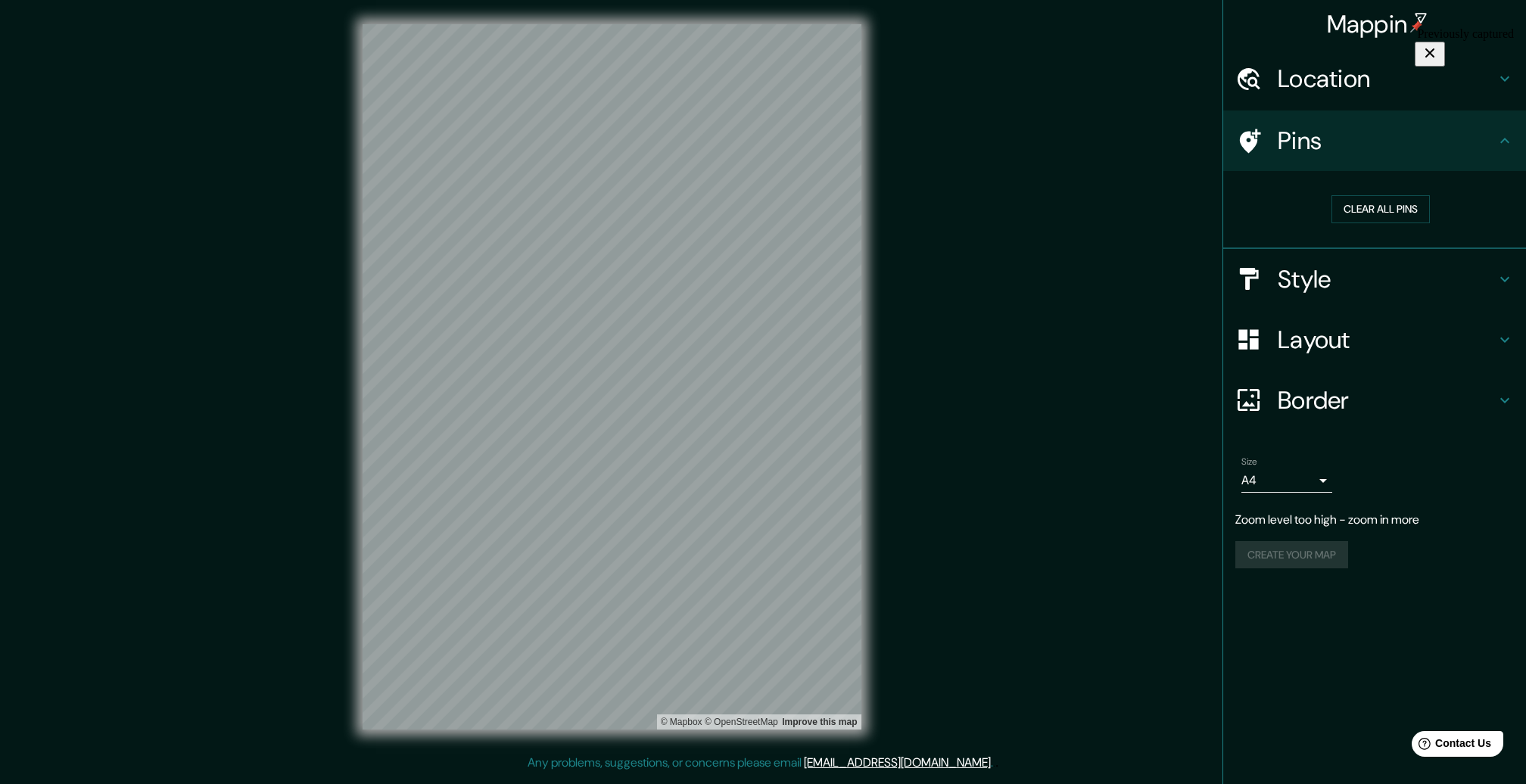
click at [1251, 142] on icon at bounding box center [1250, 140] width 21 height 24
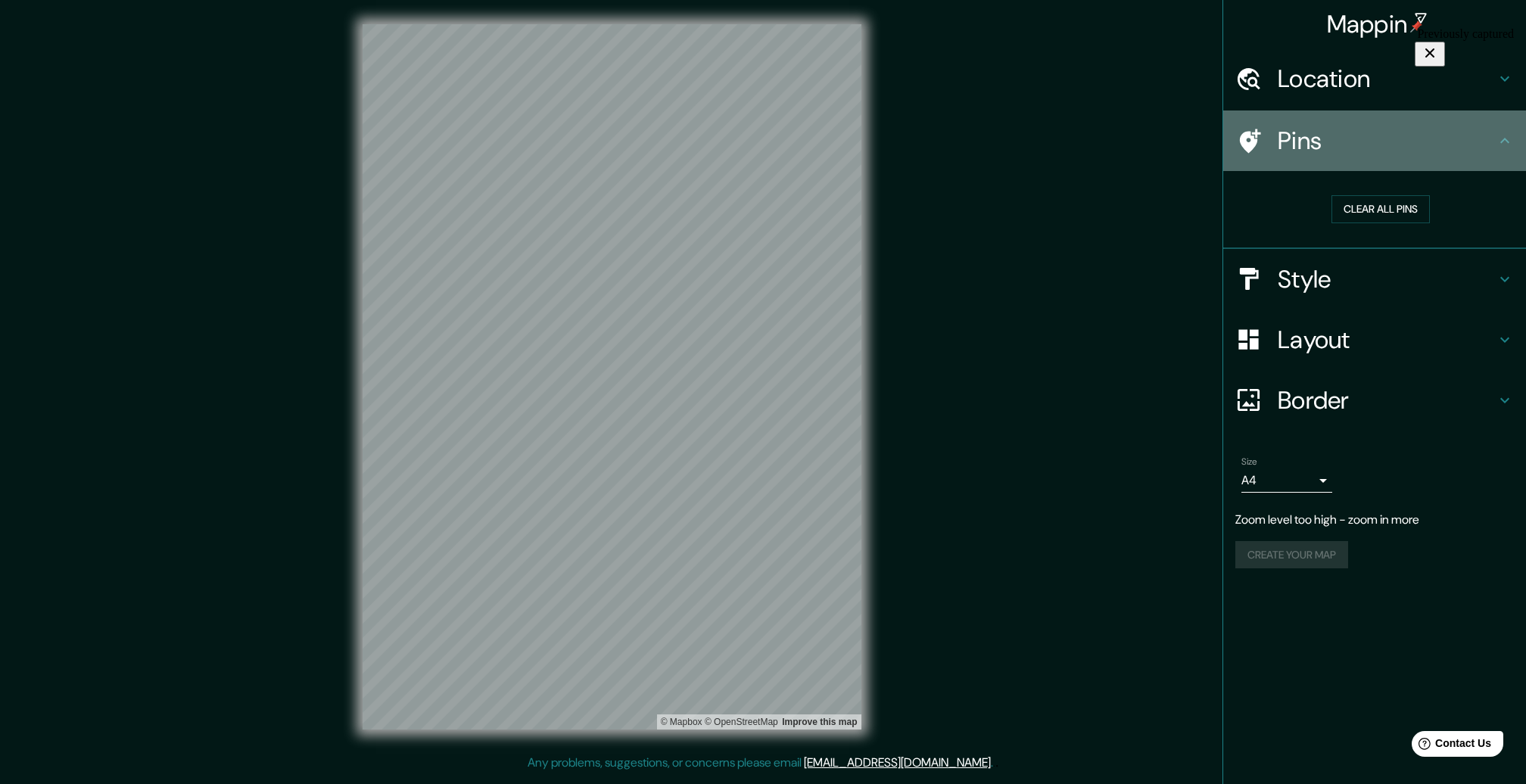
click at [1492, 138] on h4 "Pins" at bounding box center [1387, 141] width 218 height 30
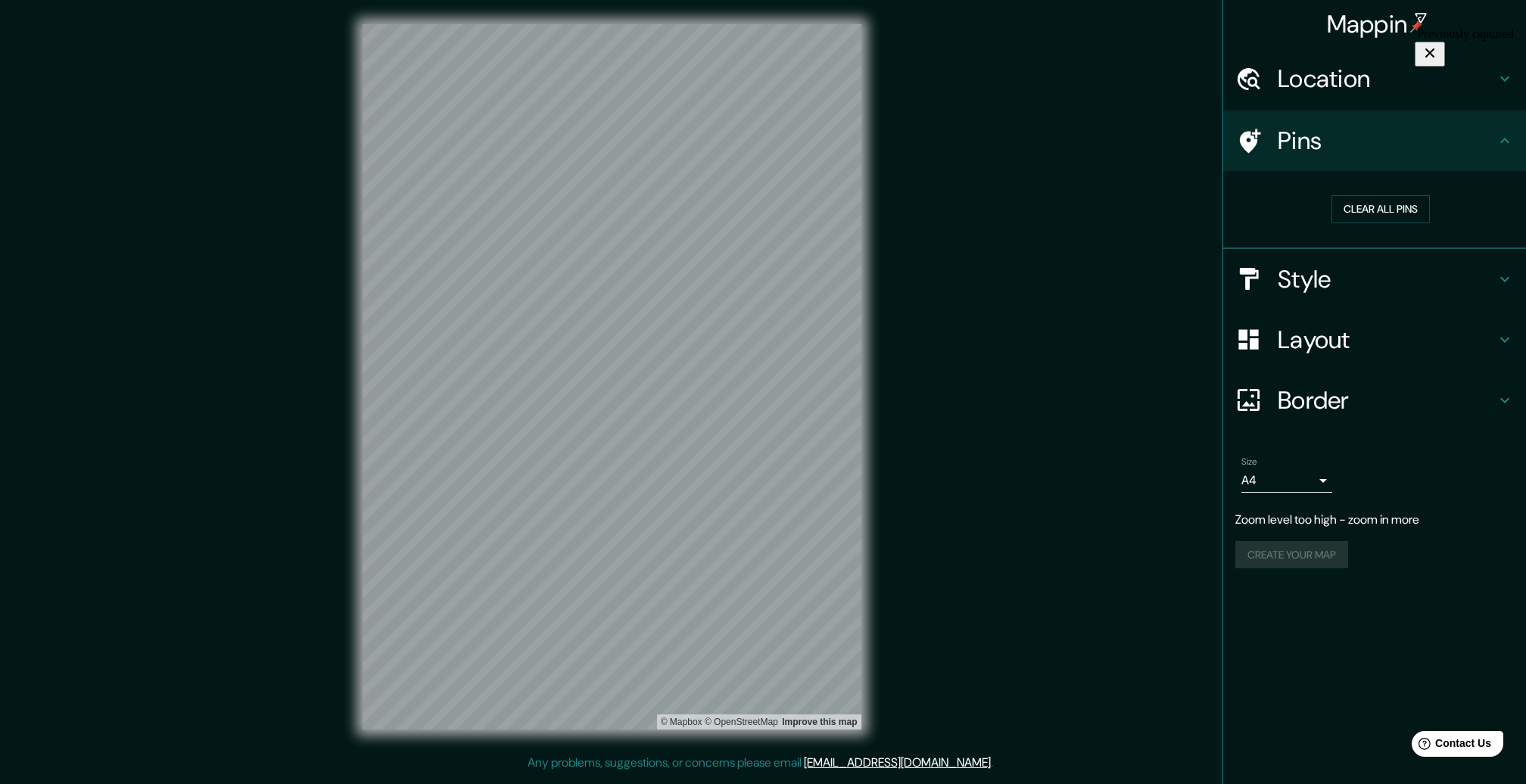
click at [1511, 138] on icon at bounding box center [1505, 141] width 18 height 18
click at [1508, 140] on icon at bounding box center [1505, 141] width 18 height 18
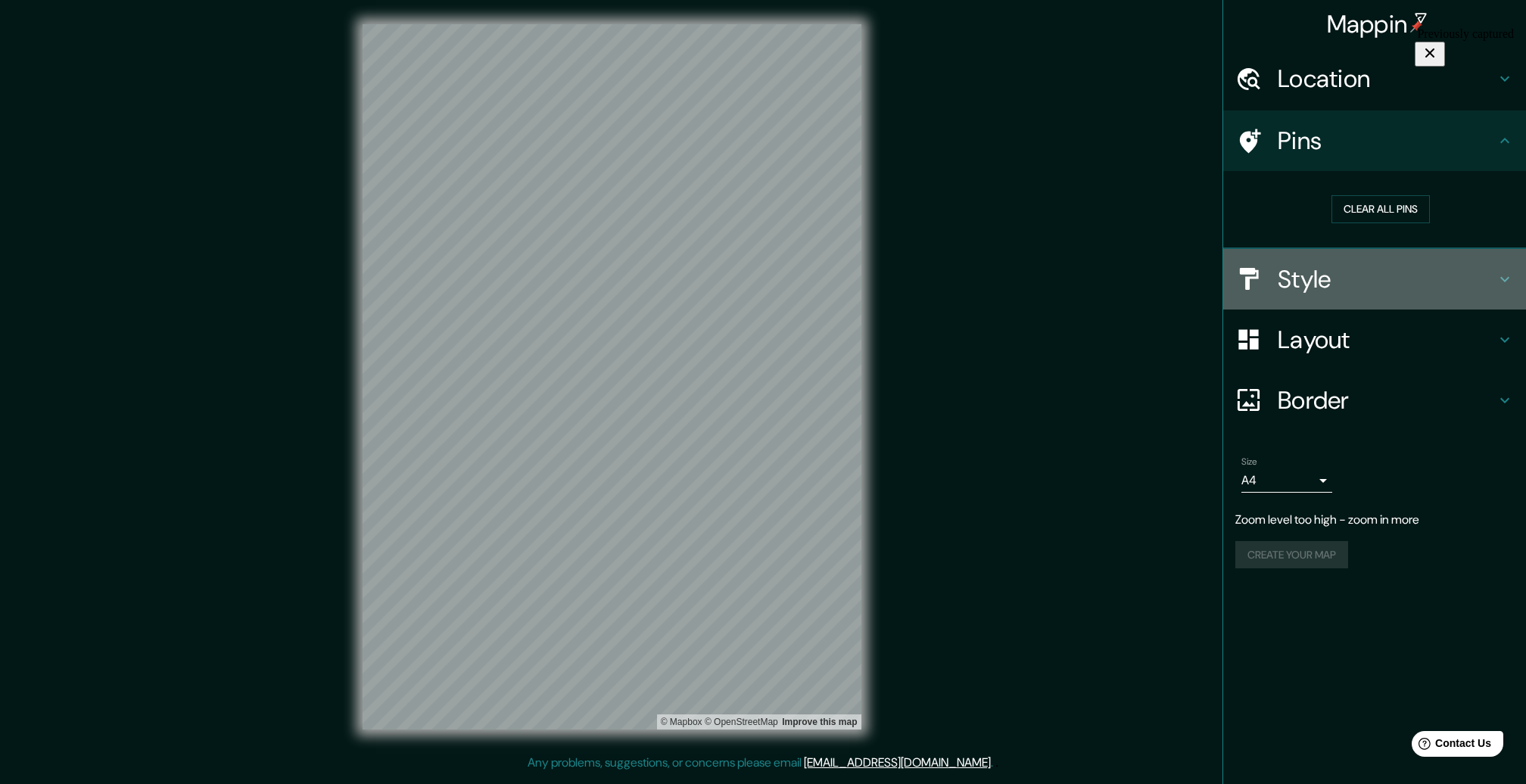
click at [1510, 279] on icon at bounding box center [1505, 279] width 18 height 18
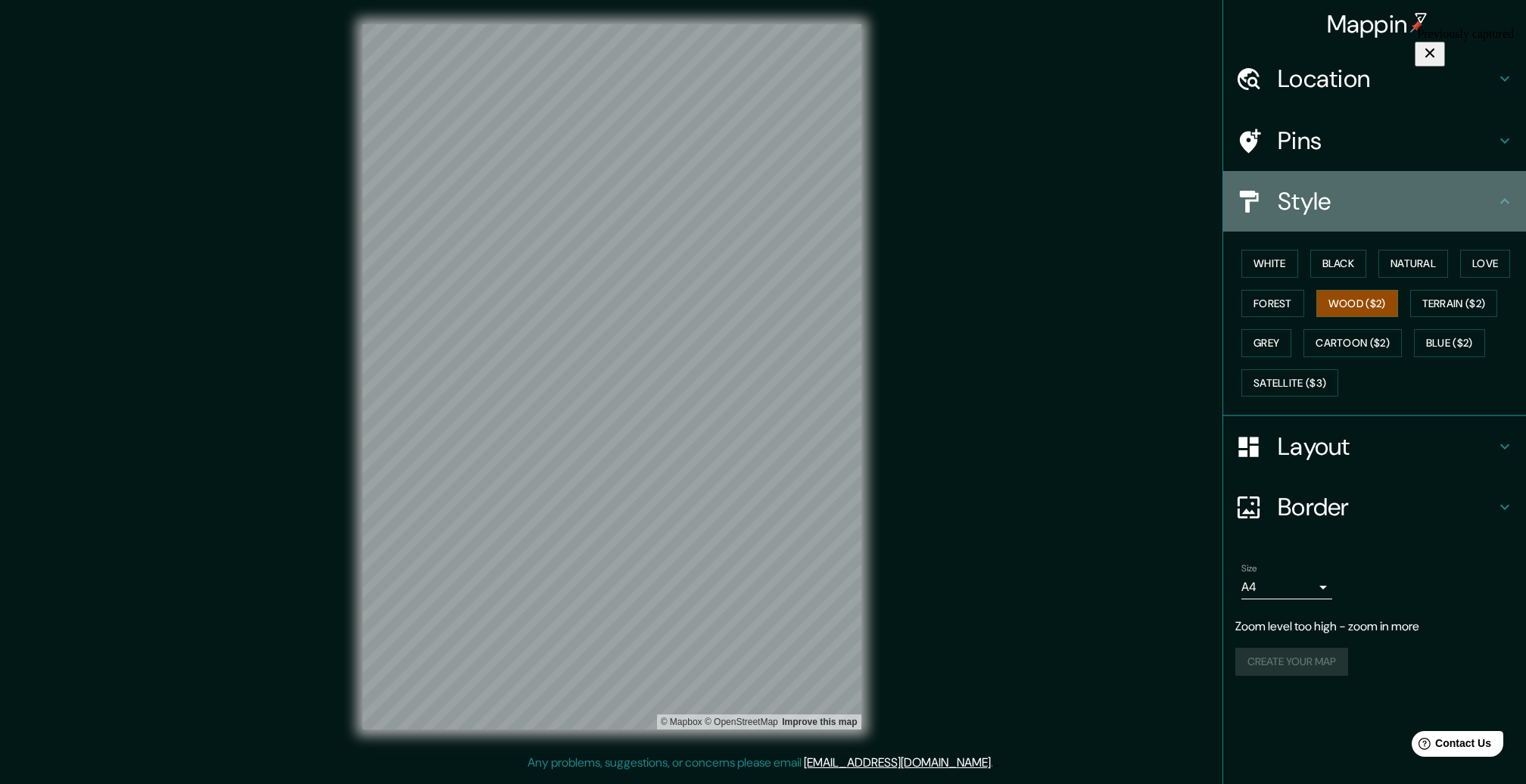
click at [1502, 193] on icon at bounding box center [1505, 201] width 18 height 18
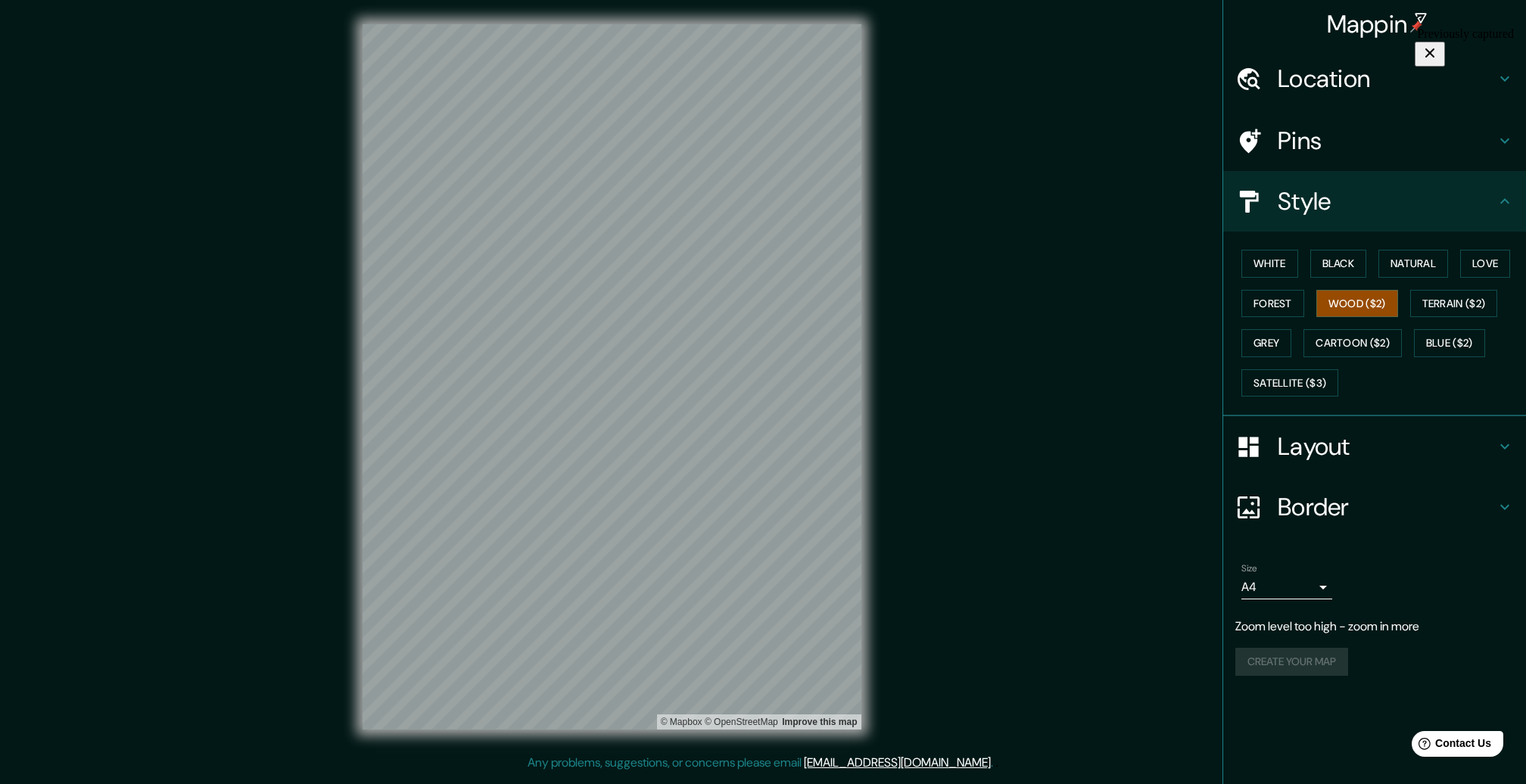
click at [1499, 144] on icon at bounding box center [1505, 141] width 18 height 18
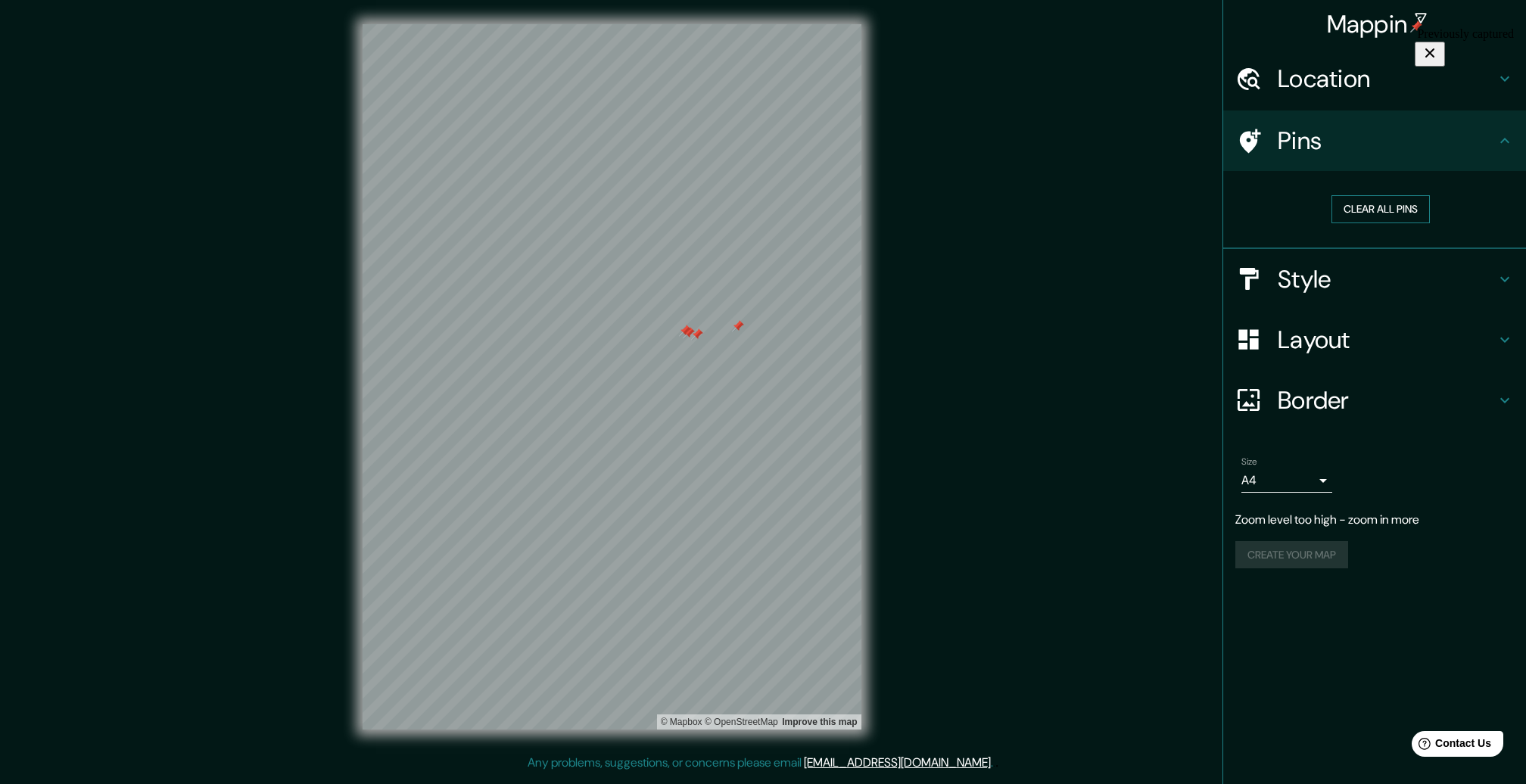
click at [1373, 210] on button "Clear all pins" at bounding box center [1380, 209] width 98 height 28
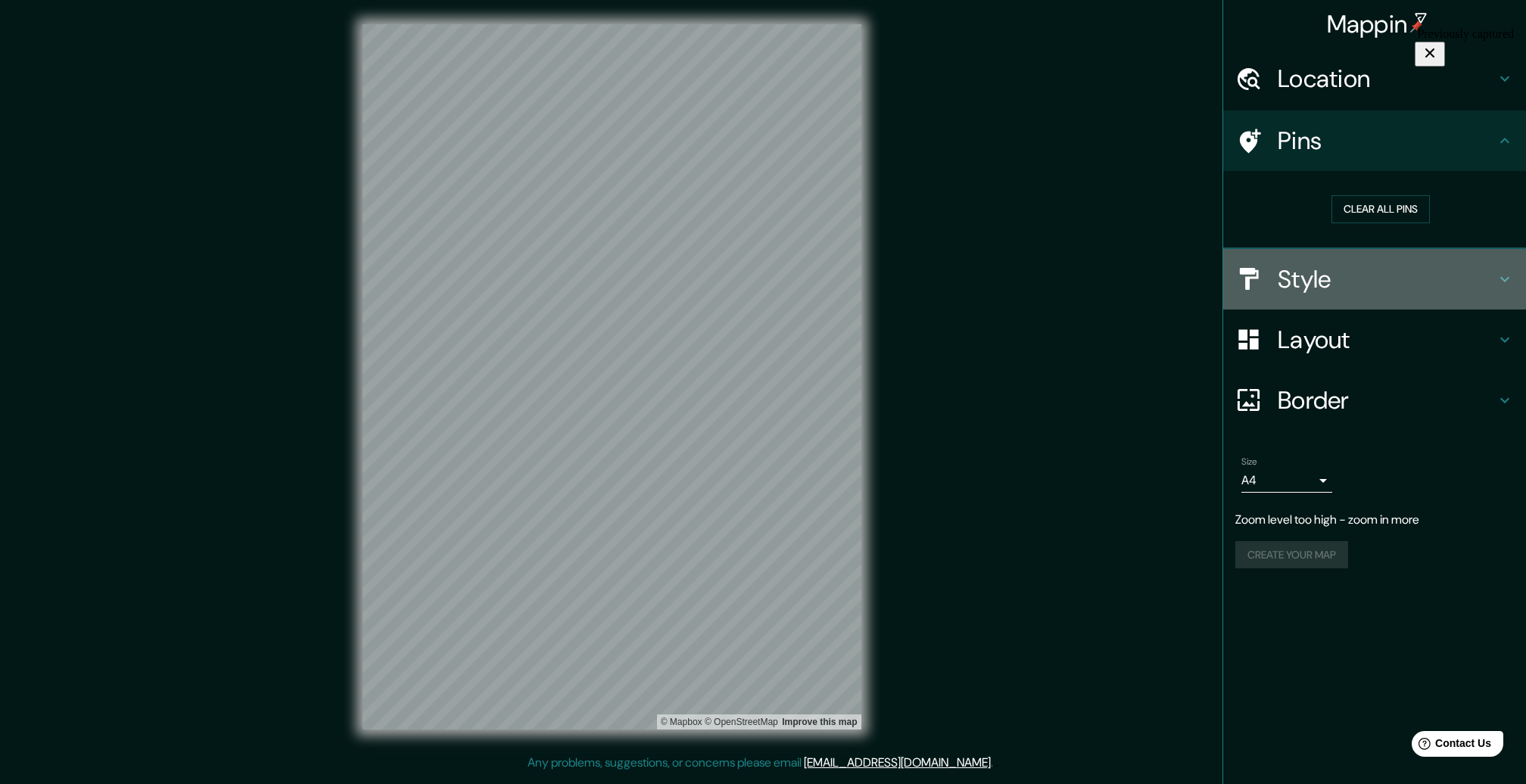
click at [1327, 272] on h4 "Style" at bounding box center [1387, 279] width 218 height 30
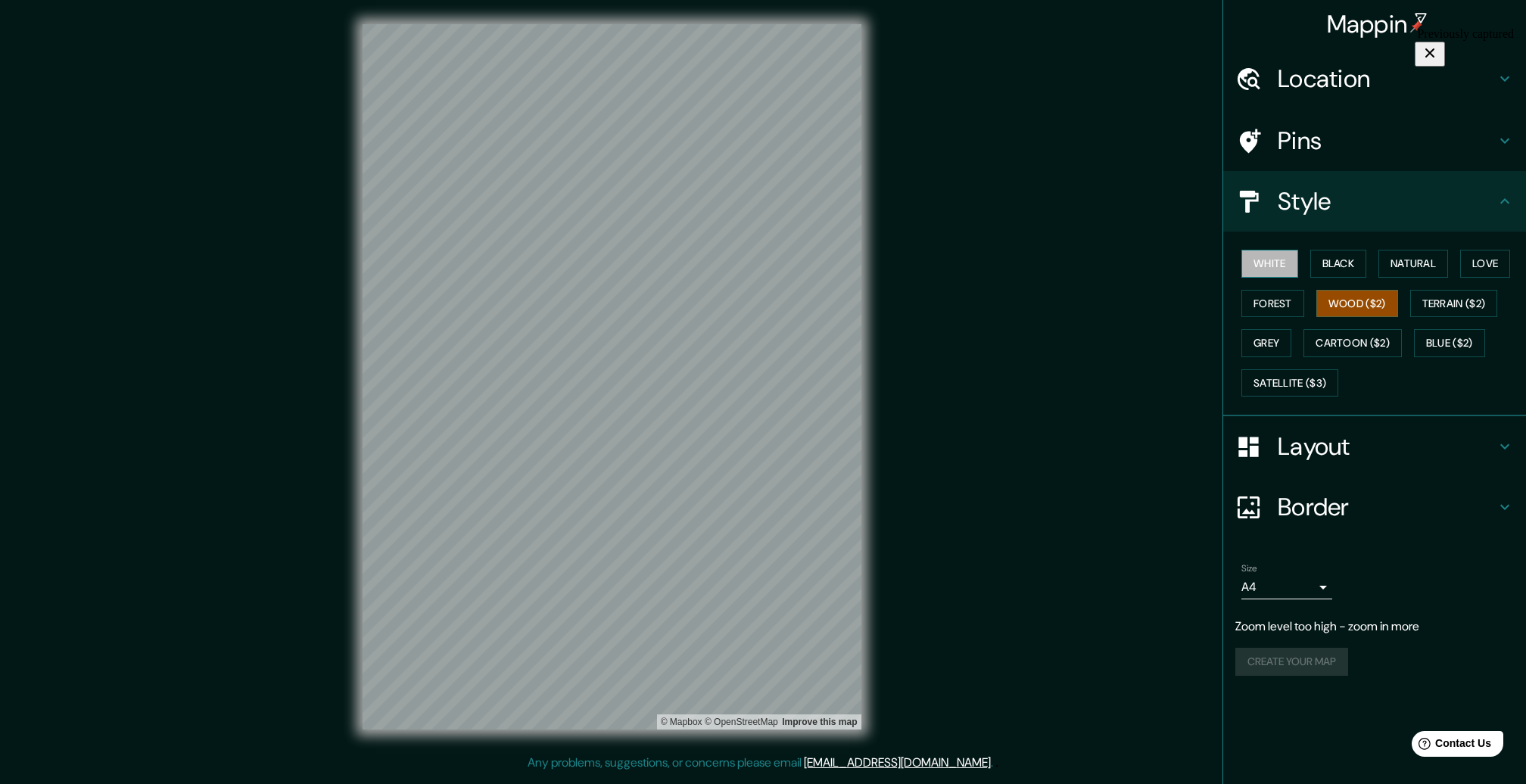
click at [1279, 270] on button "White" at bounding box center [1269, 263] width 57 height 28
click at [1325, 144] on h4 "Pins" at bounding box center [1387, 141] width 218 height 30
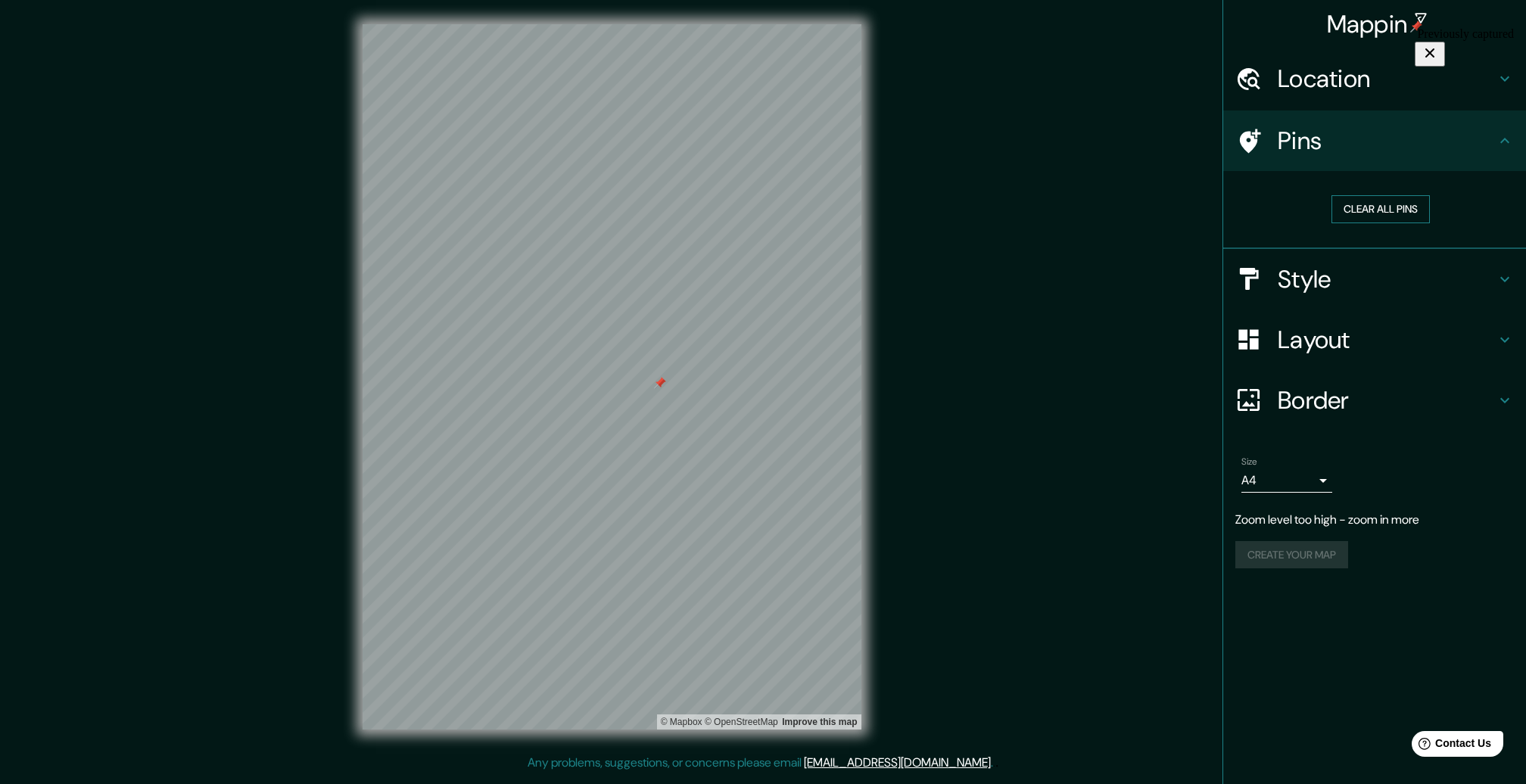
click at [1379, 205] on button "Clear all pins" at bounding box center [1380, 209] width 98 height 28
click at [1300, 553] on div "Create your map" at bounding box center [1374, 554] width 279 height 28
click at [1310, 271] on h4 "Style" at bounding box center [1387, 279] width 218 height 30
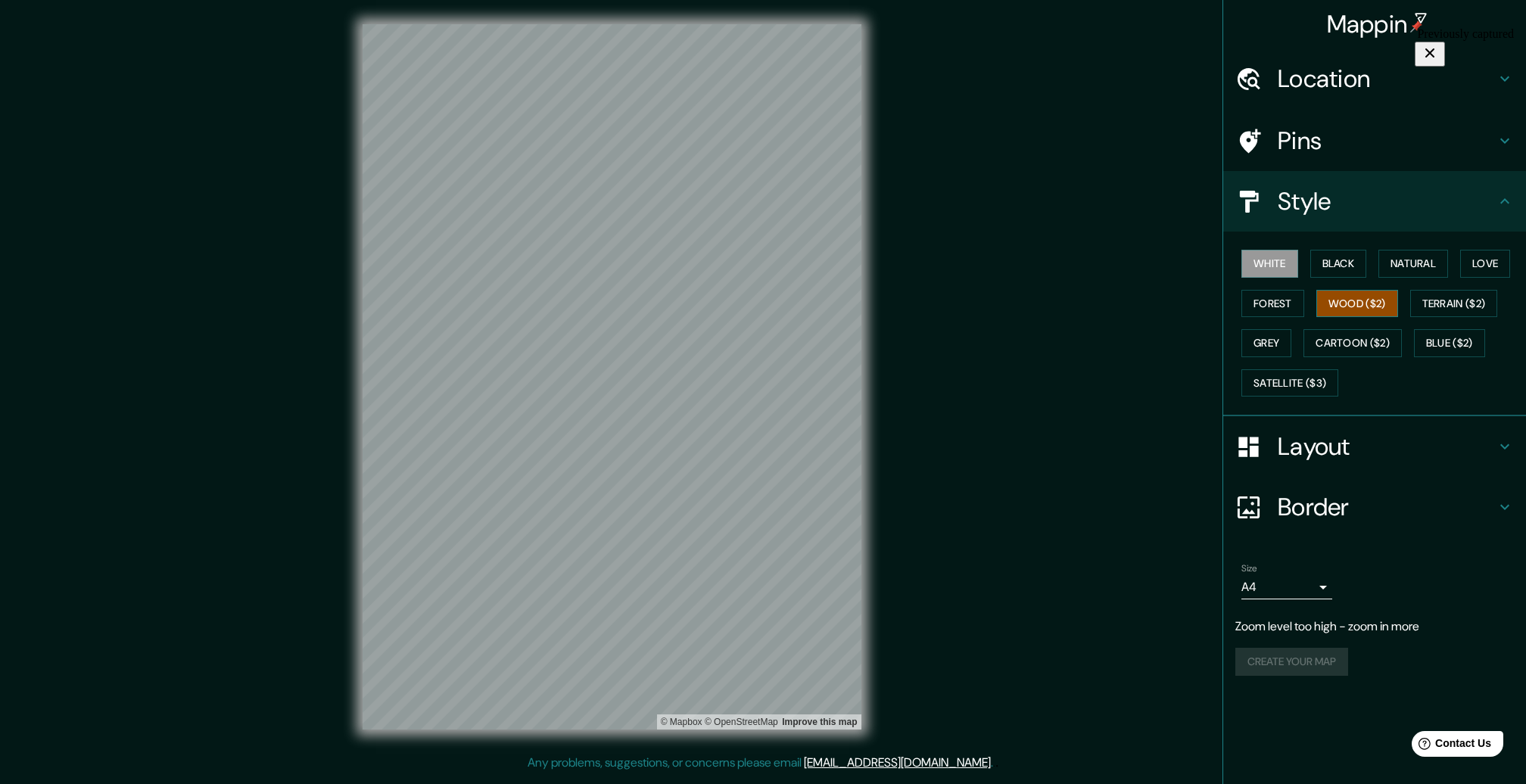
click at [1355, 298] on button "Wood ($2)" at bounding box center [1357, 304] width 81 height 28
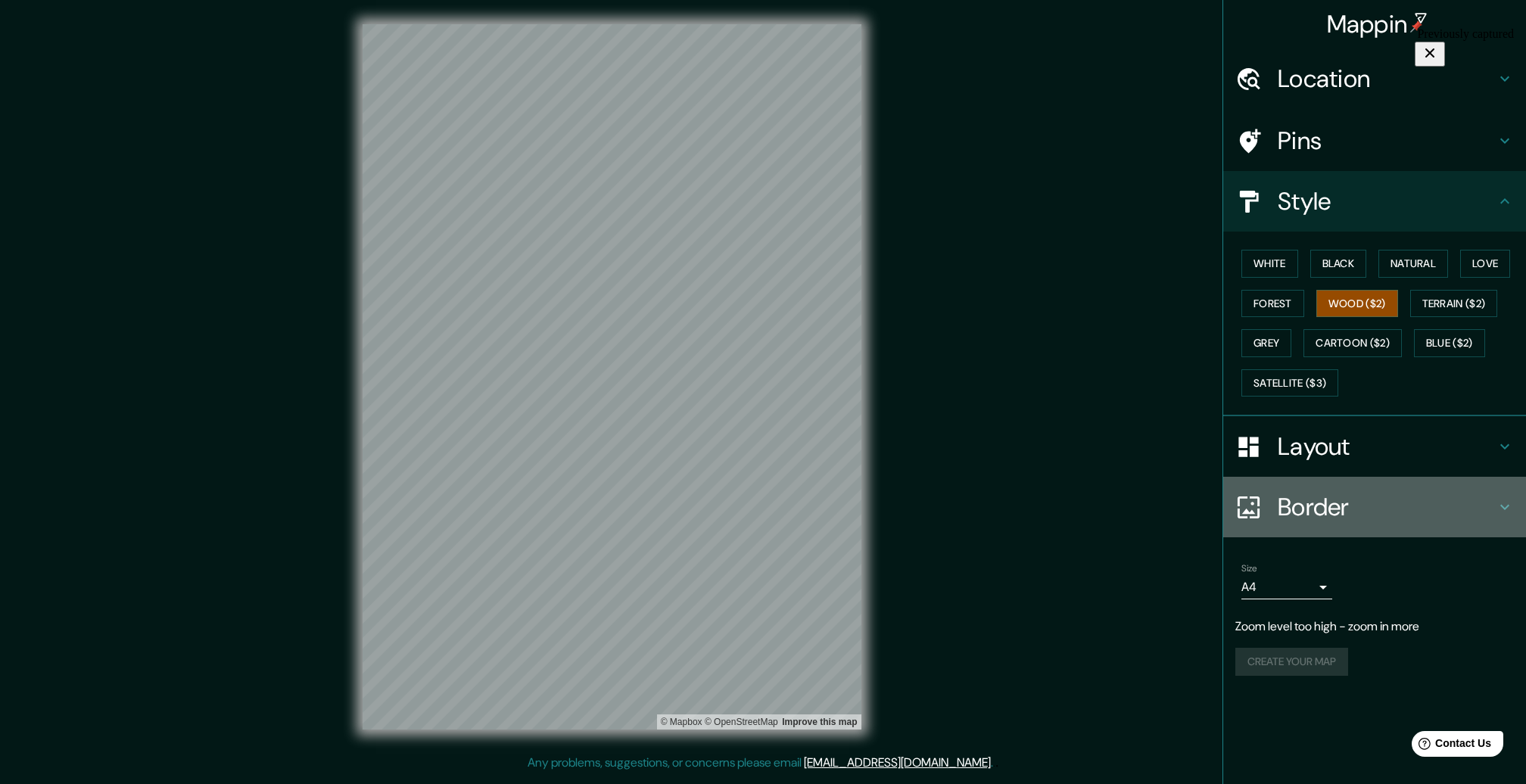
click at [1500, 501] on icon at bounding box center [1505, 507] width 18 height 18
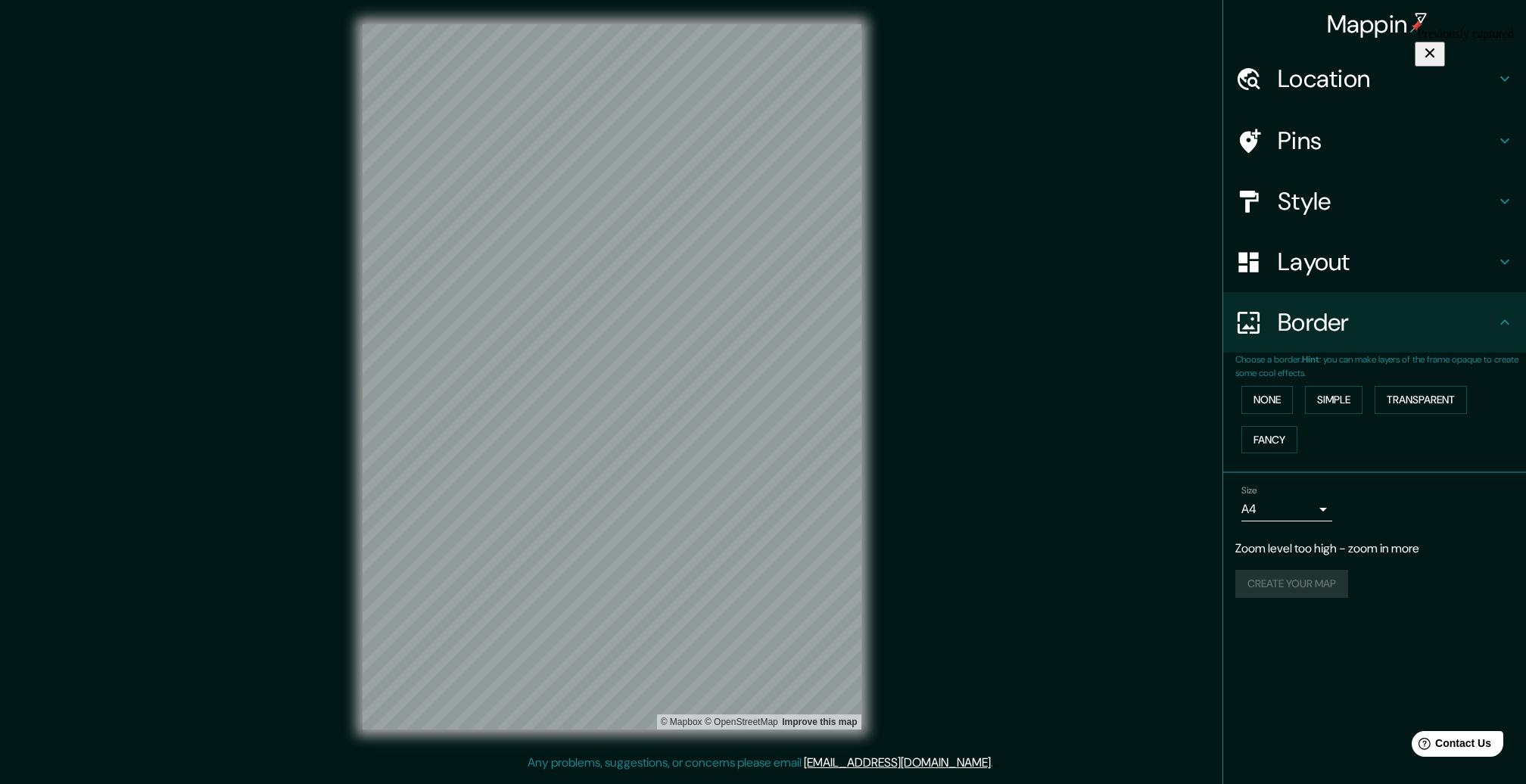
click at [1505, 324] on icon at bounding box center [1505, 322] width 18 height 18
